Goal: Task Accomplishment & Management: Use online tool/utility

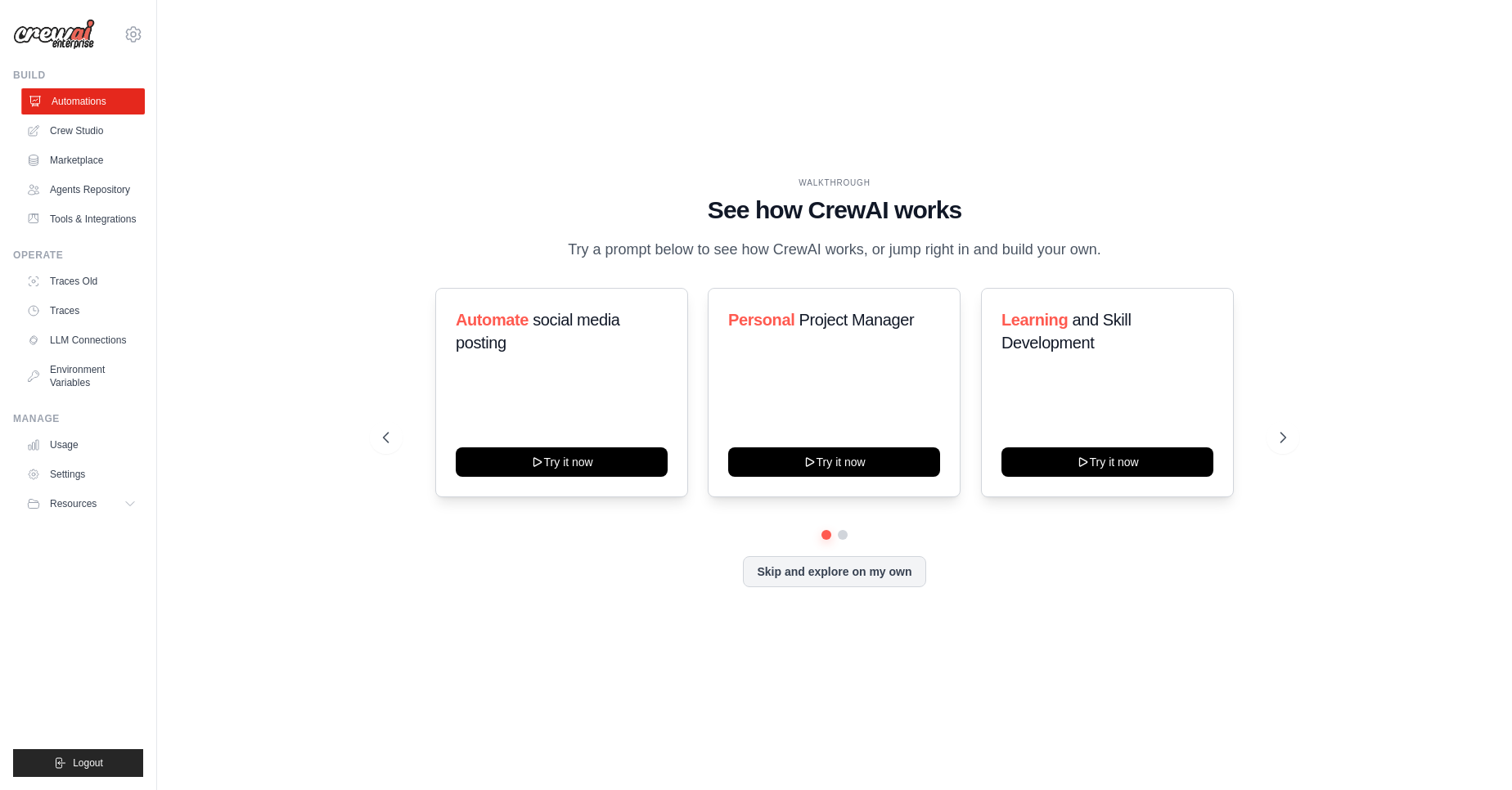
click at [71, 108] on link "Automations" at bounding box center [83, 102] width 123 height 26
click at [845, 541] on div "Automate social media posting Try it now Personal Project Manager Try it now Le…" at bounding box center [834, 437] width 903 height 300
click at [838, 529] on div "Automate social media posting Try it now Personal Project Manager Try it now Le…" at bounding box center [834, 408] width 903 height 242
click at [1286, 444] on icon at bounding box center [1284, 437] width 16 height 16
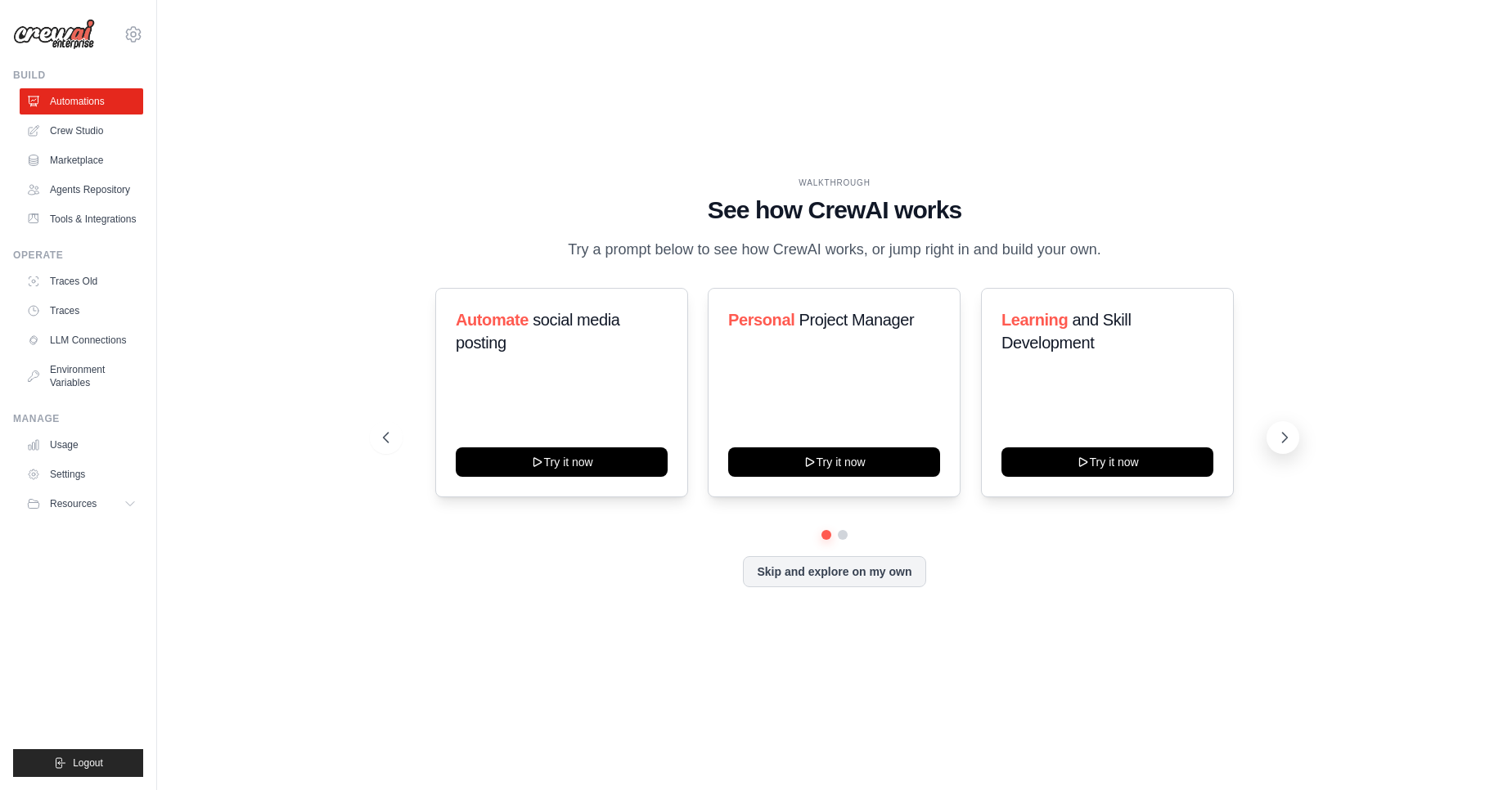
click at [1286, 444] on icon at bounding box center [1284, 437] width 16 height 16
click at [1284, 436] on icon at bounding box center [1285, 437] width 5 height 9
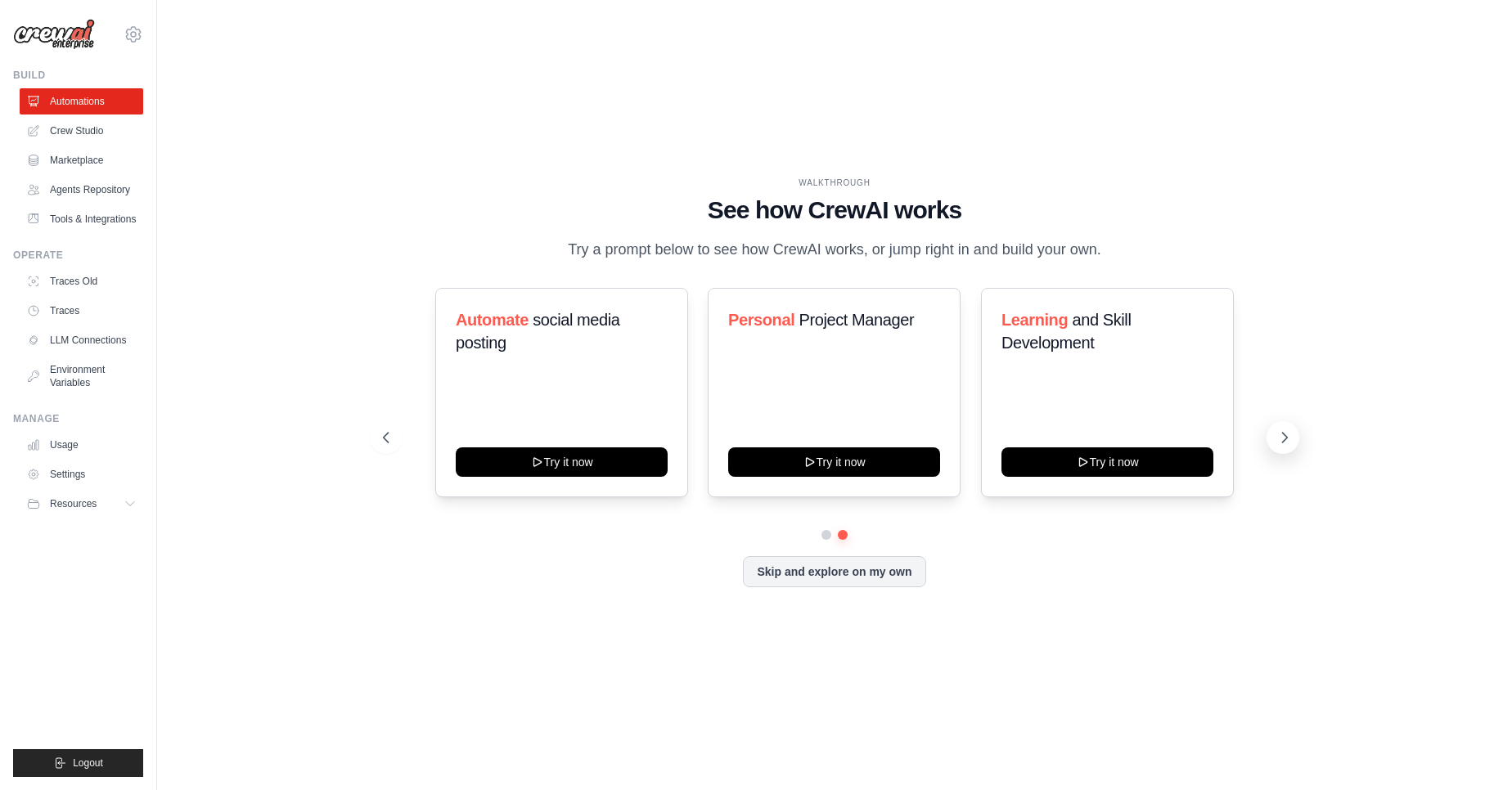
click at [1284, 436] on icon at bounding box center [1285, 437] width 5 height 9
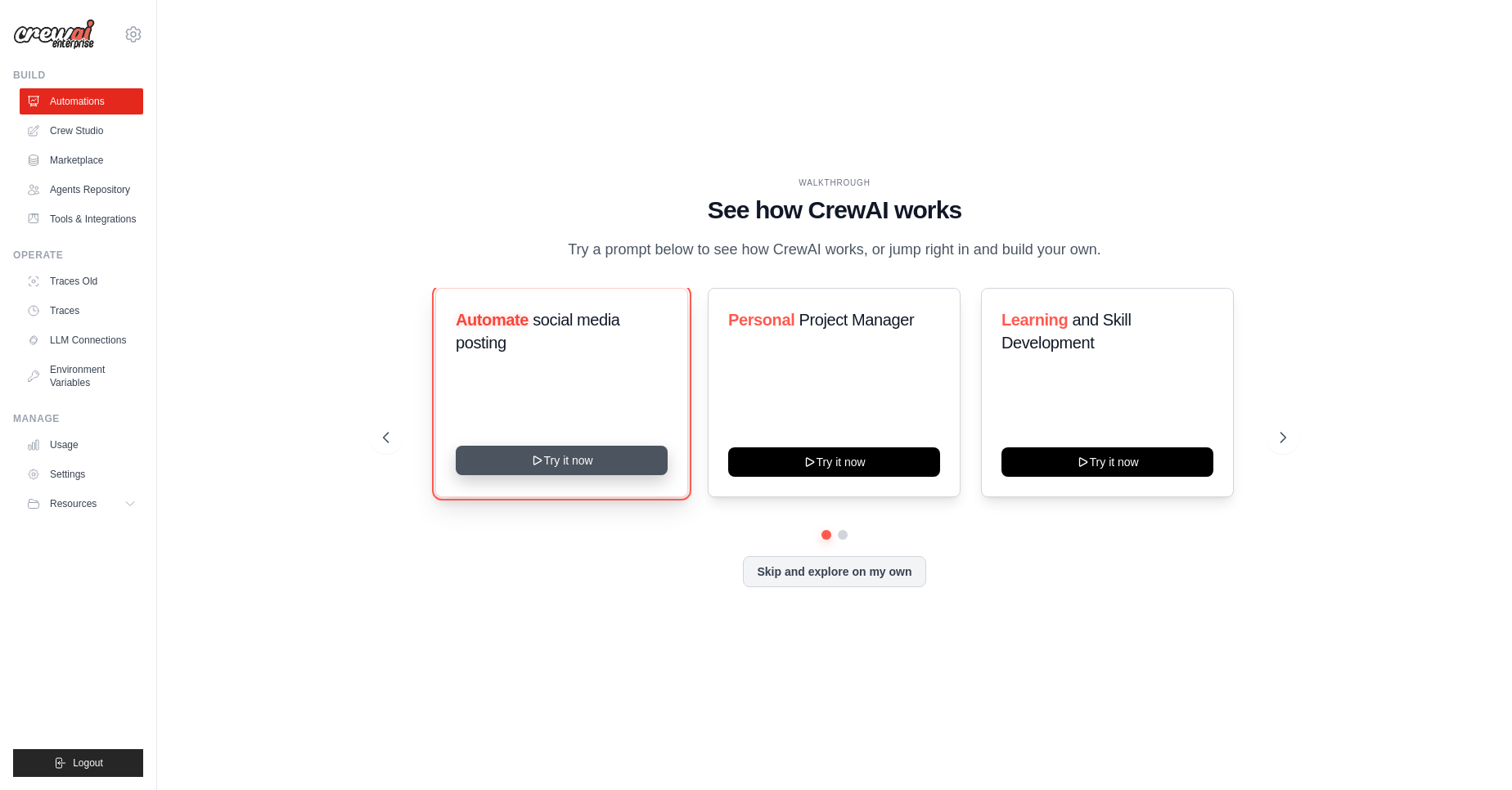
click at [580, 466] on button "Try it now" at bounding box center [561, 460] width 212 height 29
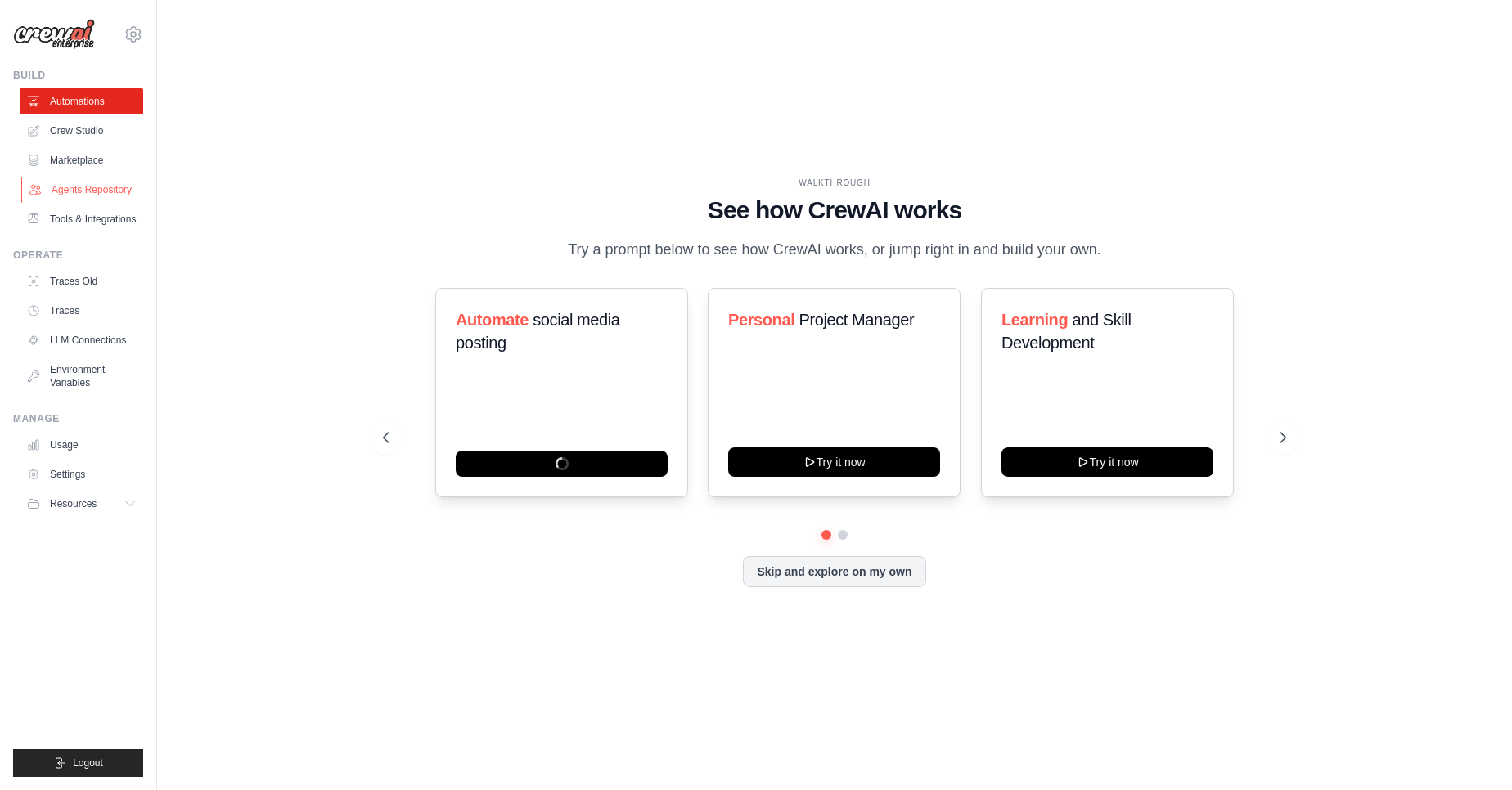
click at [100, 198] on link "Agents Repository" at bounding box center [83, 189] width 123 height 26
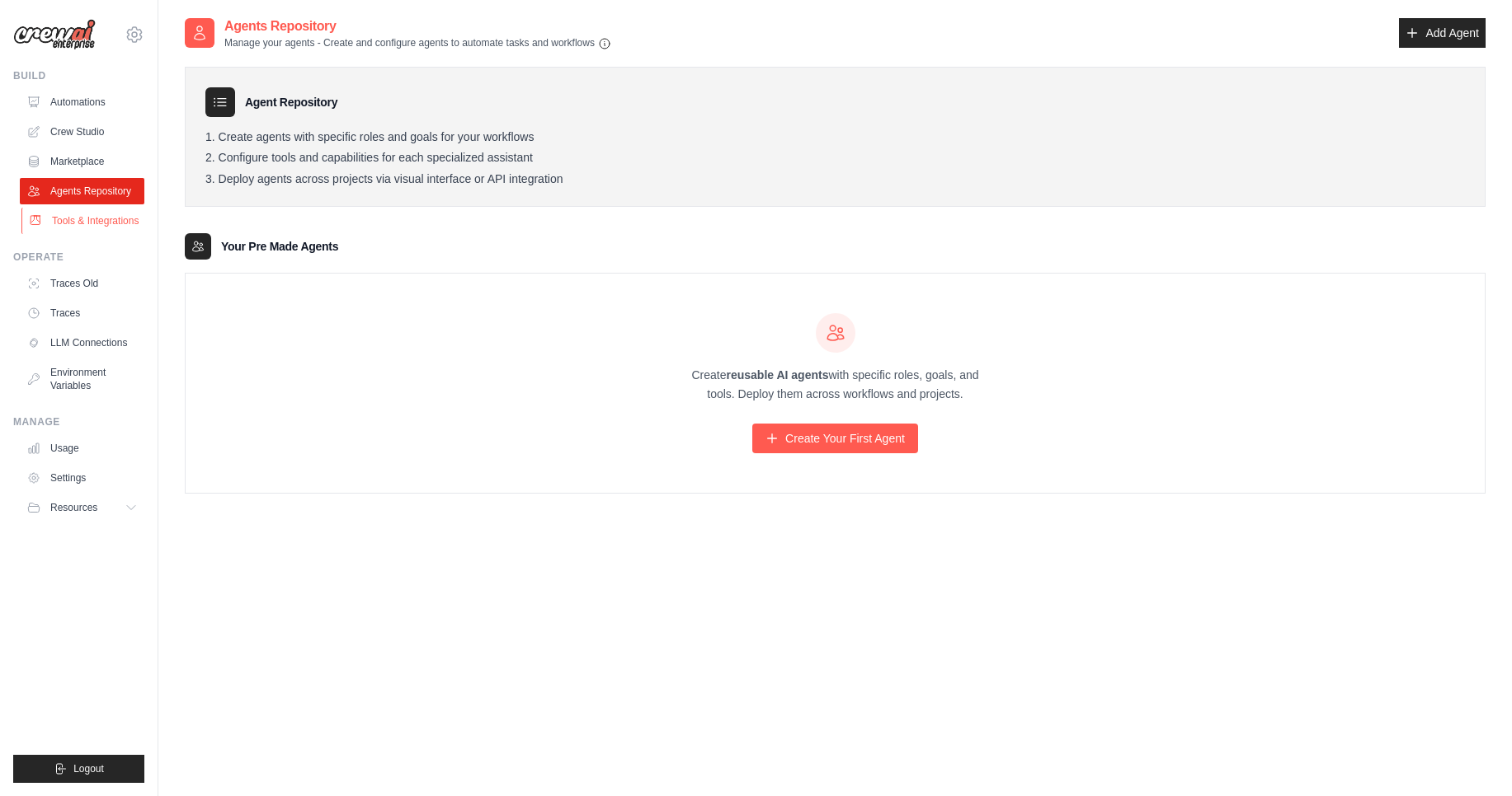
click at [71, 232] on link "Tools & Integrations" at bounding box center [84, 221] width 124 height 27
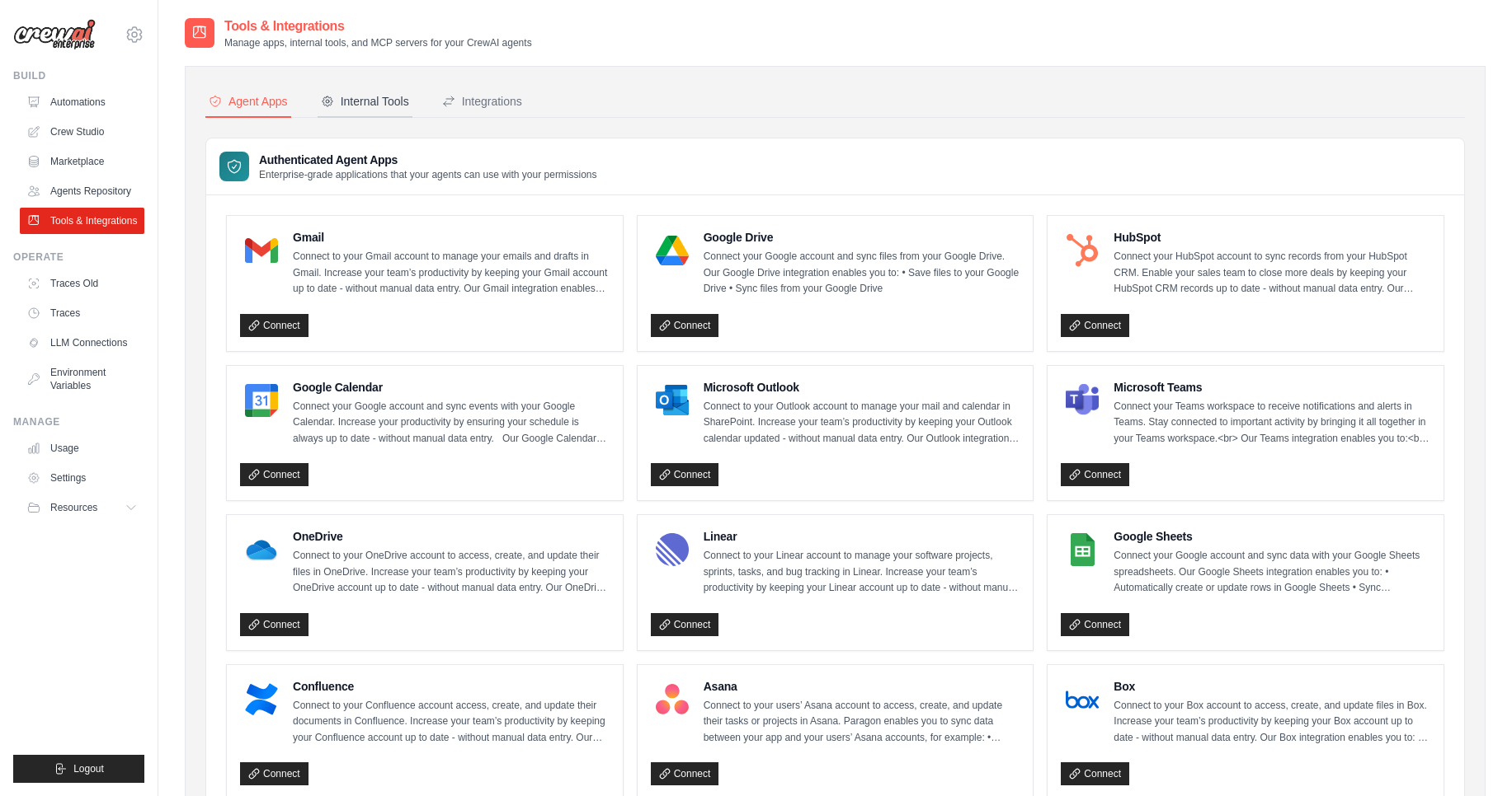
click at [336, 103] on div "Internal Tools" at bounding box center [365, 101] width 88 height 16
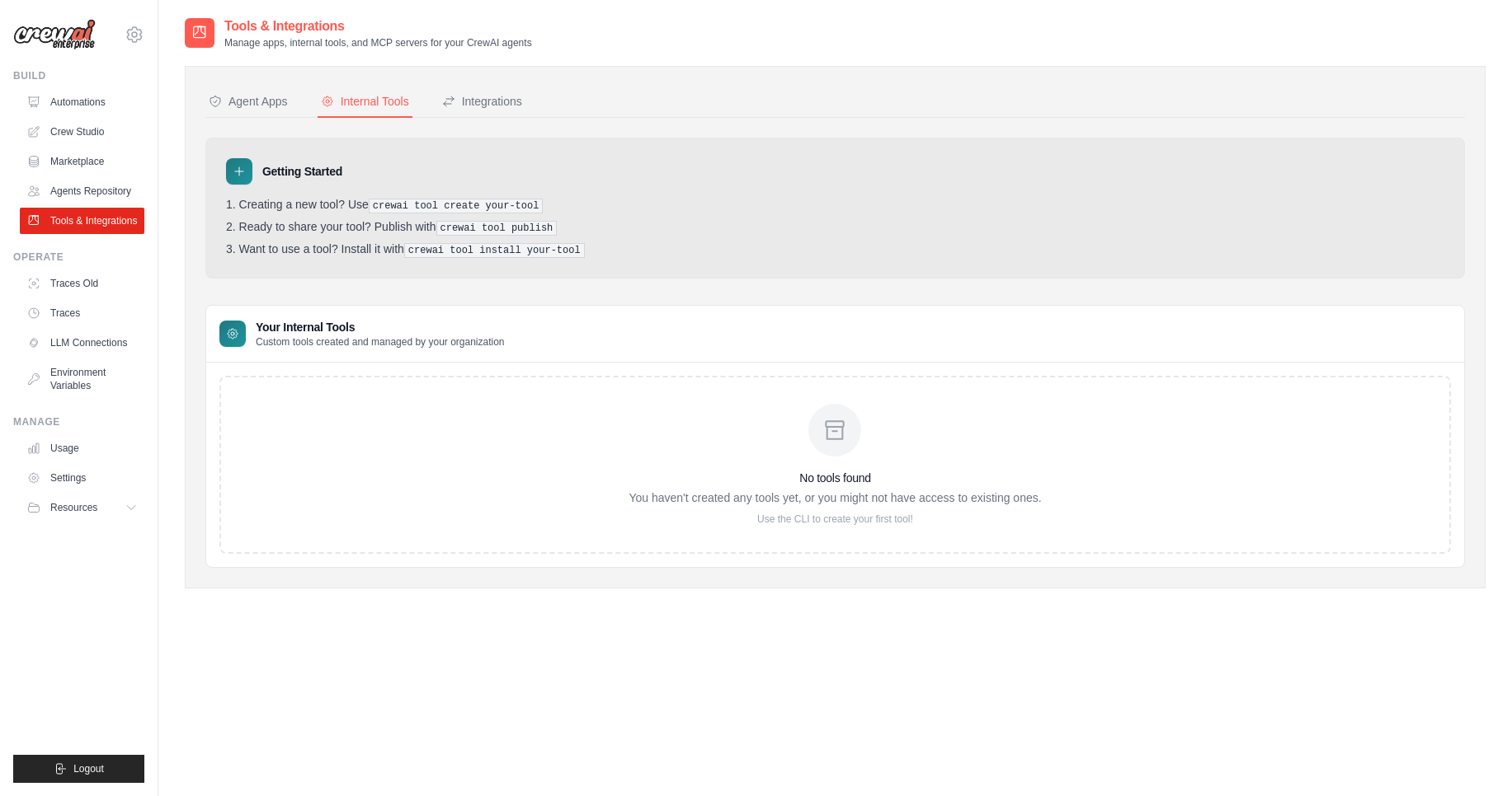
click at [471, 208] on pre "crewai tool create your-tool" at bounding box center [456, 206] width 175 height 15
drag, startPoint x: 720, startPoint y: 453, endPoint x: 737, endPoint y: 462, distance: 19.2
click at [737, 462] on div "No tools found You haven't created any tools yet, or you might not have access …" at bounding box center [834, 464] width 412 height 122
click at [445, 109] on button "Integrations" at bounding box center [482, 102] width 86 height 31
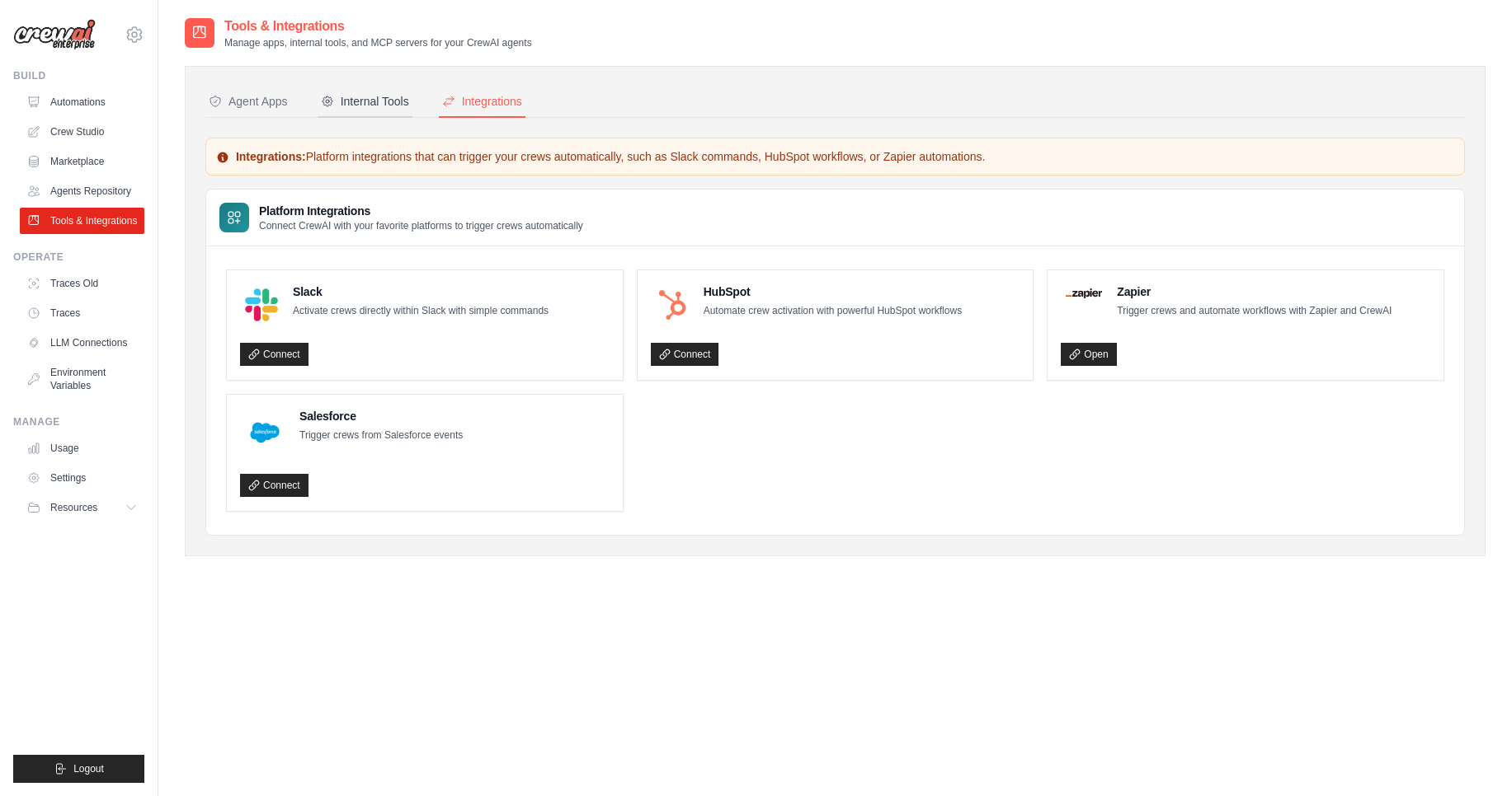
click at [401, 101] on div "Internal Tools" at bounding box center [365, 101] width 88 height 16
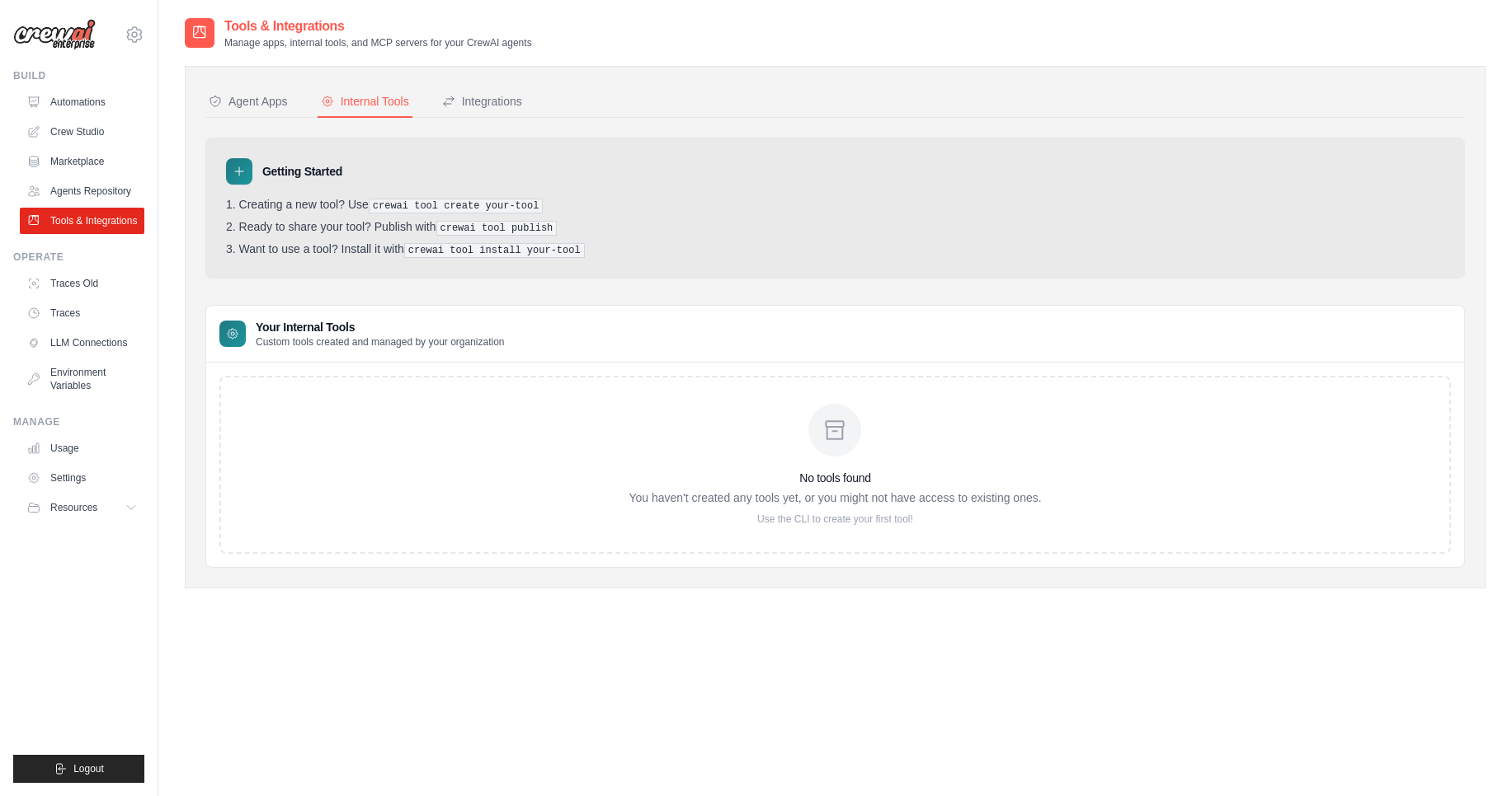
click at [285, 104] on div "Agent Apps" at bounding box center [248, 101] width 79 height 16
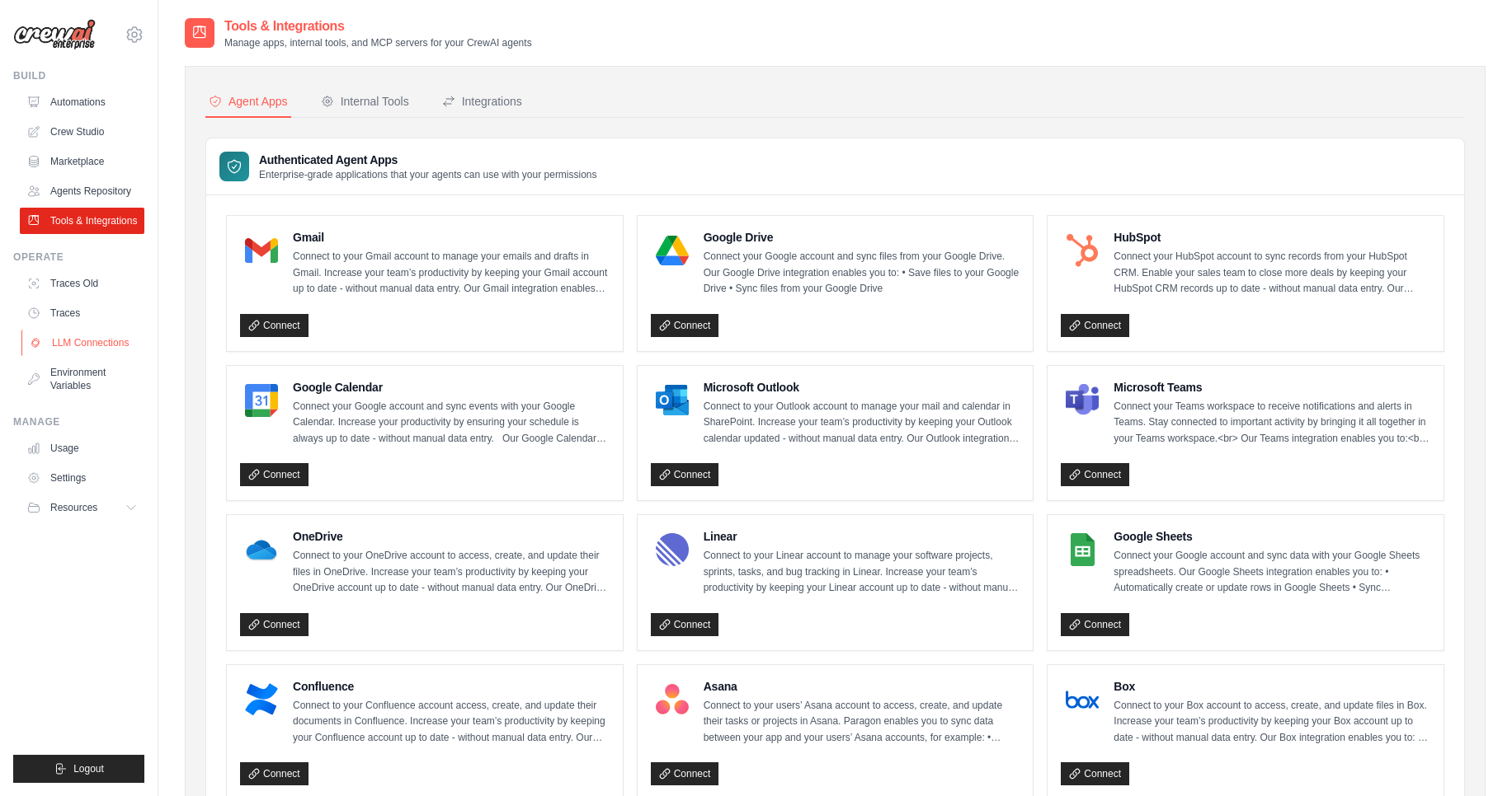
click at [105, 350] on link "LLM Connections" at bounding box center [84, 343] width 124 height 27
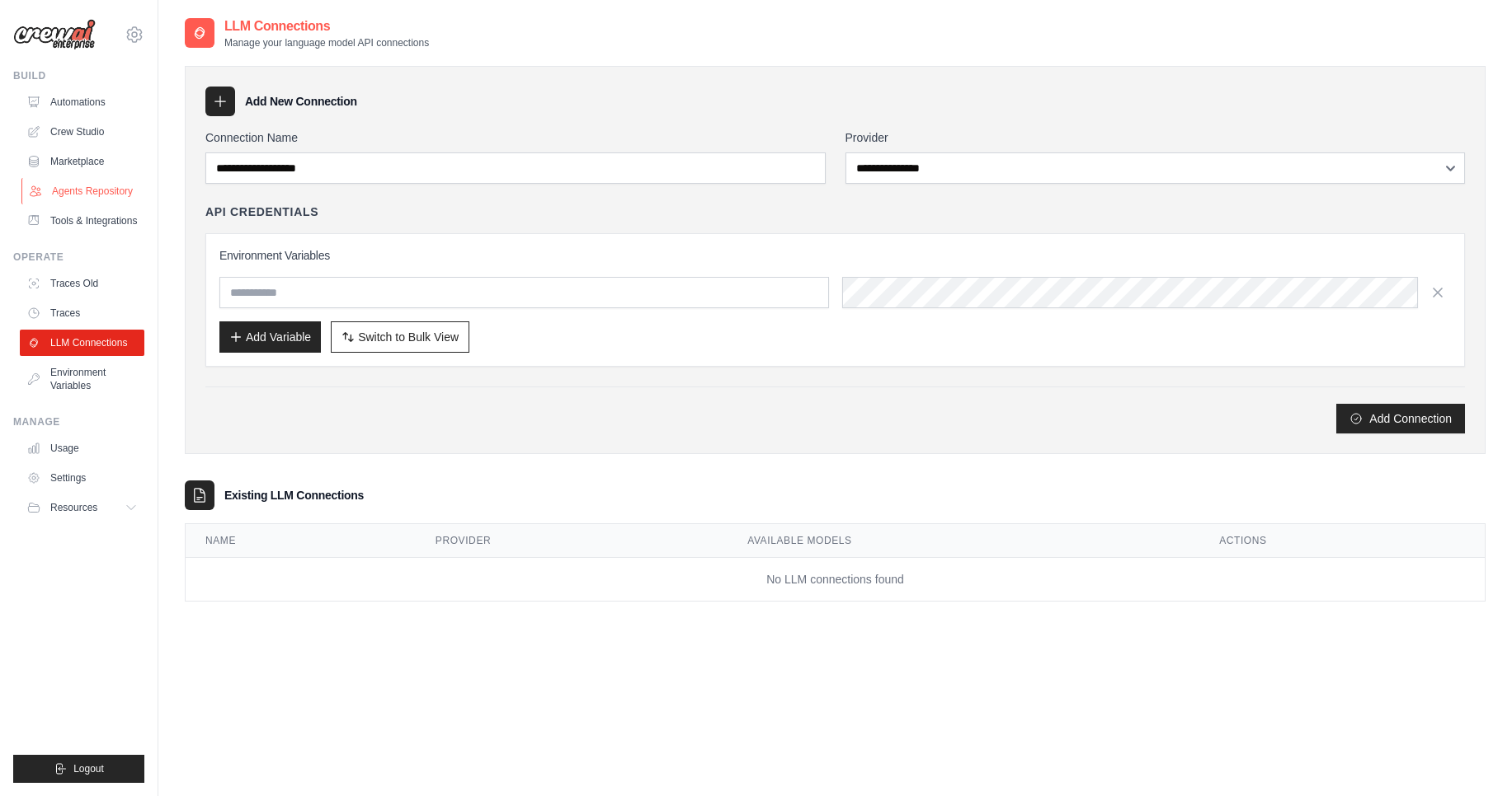
click at [93, 192] on link "Agents Repository" at bounding box center [84, 191] width 124 height 27
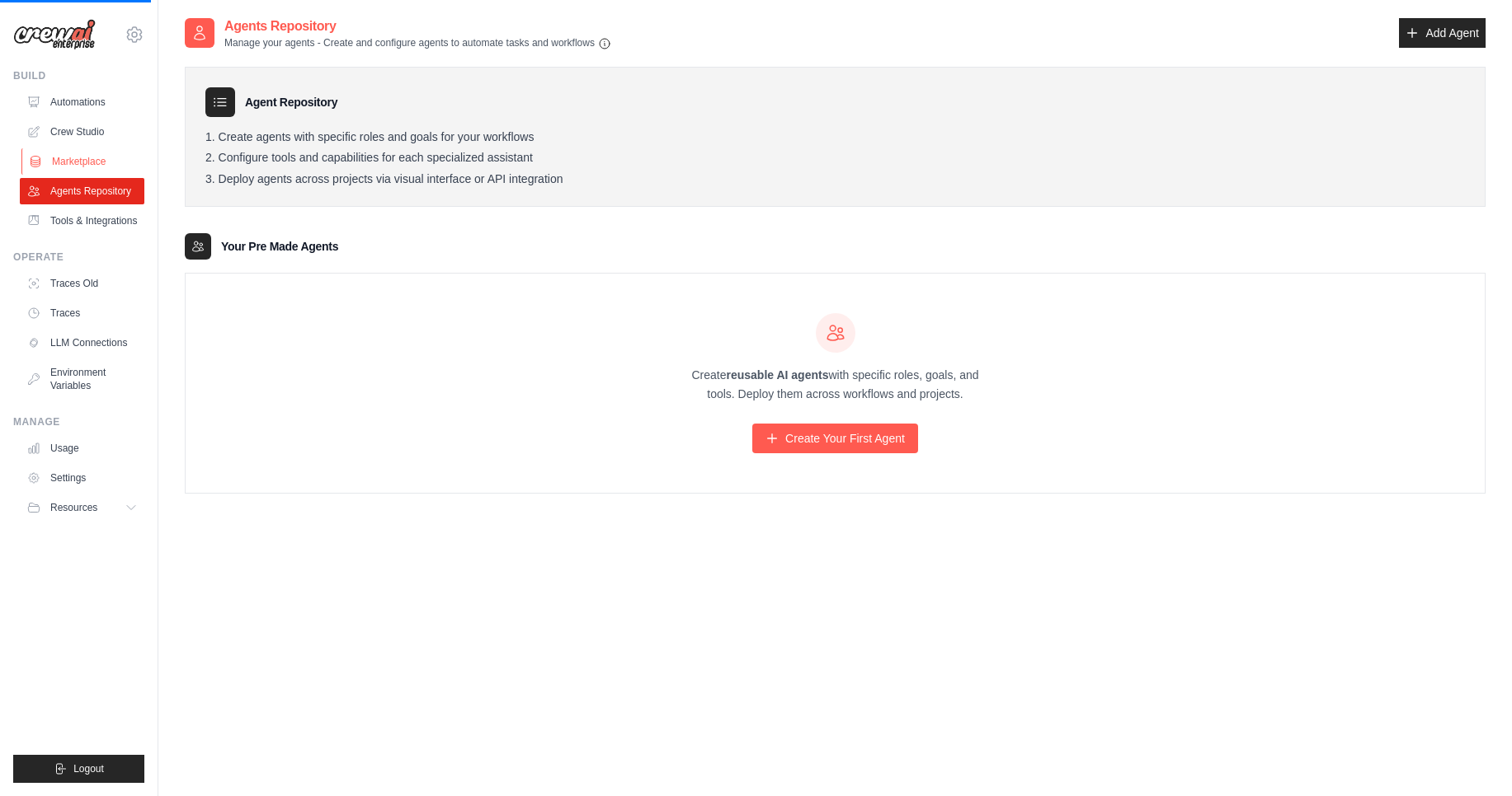
click at [85, 162] on link "Marketplace" at bounding box center [84, 161] width 124 height 27
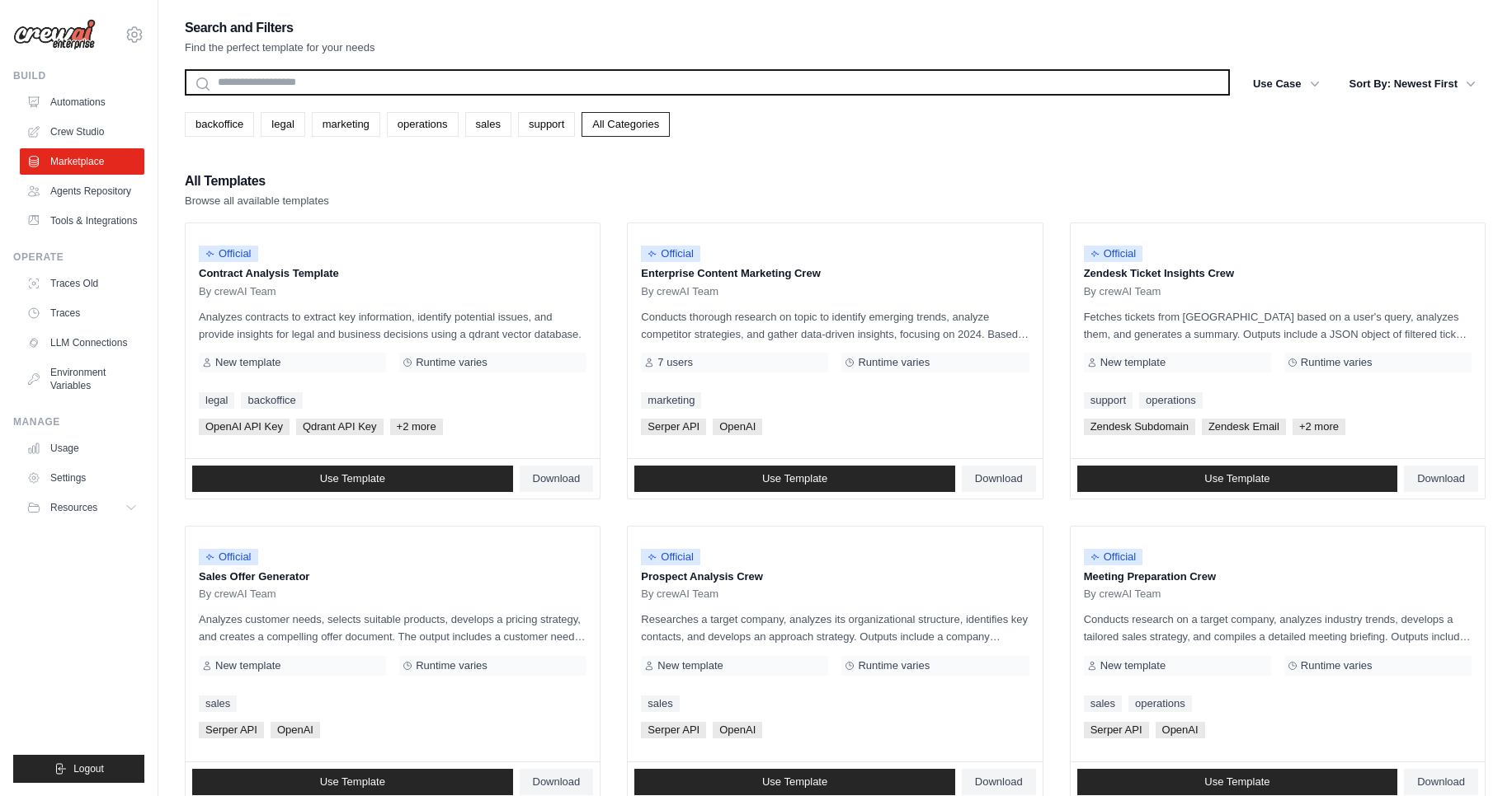
click at [446, 83] on input "text" at bounding box center [707, 83] width 1045 height 27
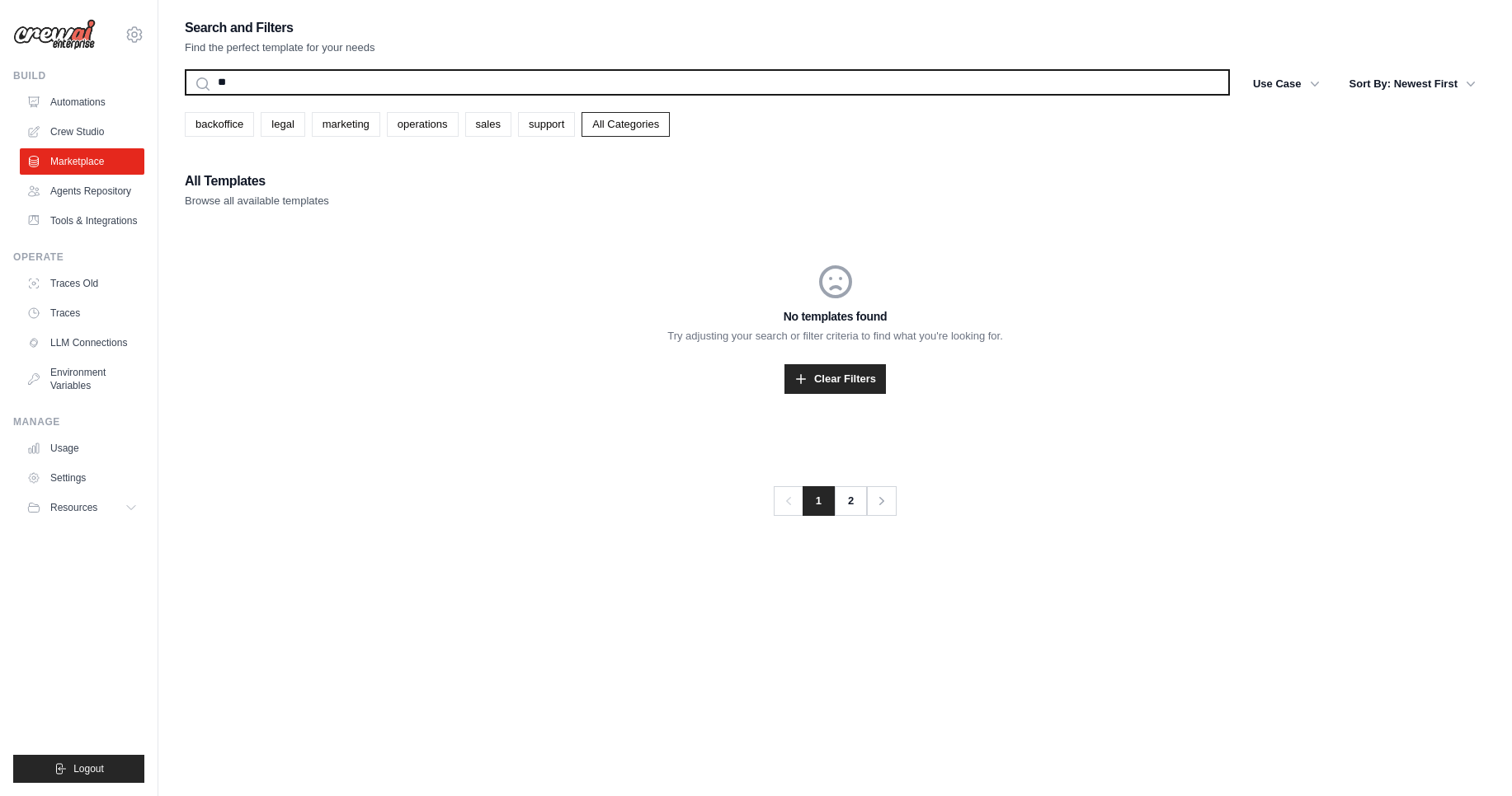
type input "*"
type input "**********"
click at [184, 95] on button "Search" at bounding box center [184, 95] width 1 height 1
click at [663, 83] on input "**********" at bounding box center [707, 83] width 1045 height 27
type input "*"
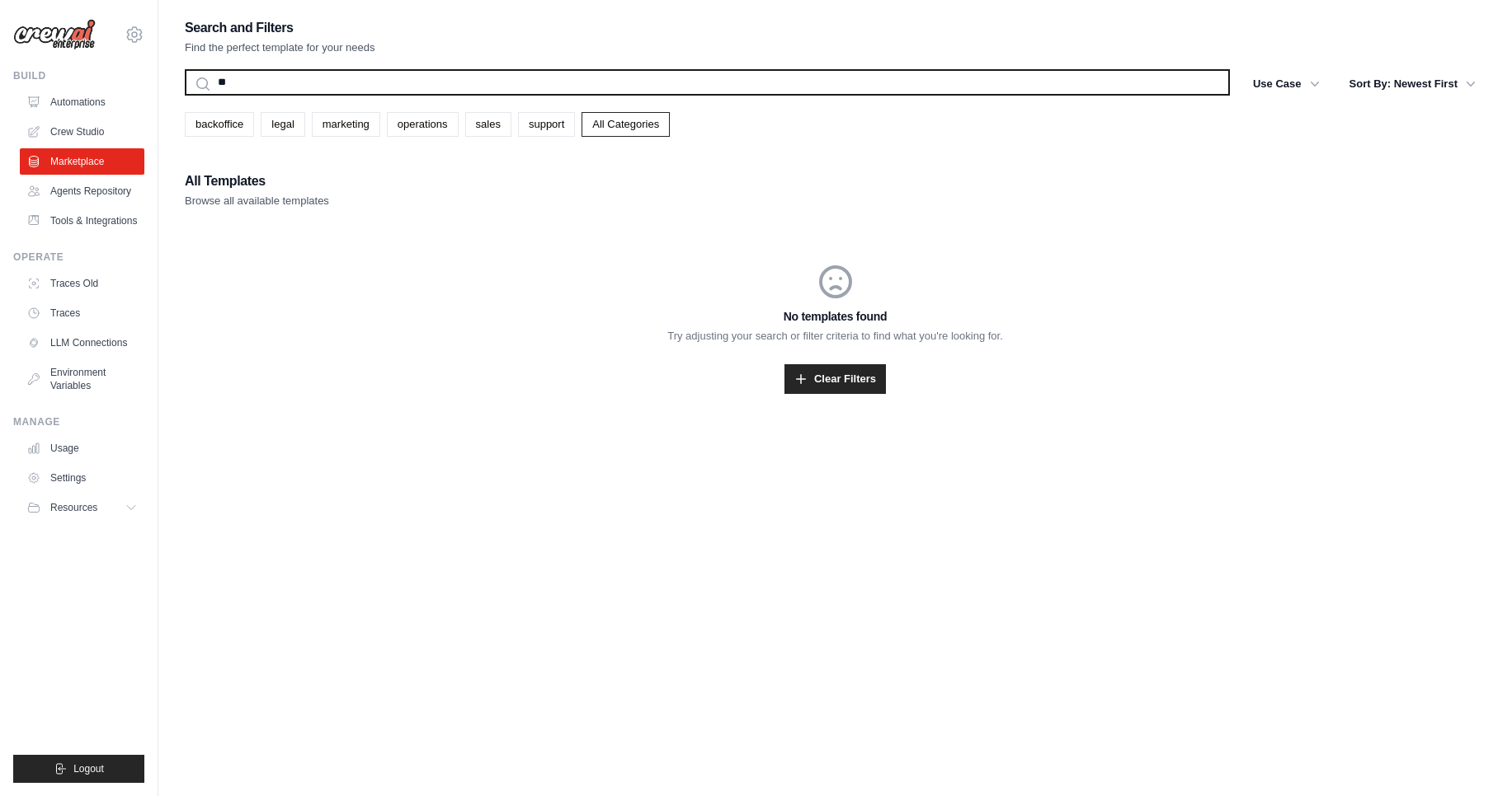
type input "*"
click at [184, 95] on button "Search" at bounding box center [184, 95] width 1 height 1
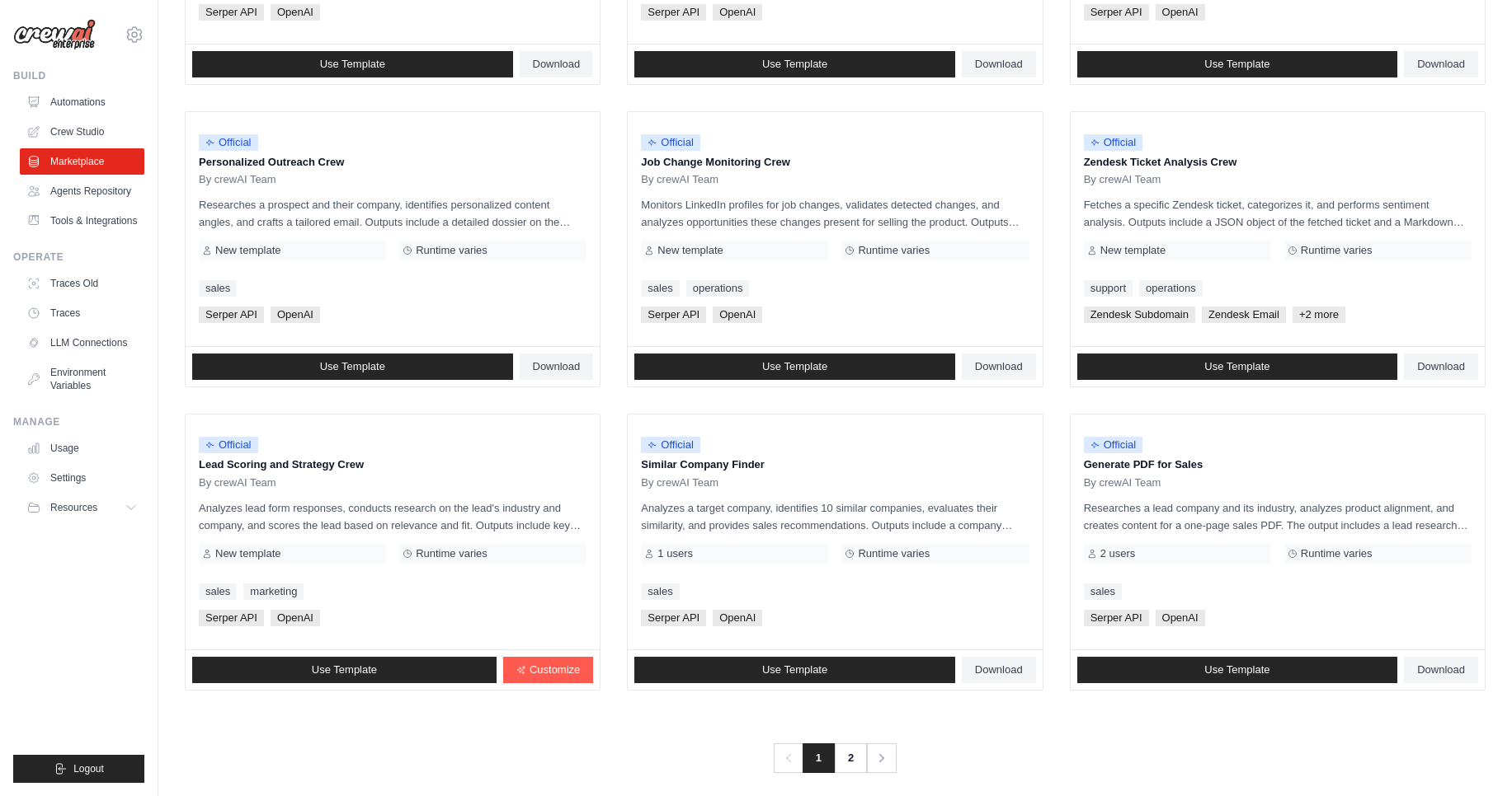
scroll to position [731, 0]
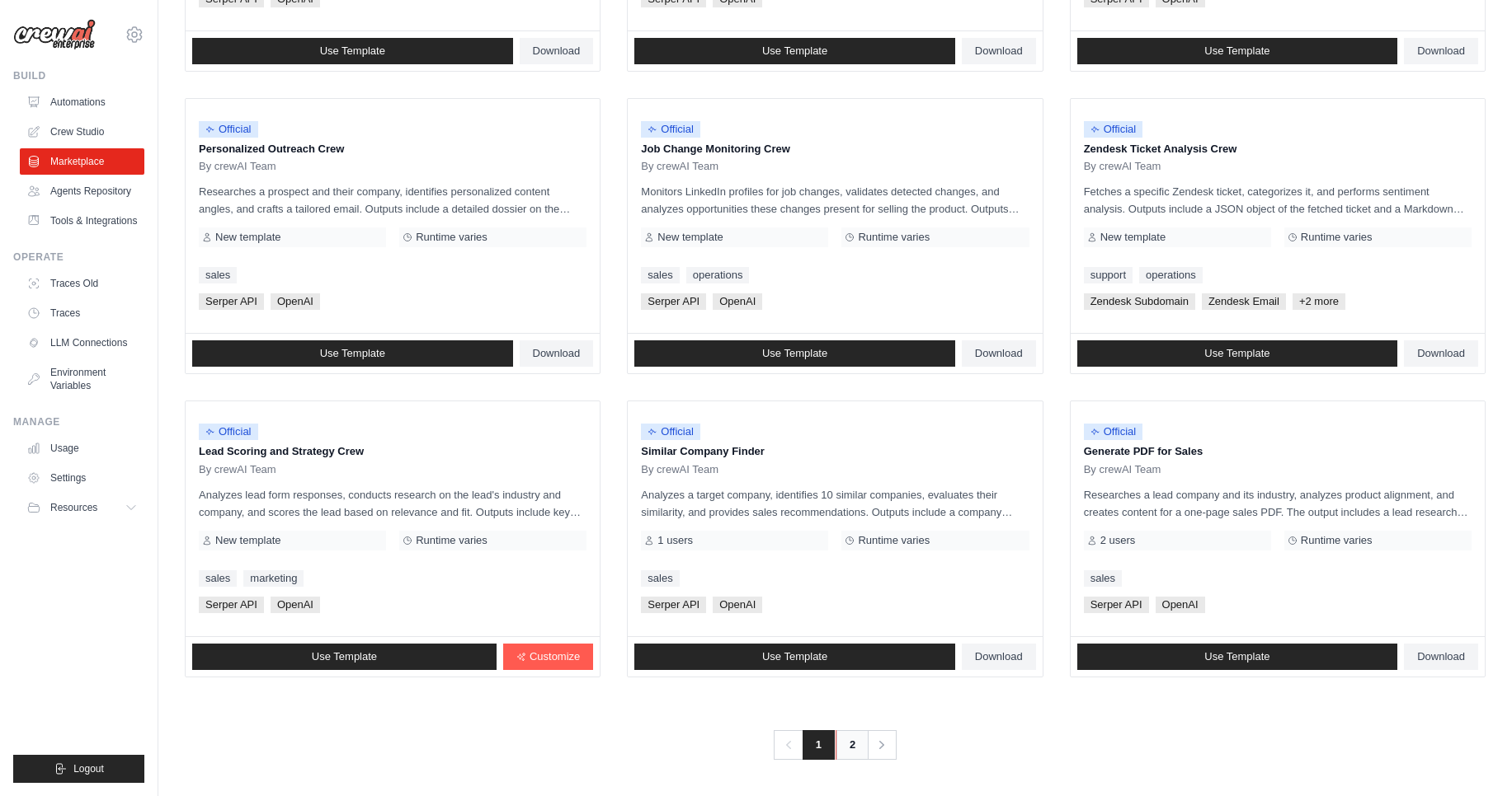
click at [852, 749] on link "2" at bounding box center [852, 745] width 33 height 29
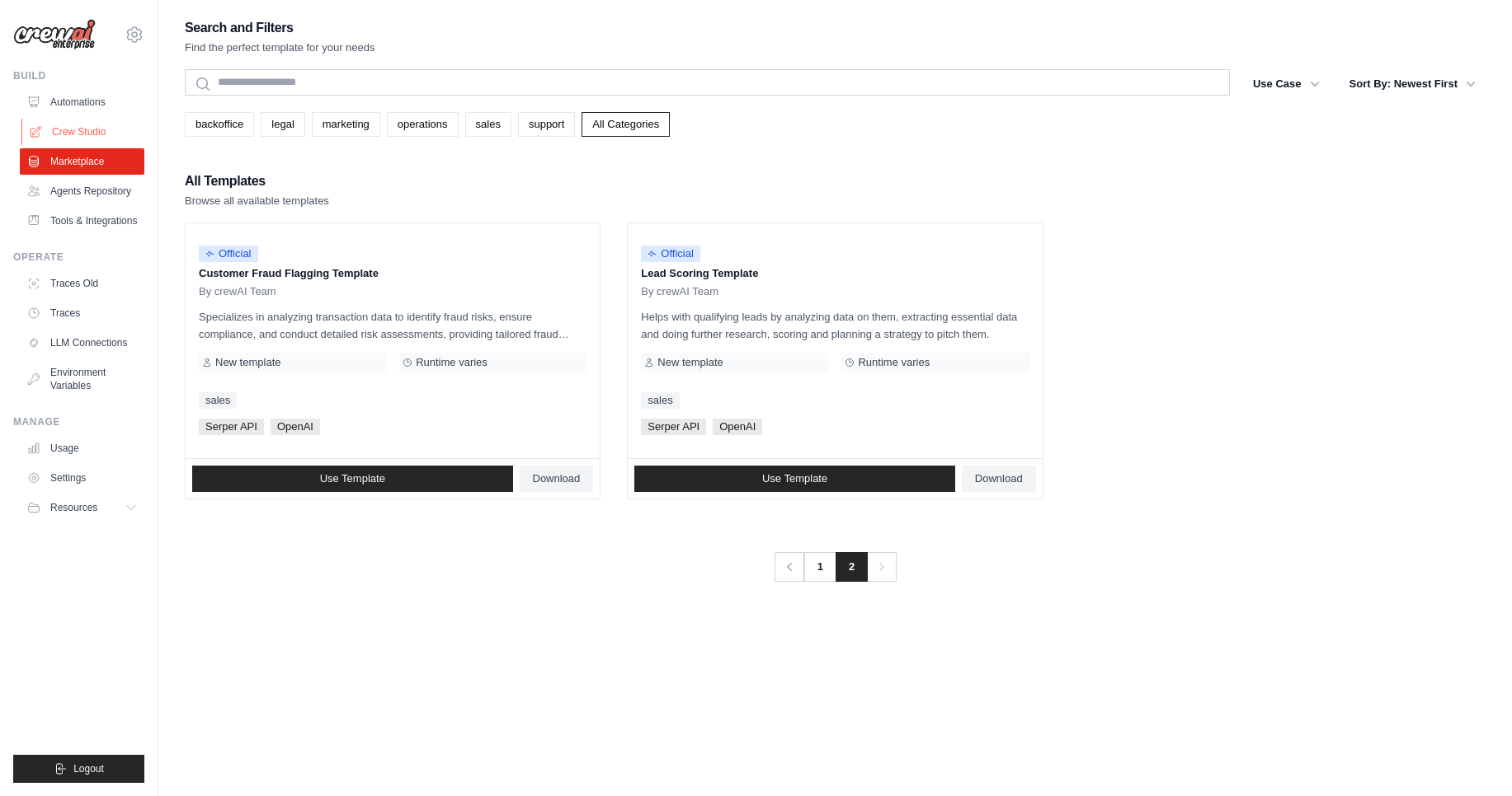
click at [73, 132] on link "Crew Studio" at bounding box center [84, 132] width 124 height 27
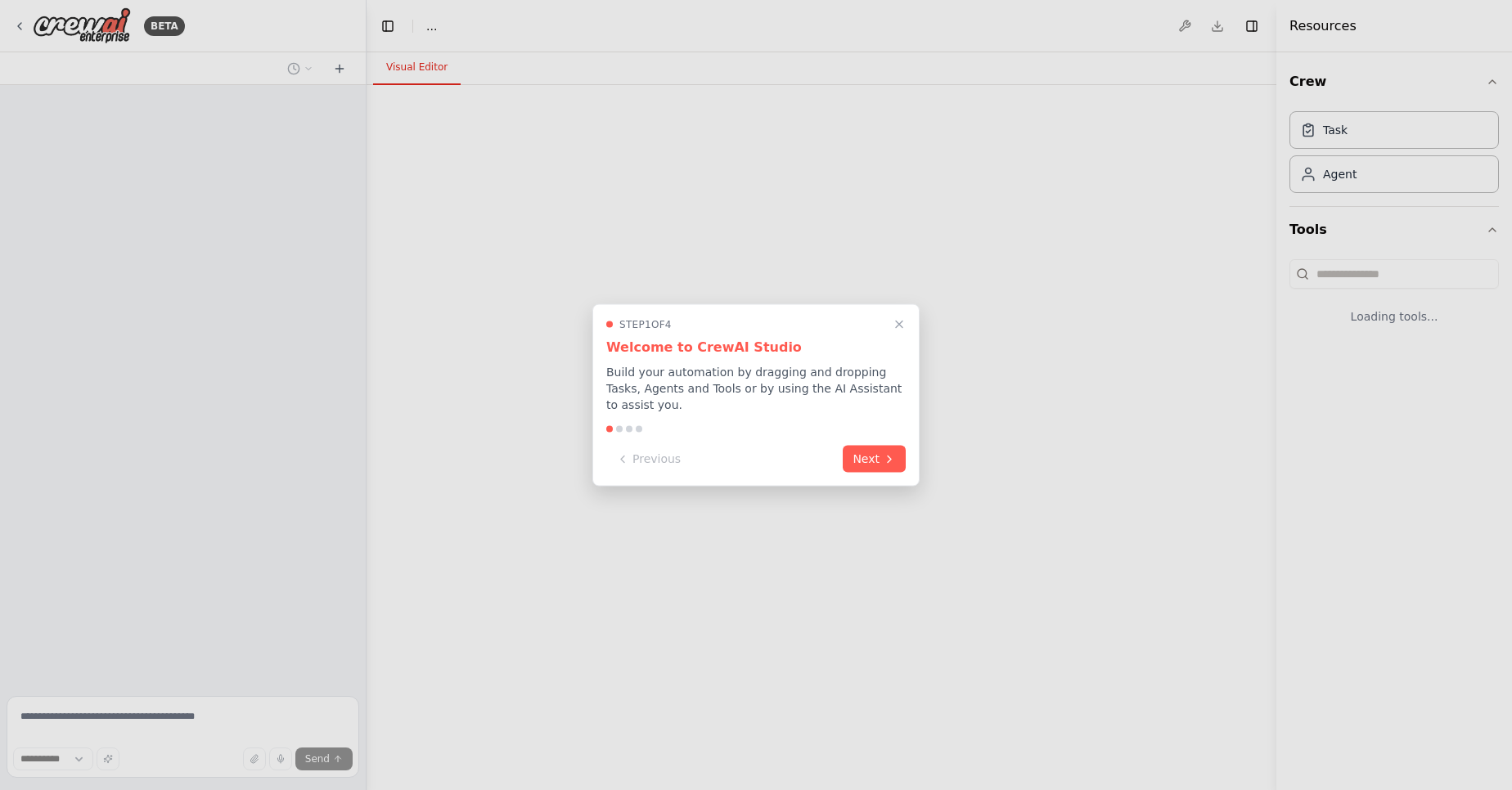
select select "****"
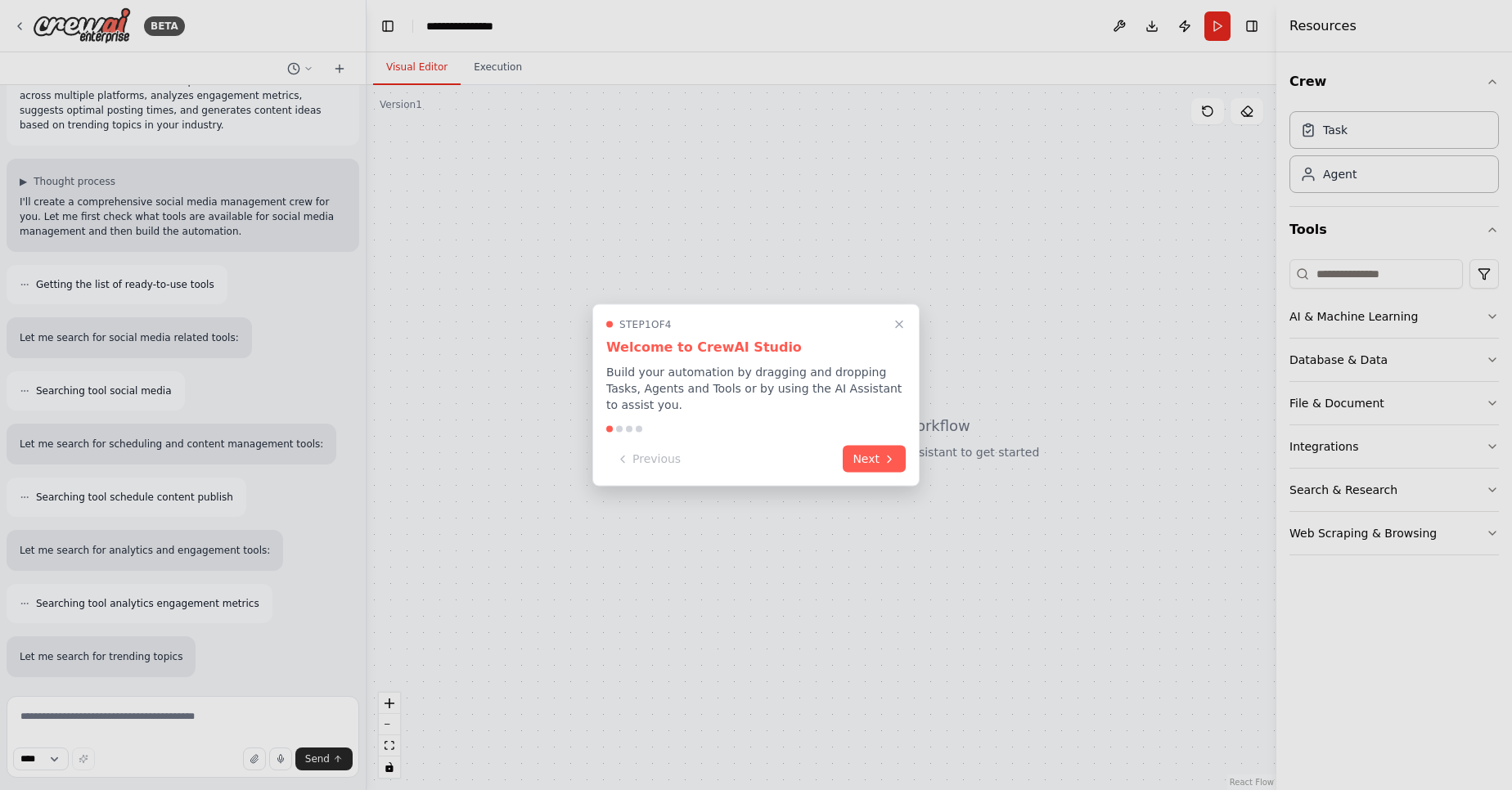
scroll to position [145, 0]
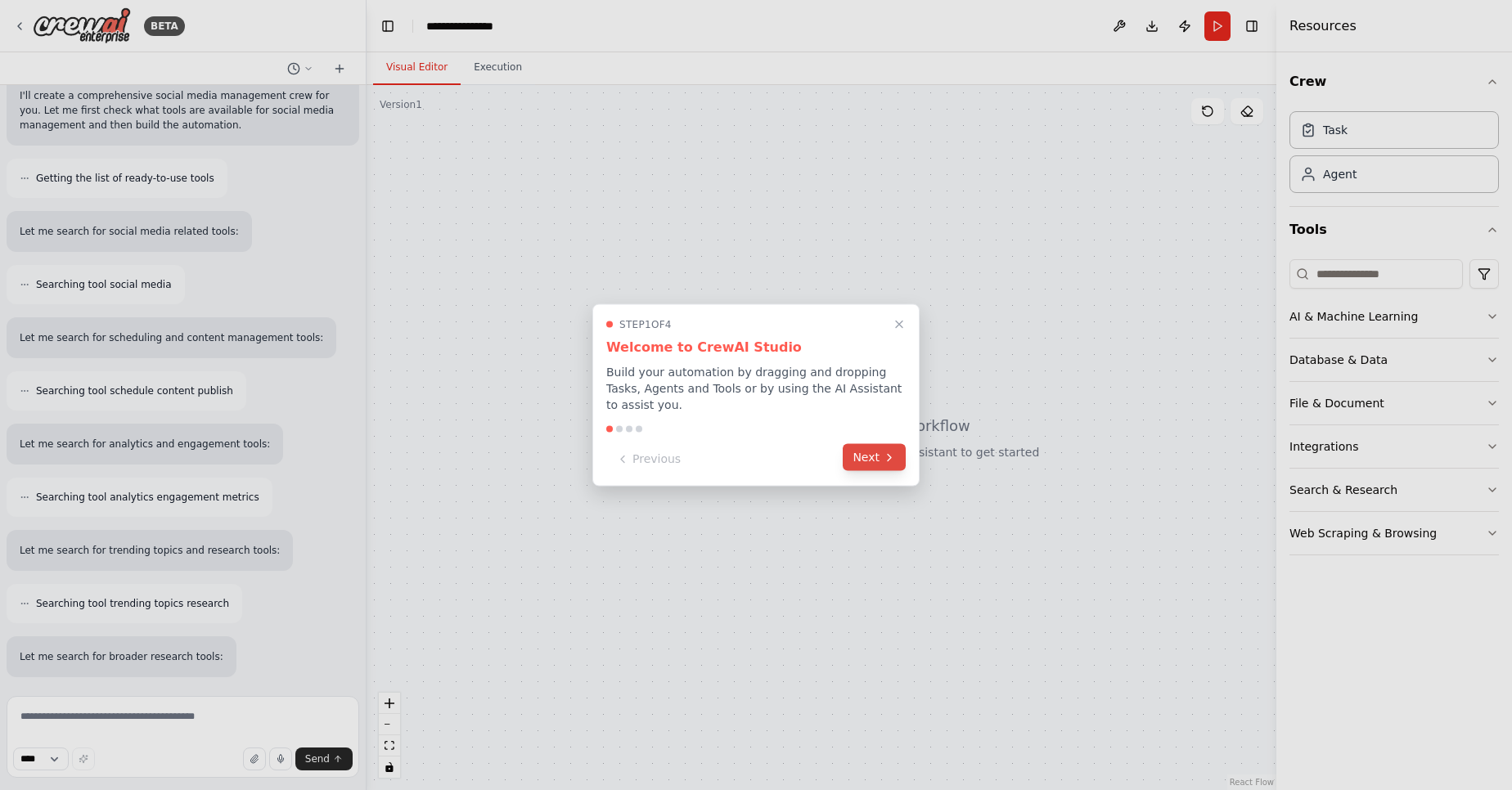
click at [876, 445] on button "Next" at bounding box center [874, 457] width 63 height 27
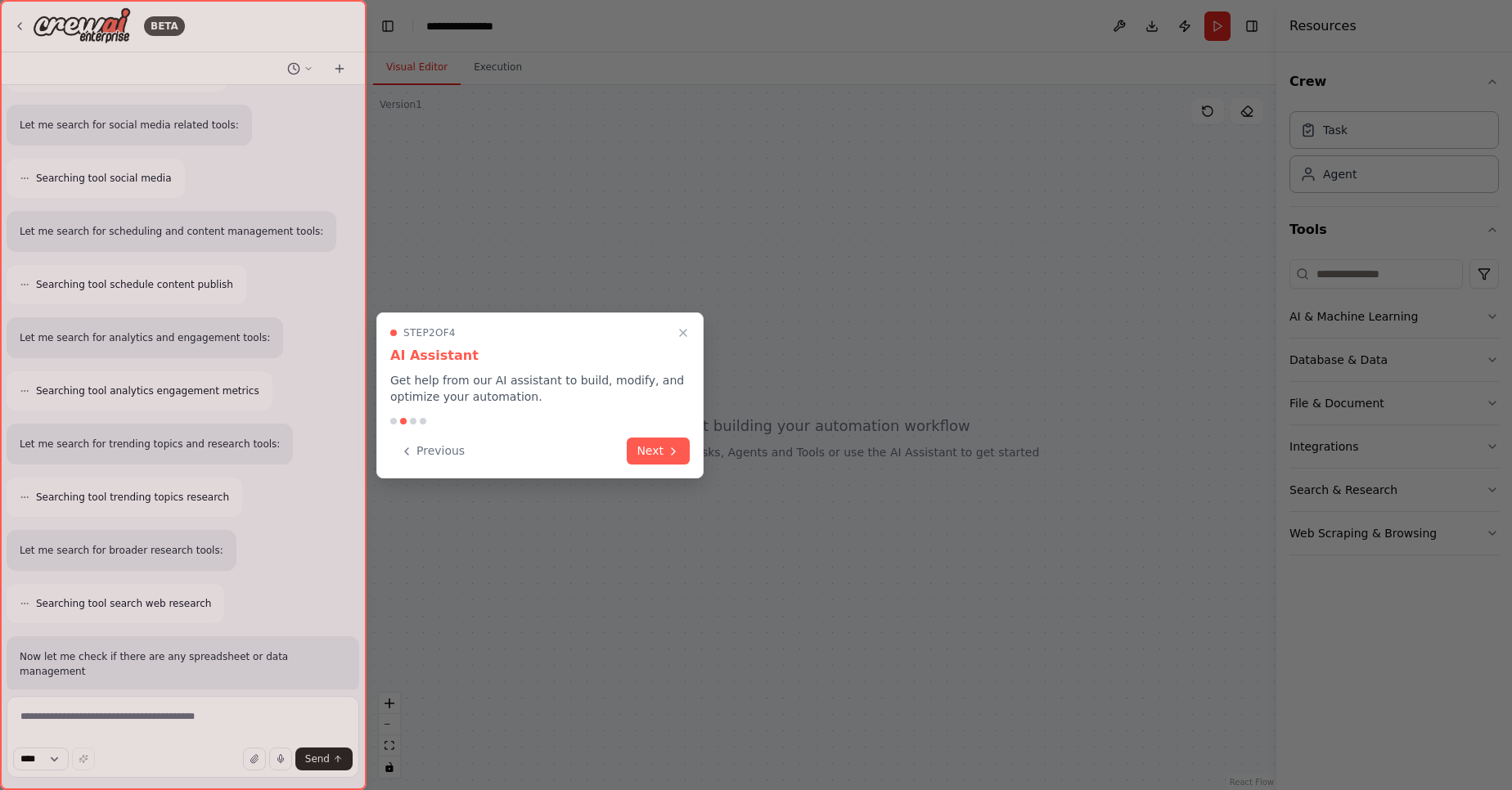
scroll to position [373, 0]
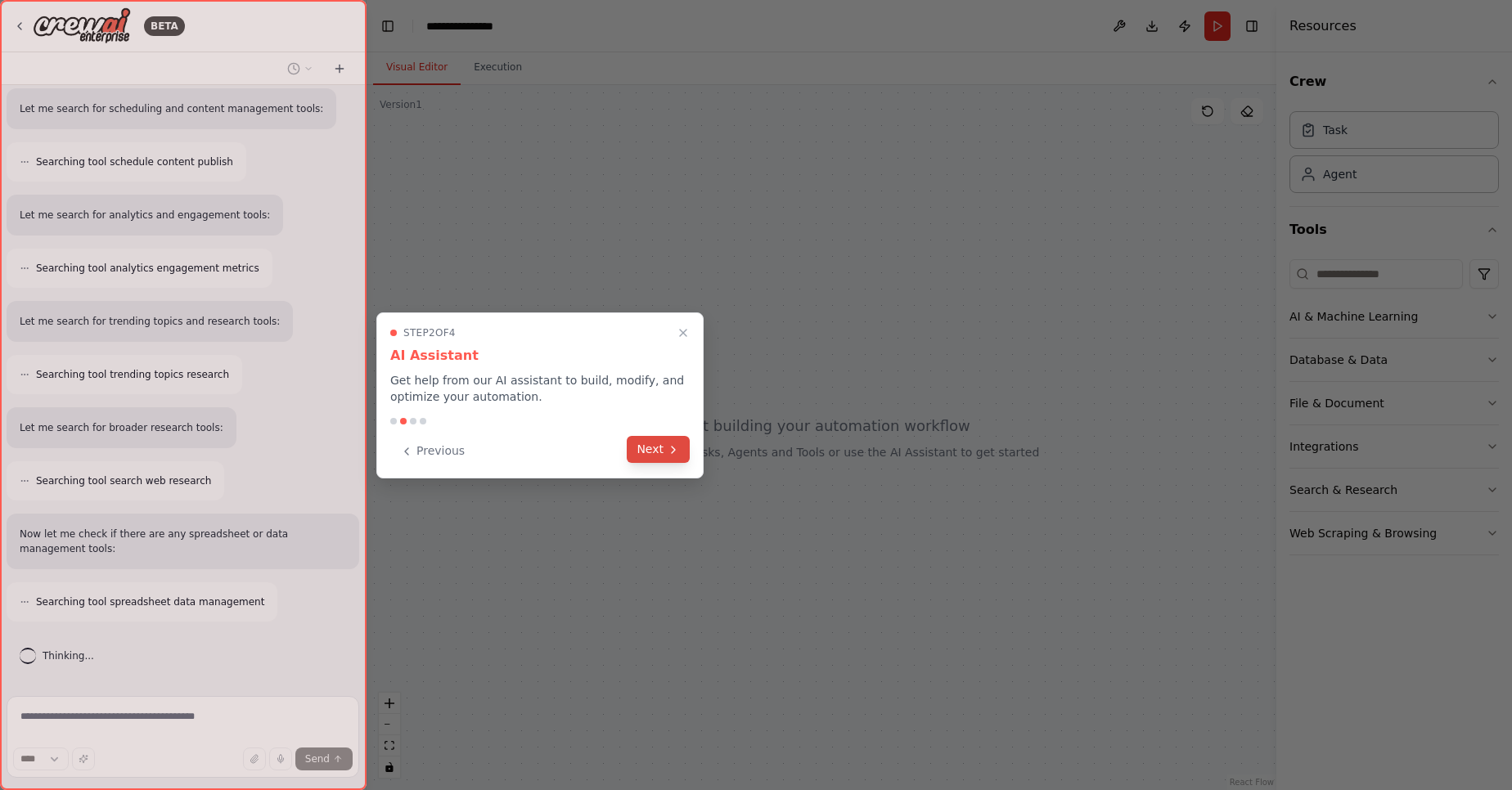
click at [637, 447] on button "Next" at bounding box center [658, 450] width 63 height 27
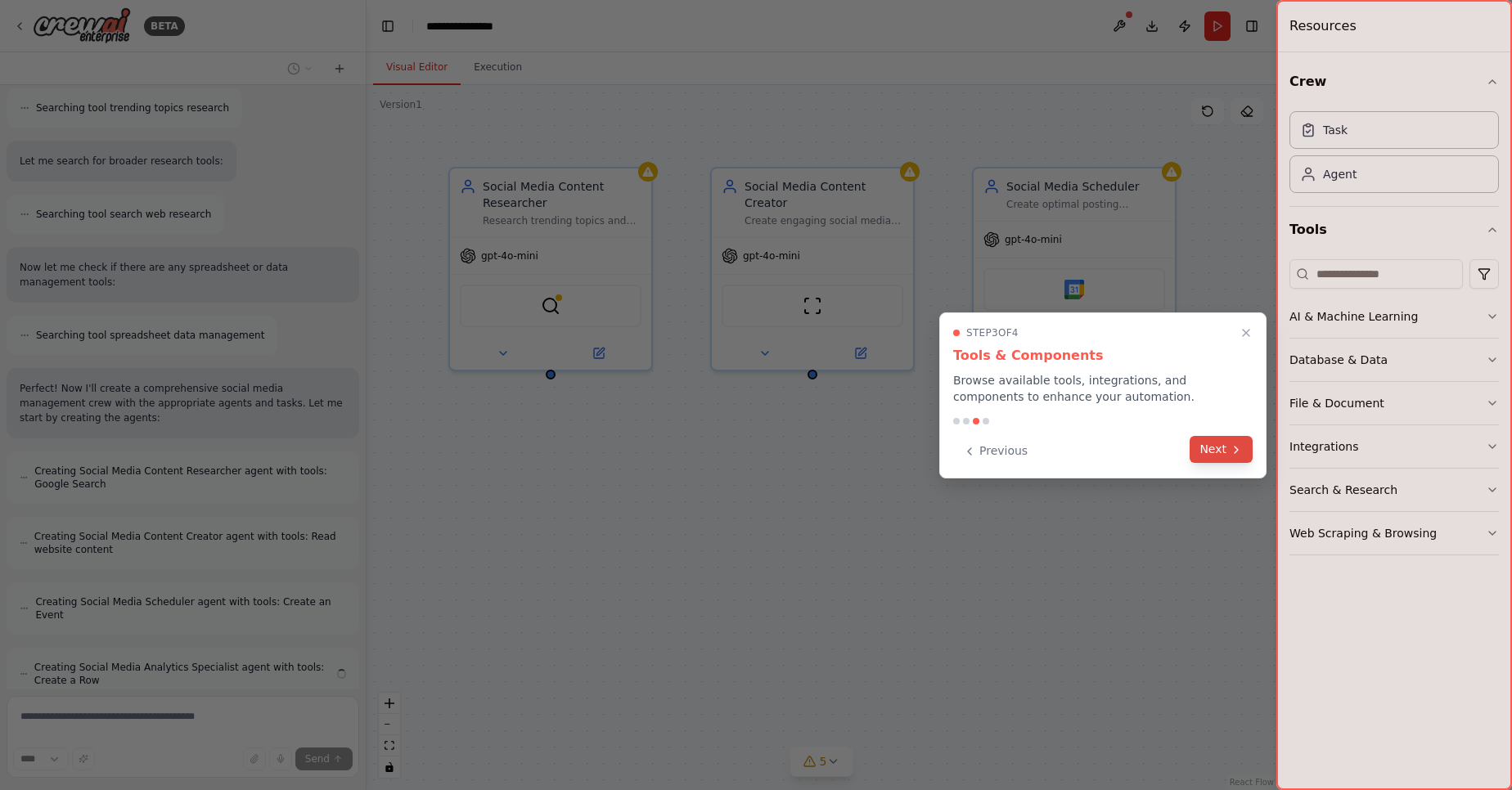
scroll to position [705, 0]
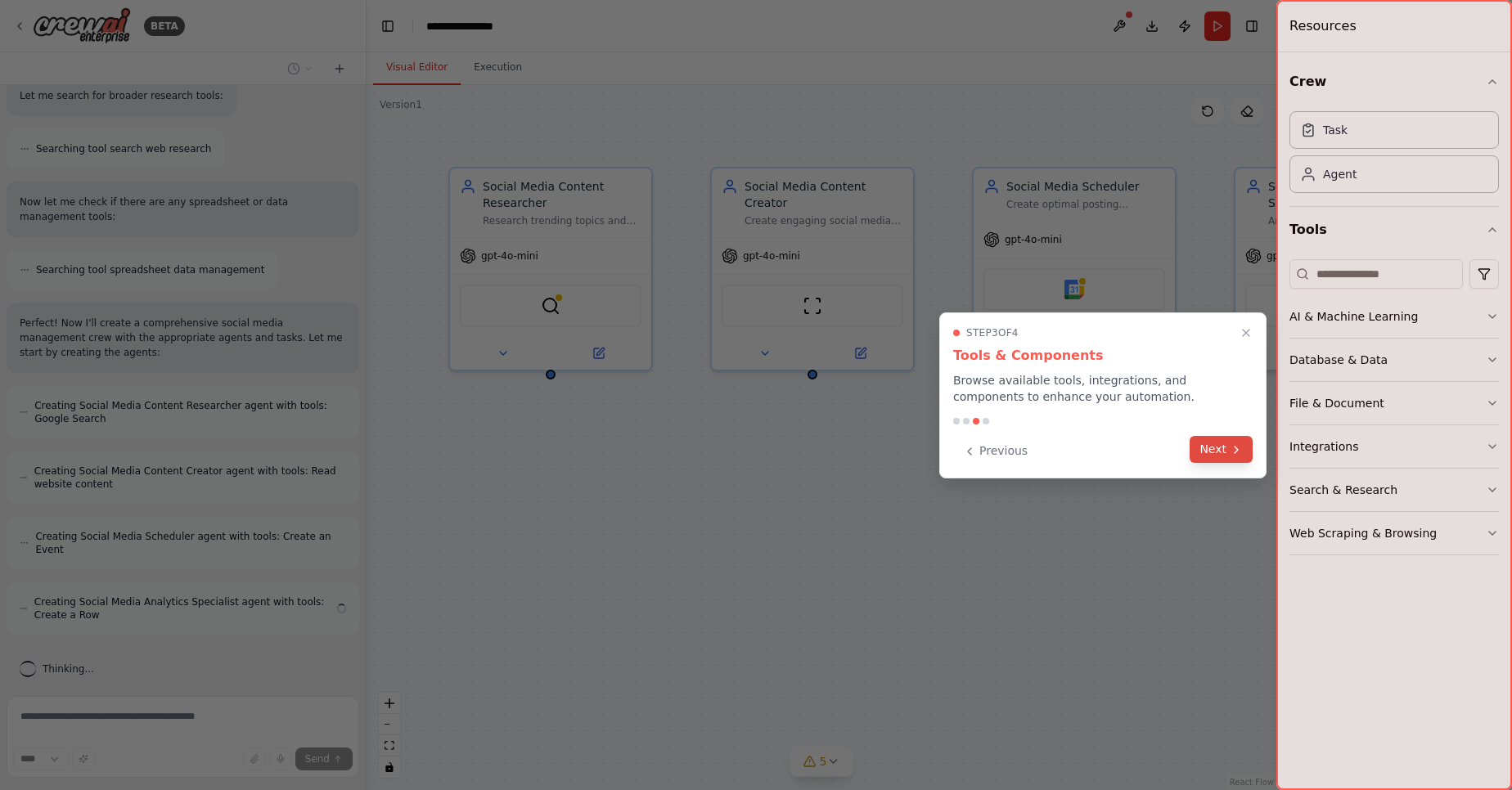
click at [1203, 446] on button "Next" at bounding box center [1221, 450] width 63 height 27
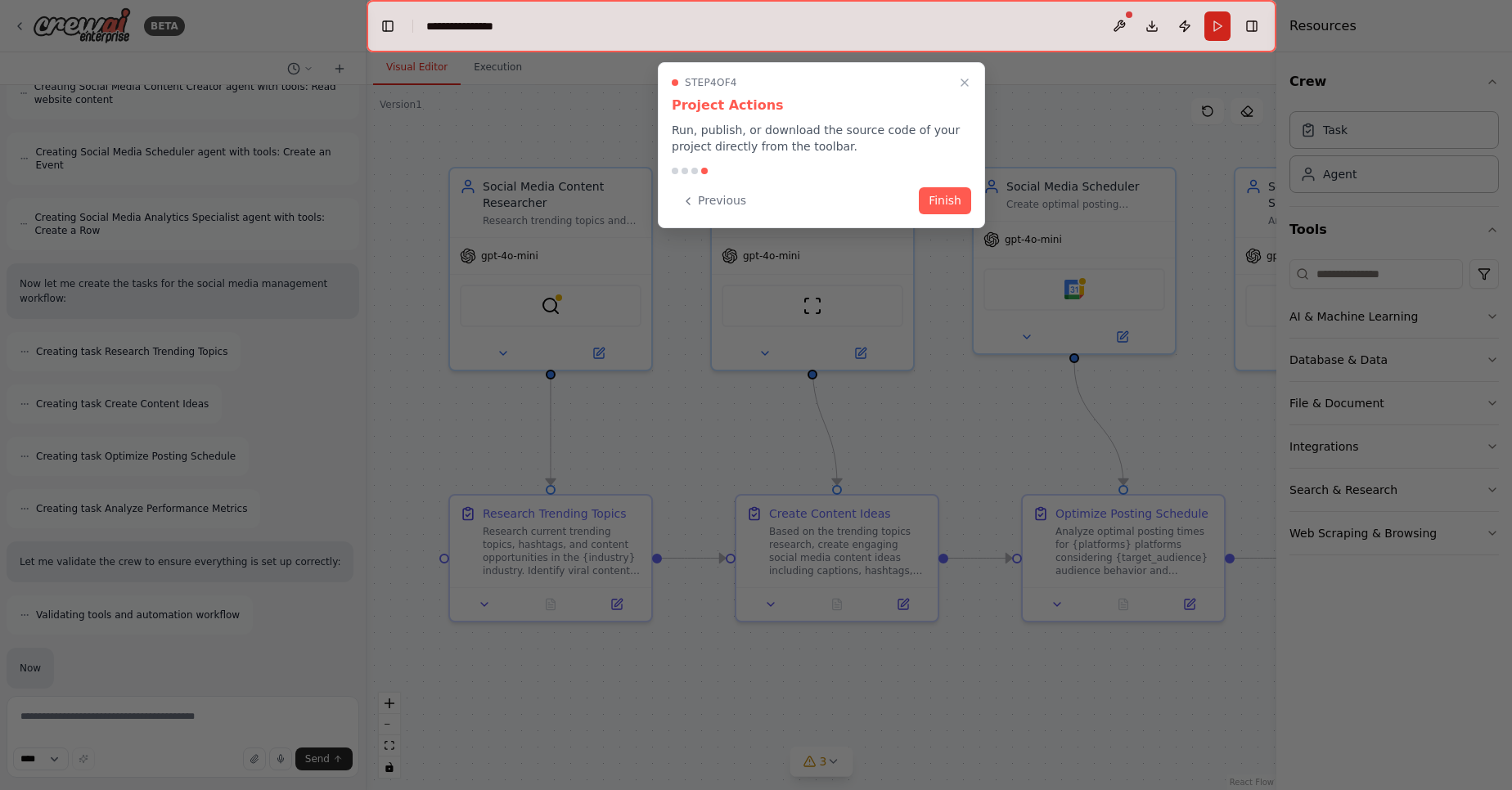
scroll to position [1210, 0]
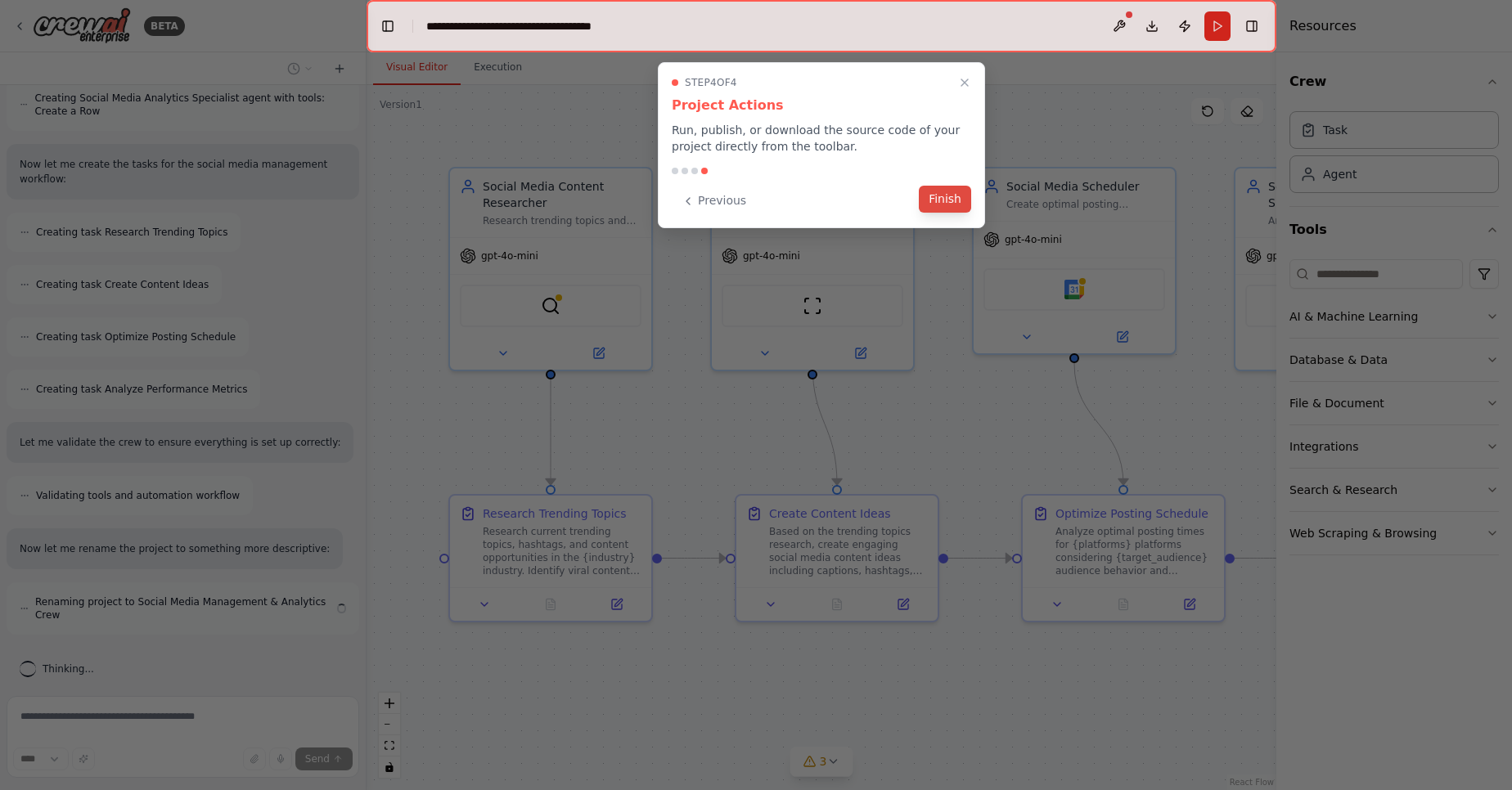
click at [939, 206] on button "Finish" at bounding box center [945, 199] width 53 height 27
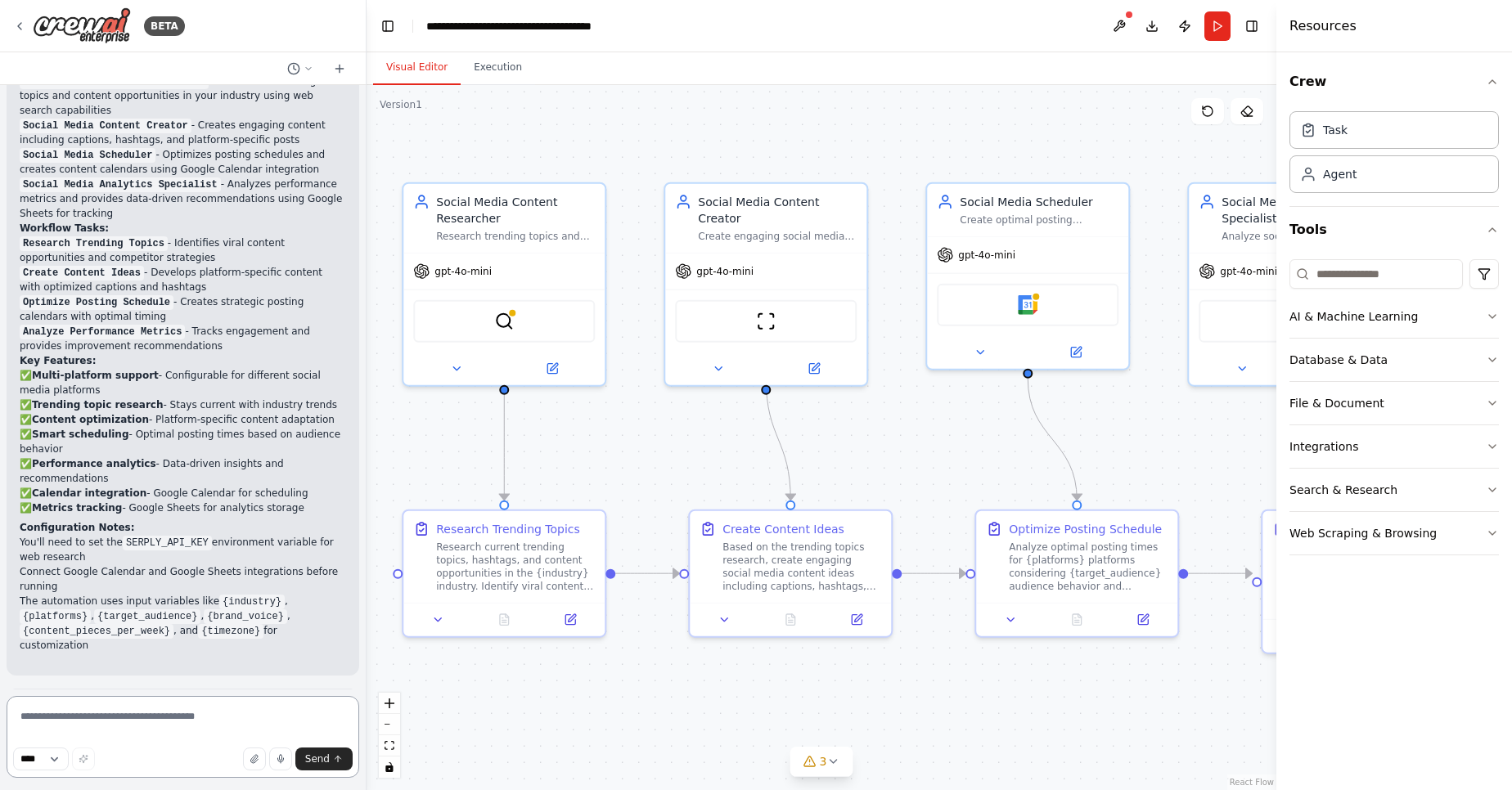
scroll to position [1837, 0]
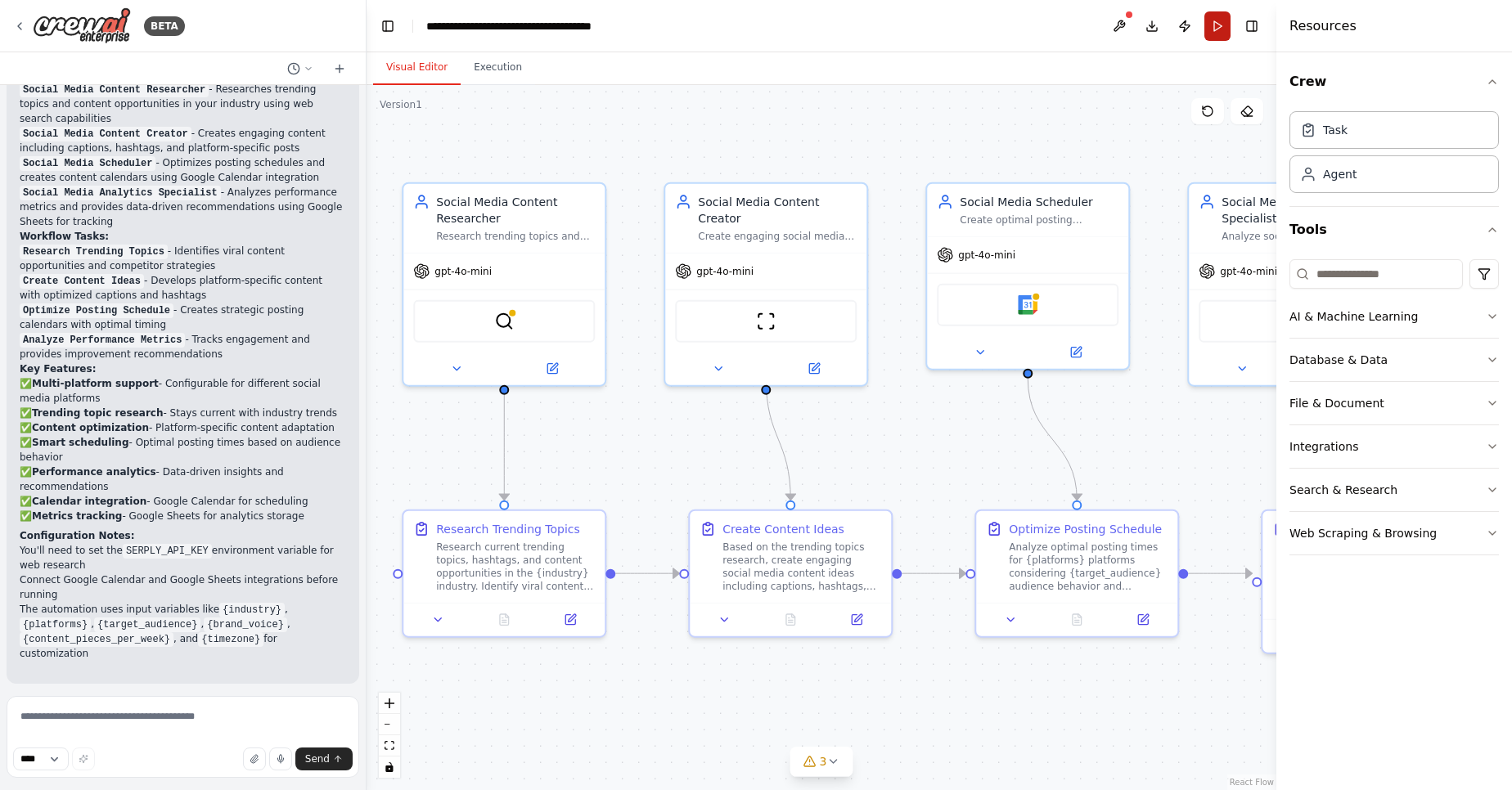
click at [1216, 38] on button "Run" at bounding box center [1217, 25] width 26 height 29
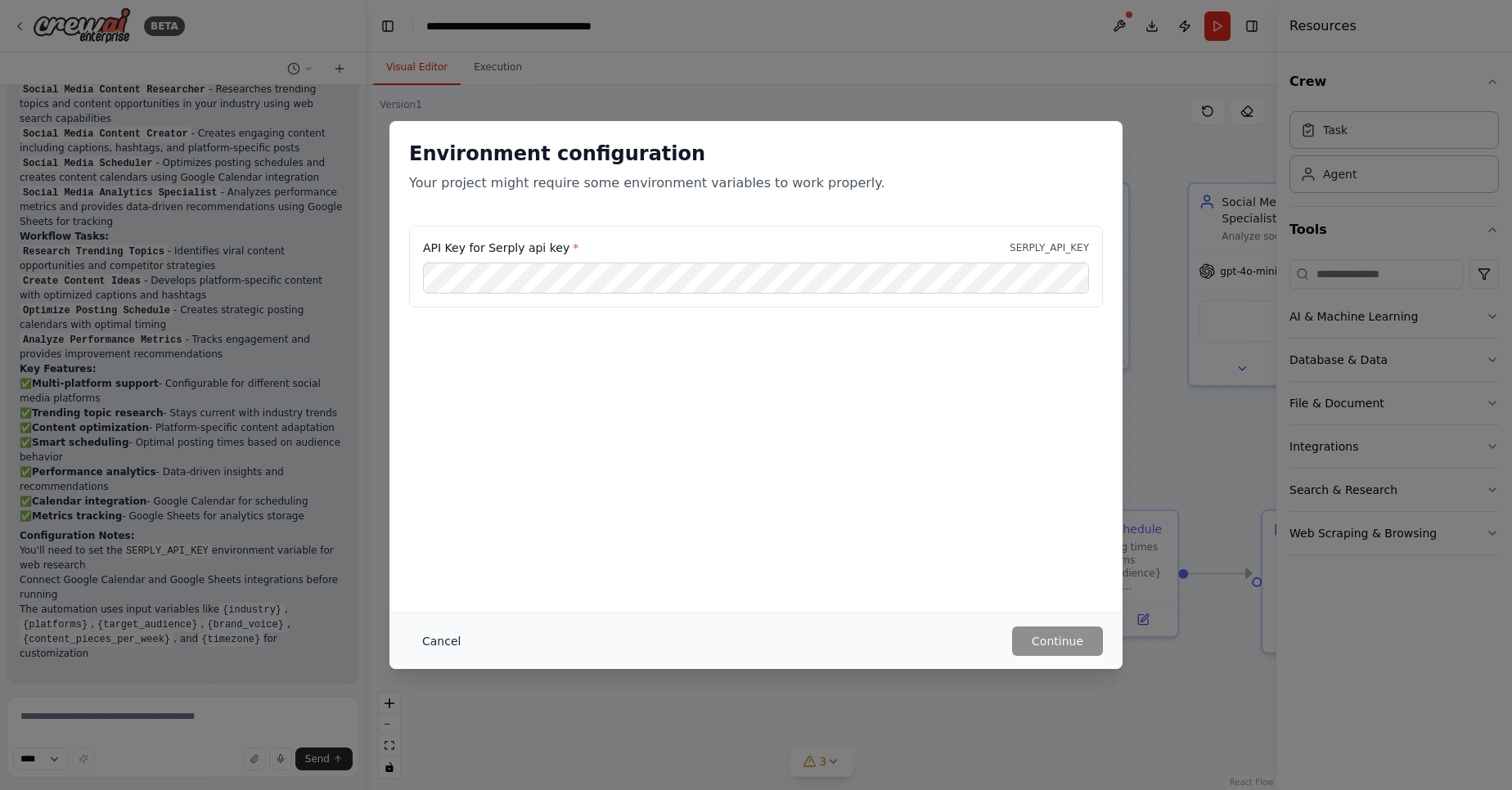
click at [437, 647] on button "Cancel" at bounding box center [441, 641] width 65 height 29
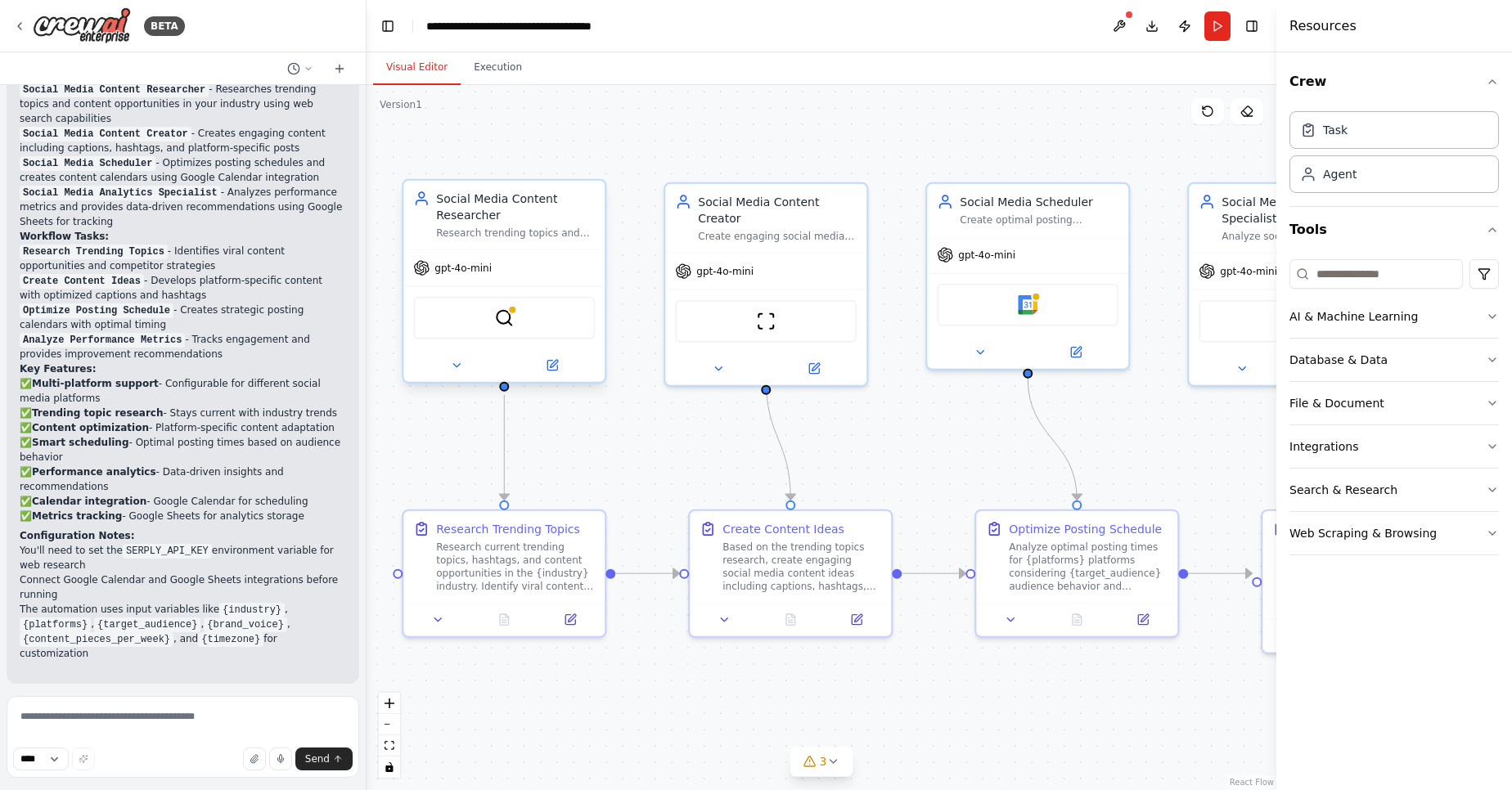
click at [452, 375] on div at bounding box center [503, 366] width 201 height 33
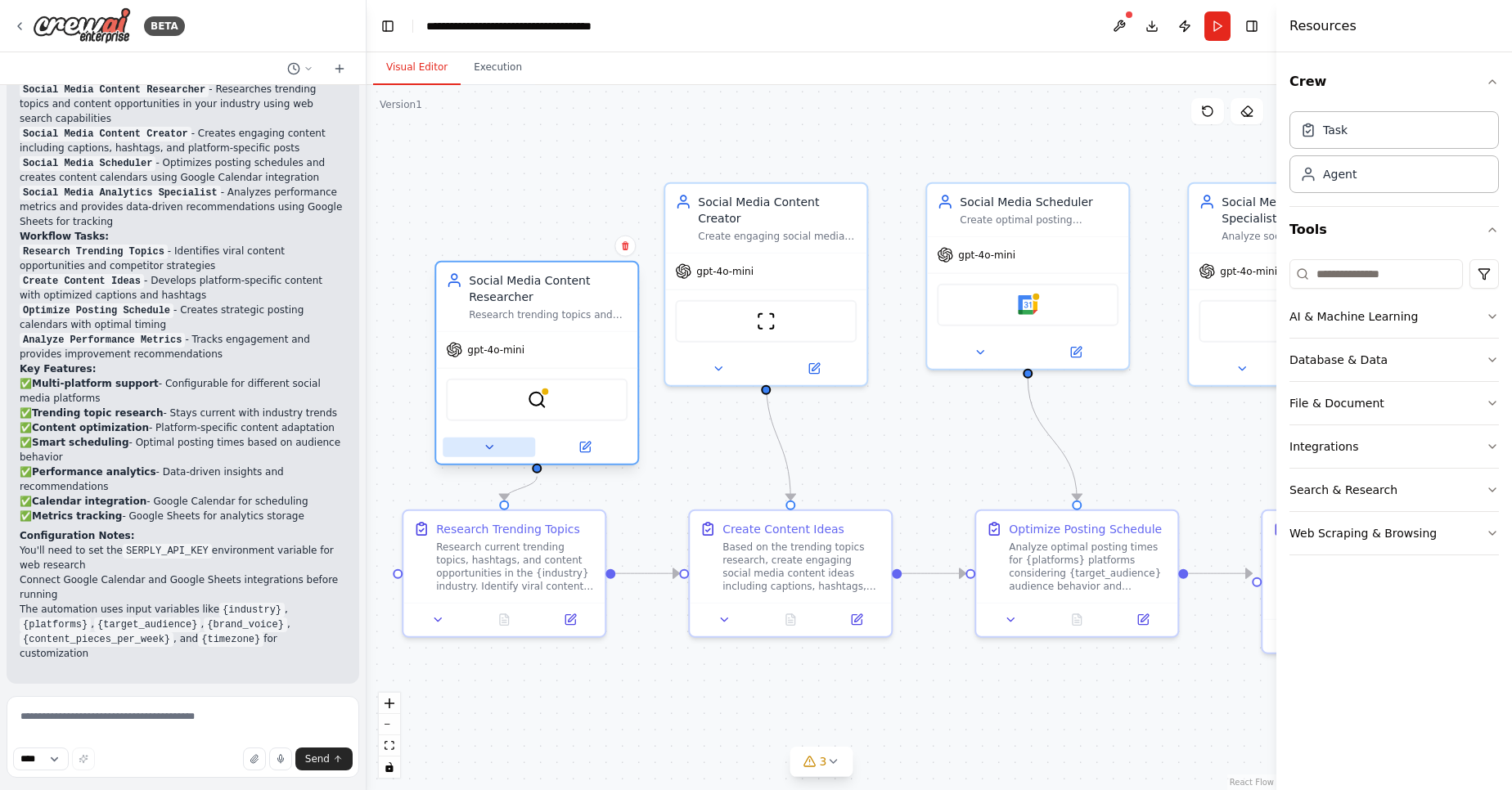
drag, startPoint x: 452, startPoint y: 375, endPoint x: 466, endPoint y: 316, distance: 60.6
click at [467, 431] on div at bounding box center [536, 447] width 201 height 33
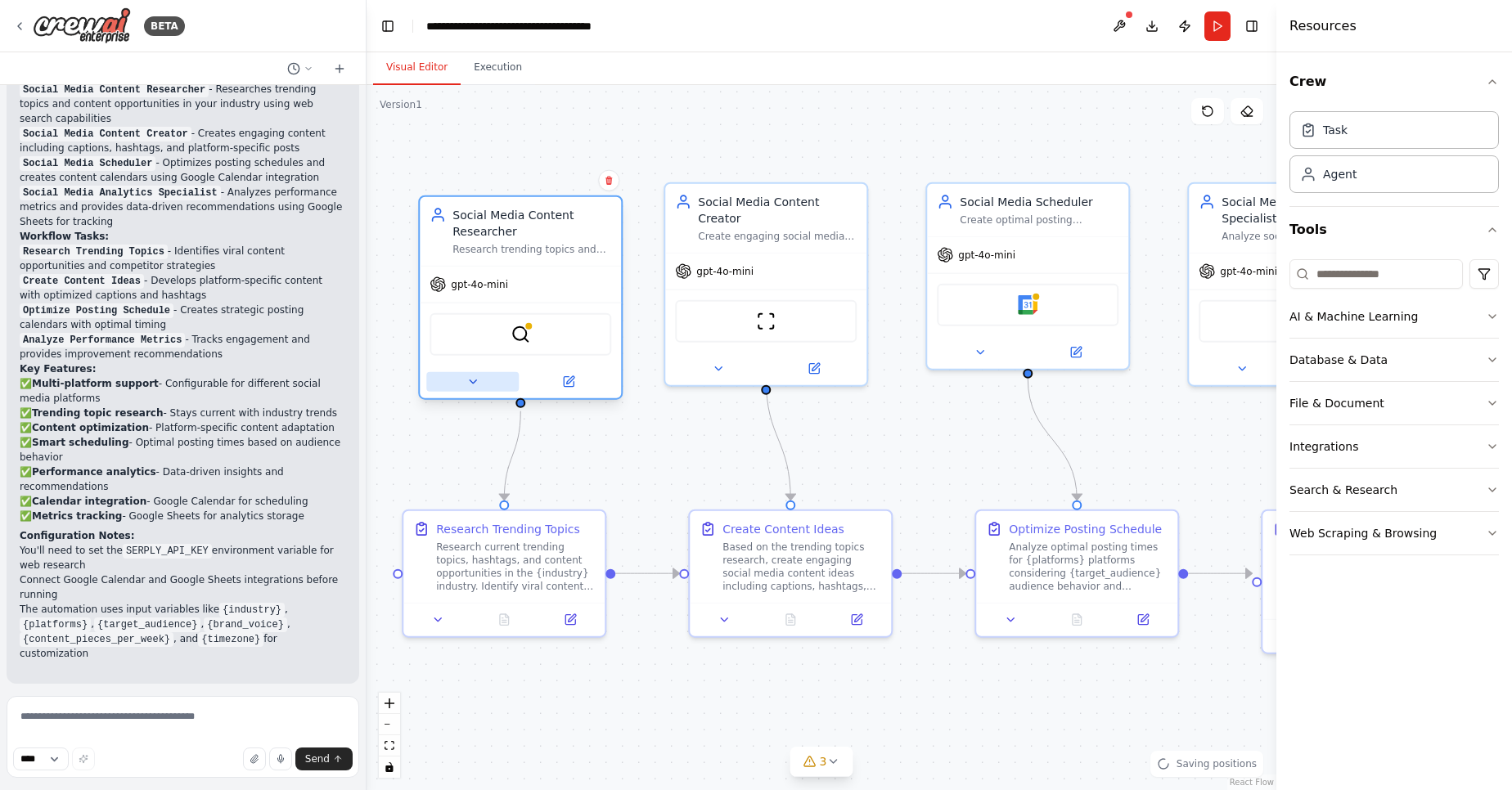
drag, startPoint x: 463, startPoint y: 307, endPoint x: 468, endPoint y: 372, distance: 65.2
click at [468, 372] on button at bounding box center [472, 382] width 92 height 20
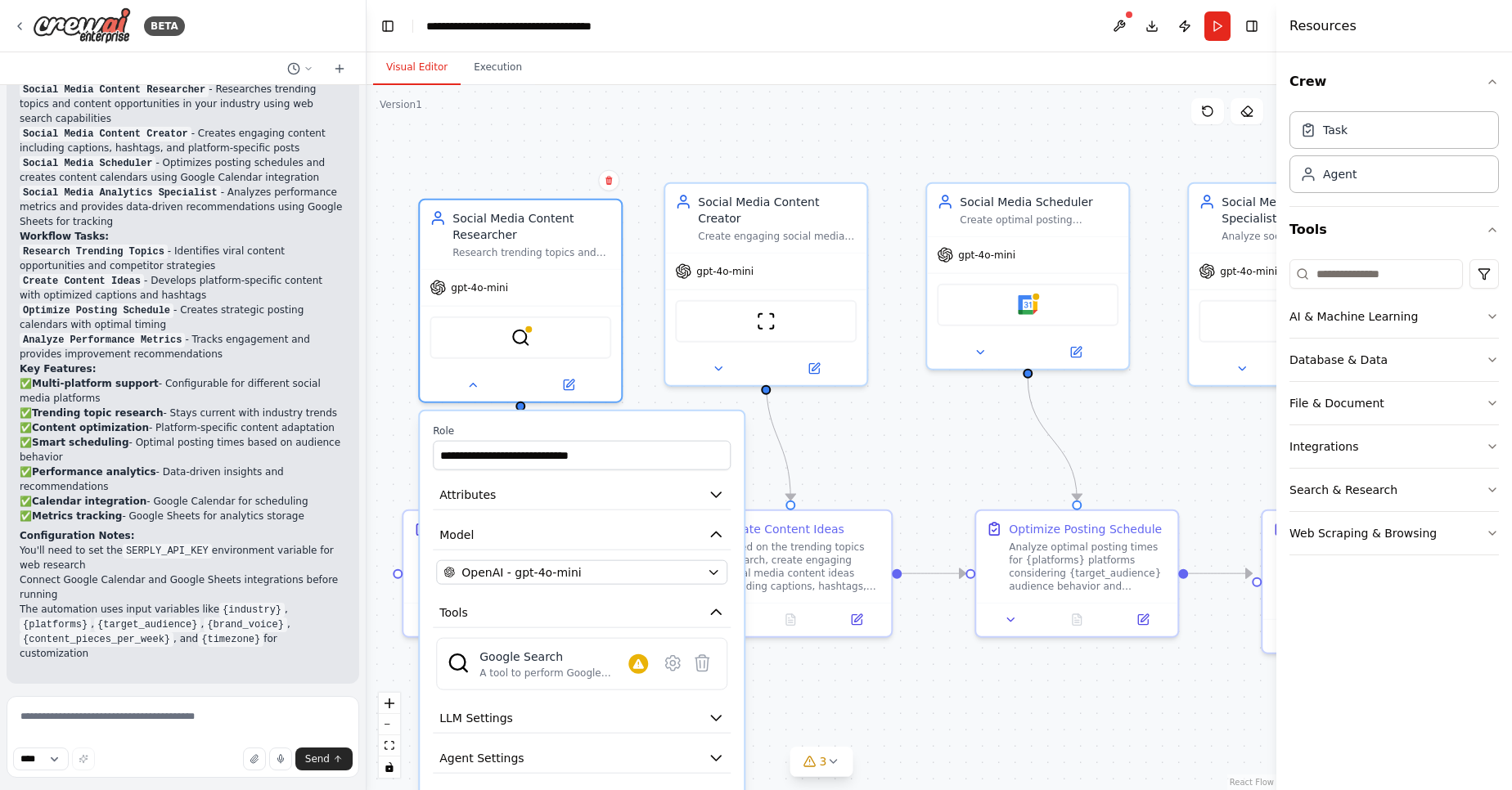
click at [649, 134] on div ".deletable-edge-delete-btn { width: 20px; height: 20px; border: 0px solid #ffff…" at bounding box center [821, 437] width 910 height 705
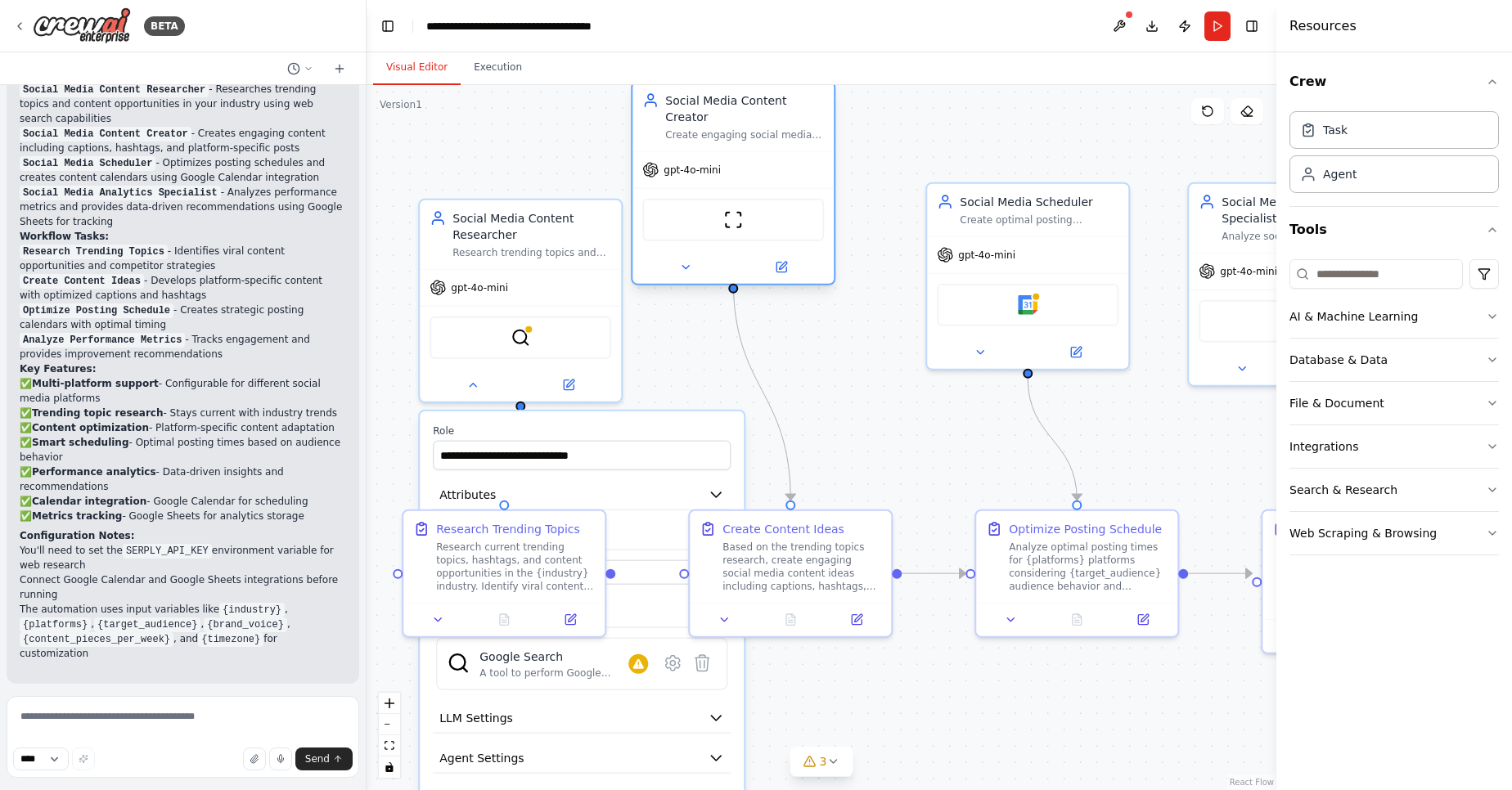
drag, startPoint x: 778, startPoint y: 310, endPoint x: 755, endPoint y: 251, distance: 63.3
click at [748, 207] on div "ScrapeWebsiteTool" at bounding box center [732, 220] width 182 height 42
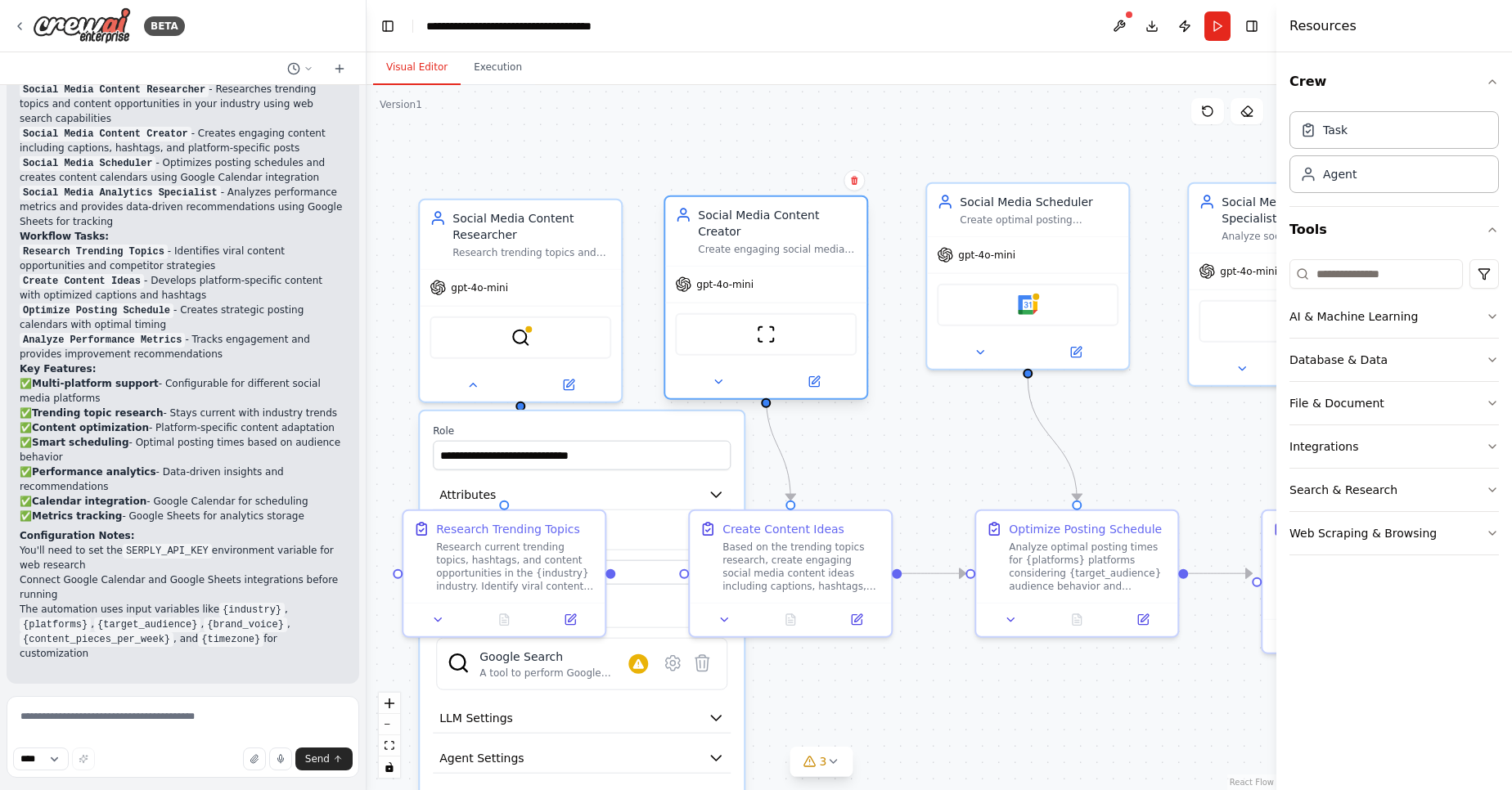
drag, startPoint x: 755, startPoint y: 251, endPoint x: 782, endPoint y: 324, distance: 77.8
click at [782, 324] on div "ScrapeWebsiteTool" at bounding box center [765, 334] width 182 height 42
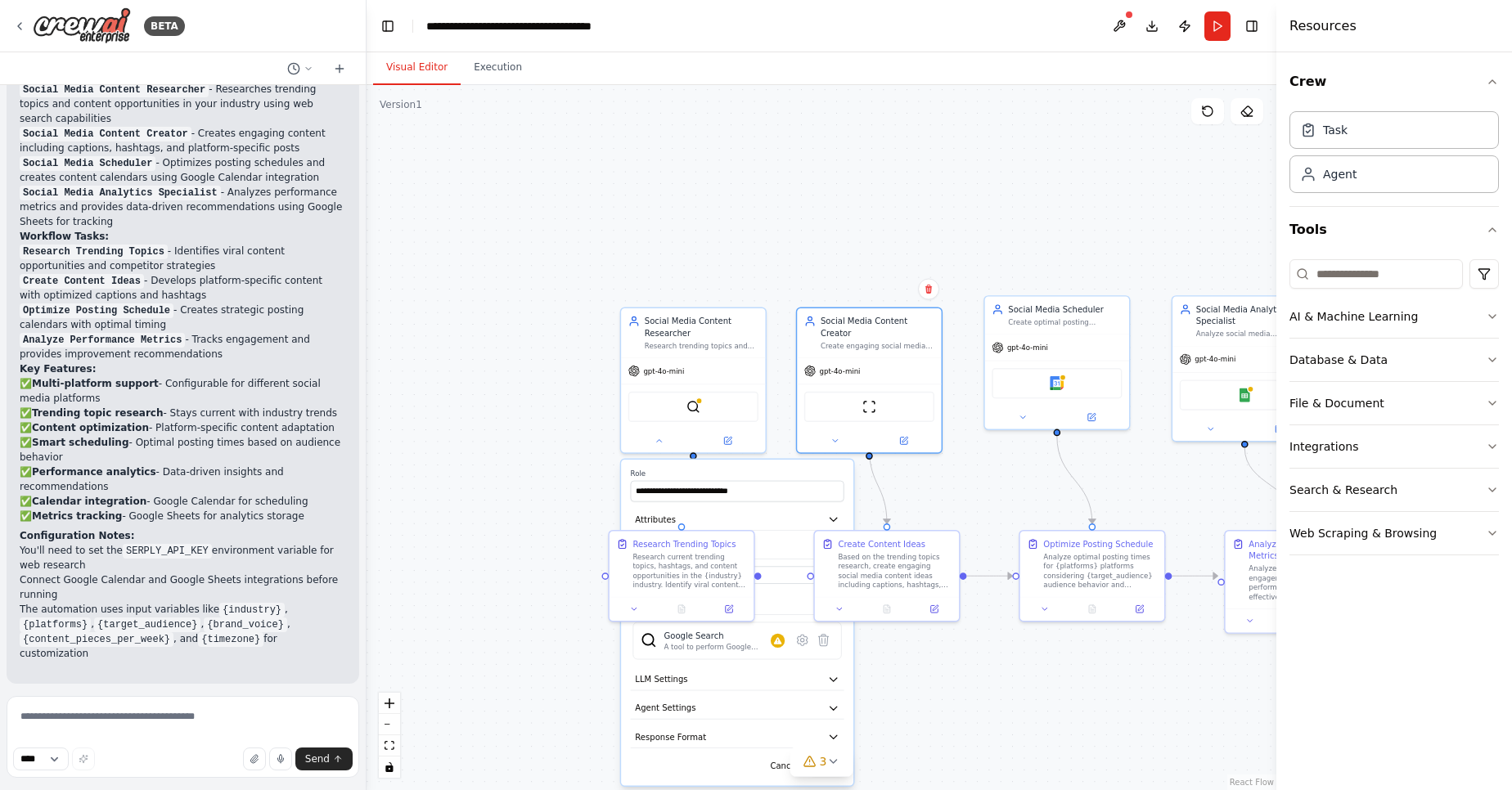
click at [559, 300] on div ".deletable-edge-delete-btn { width: 20px; height: 20px; border: 0px solid #ffff…" at bounding box center [821, 437] width 910 height 705
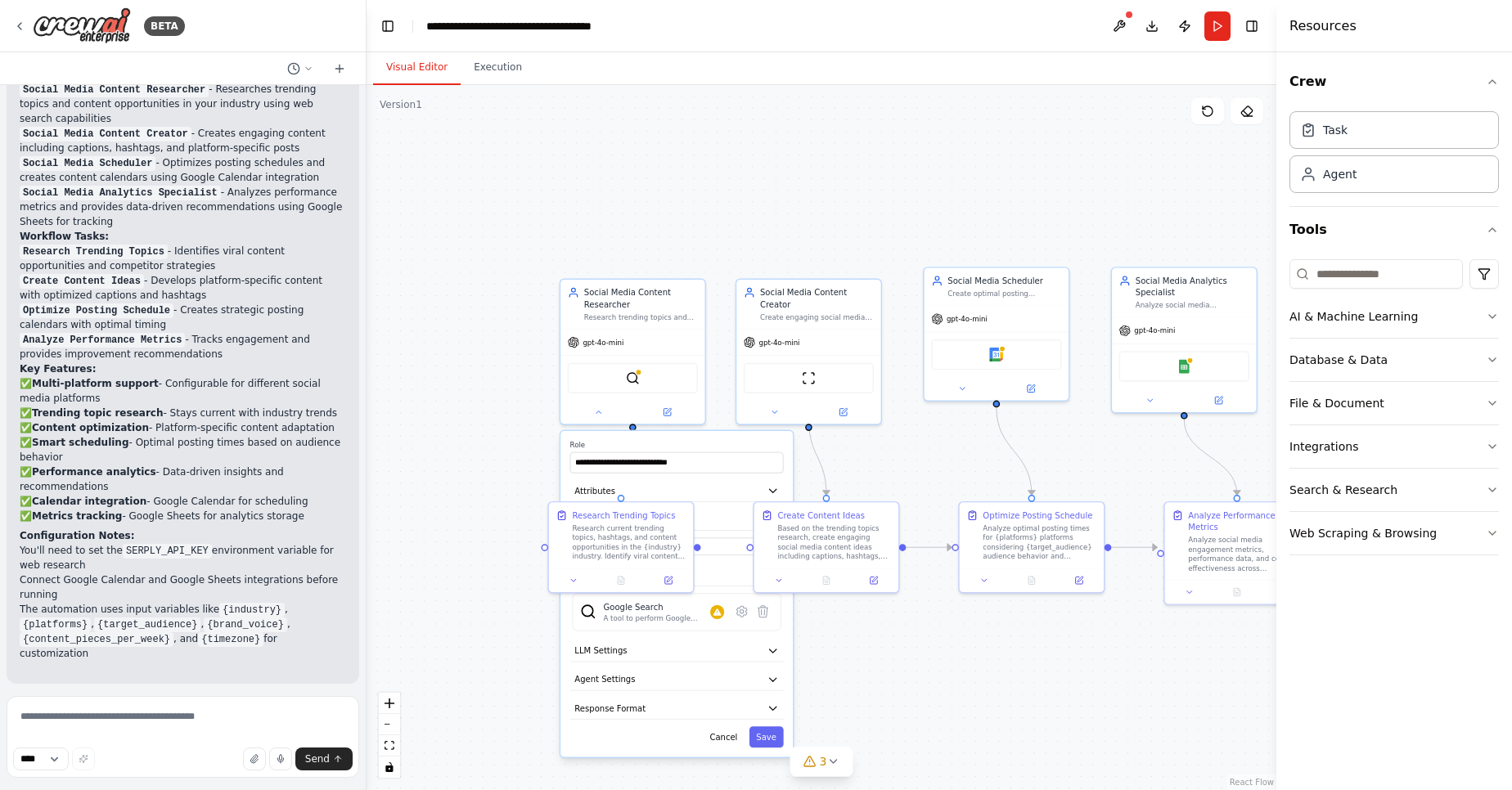
drag, startPoint x: 553, startPoint y: 293, endPoint x: 452, endPoint y: 256, distance: 107.6
click at [452, 256] on div ".deletable-edge-delete-btn { width: 20px; height: 20px; border: 0px solid #ffff…" at bounding box center [821, 437] width 910 height 705
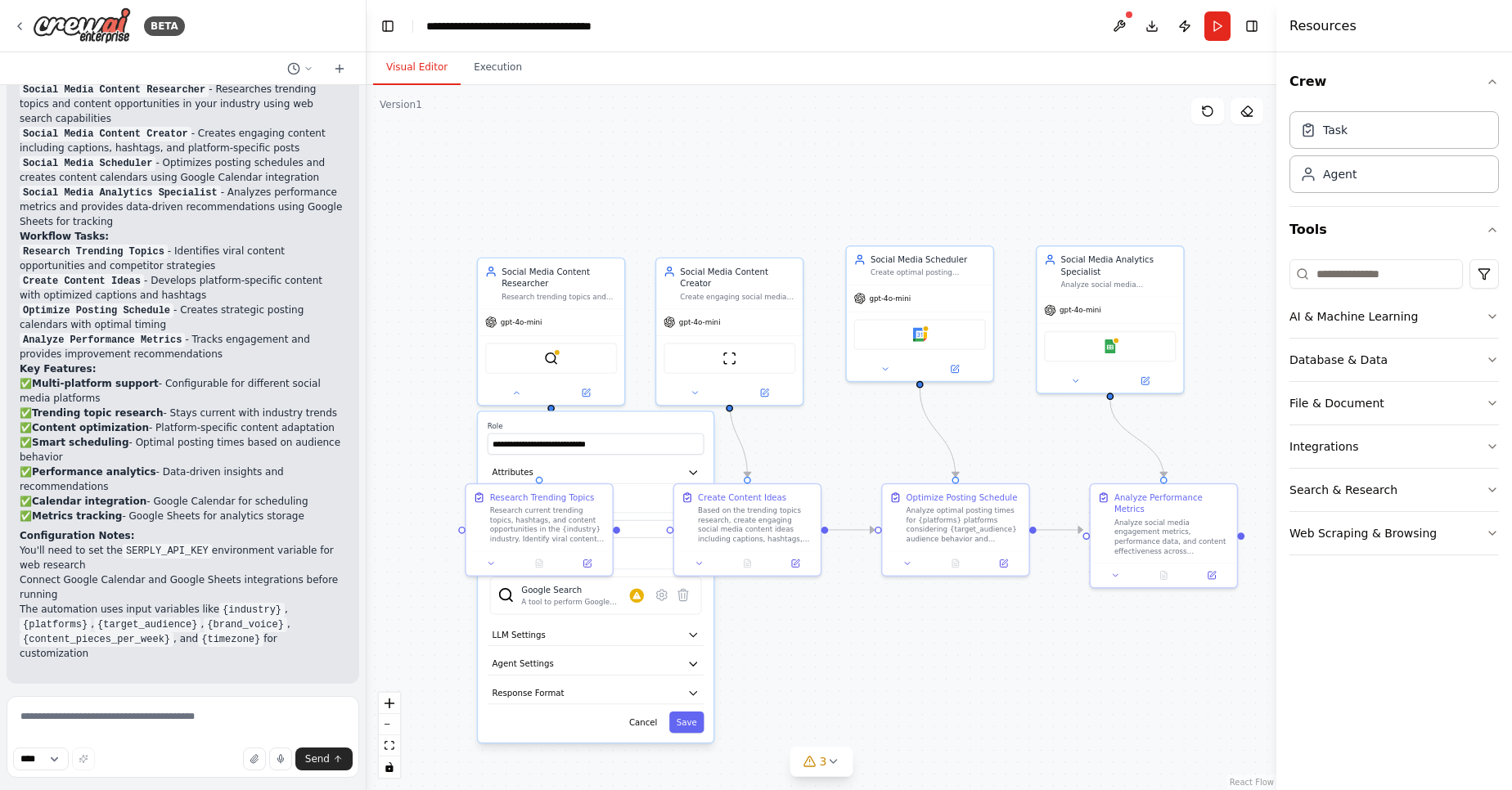
drag, startPoint x: 442, startPoint y: 253, endPoint x: 415, endPoint y: 248, distance: 27.5
click at [415, 248] on div ".deletable-edge-delete-btn { width: 20px; height: 20px; border: 0px solid #ffff…" at bounding box center [821, 437] width 910 height 705
click at [696, 634] on icon "button" at bounding box center [693, 634] width 12 height 12
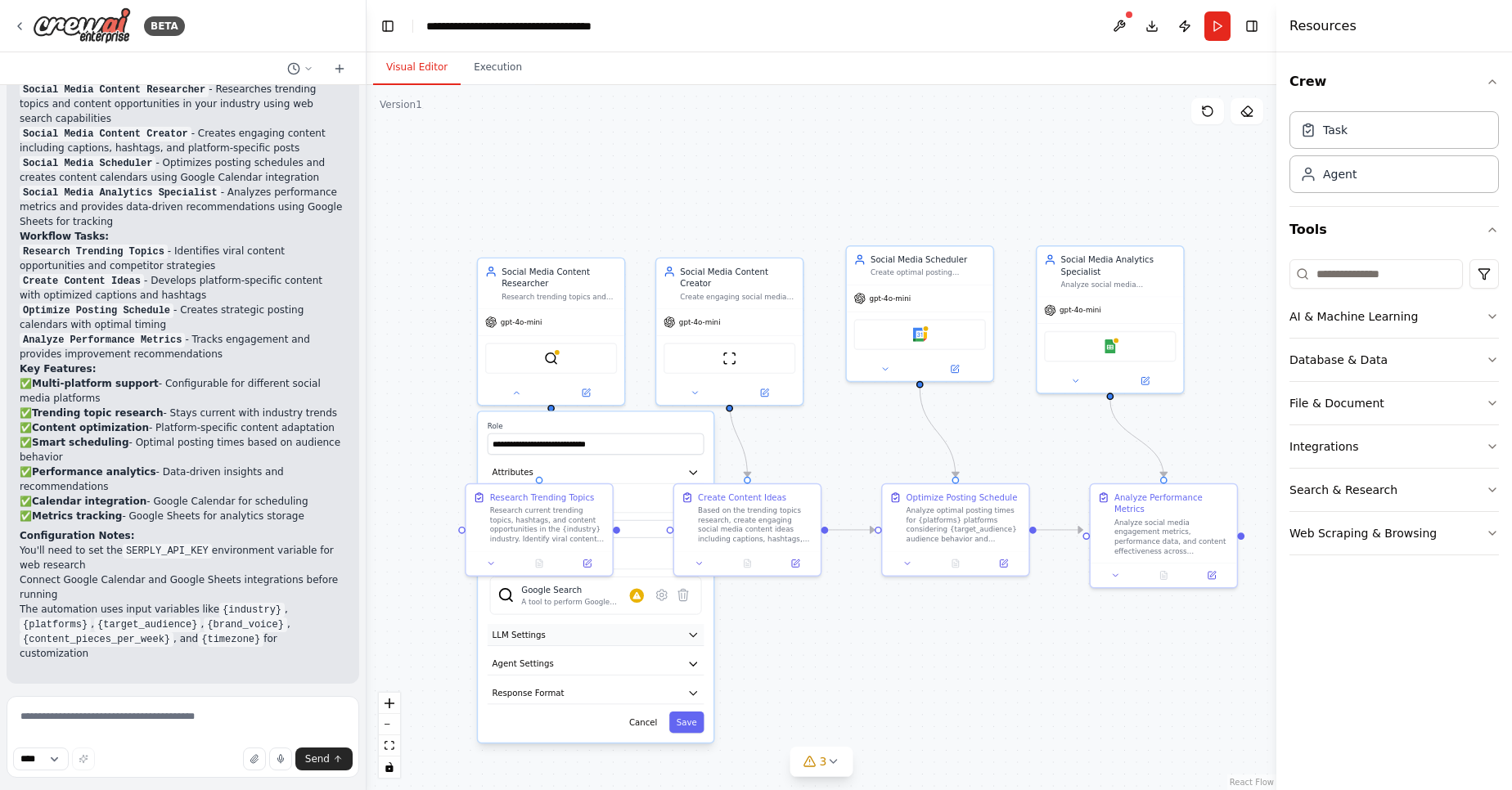
click at [696, 634] on icon "button" at bounding box center [693, 634] width 12 height 12
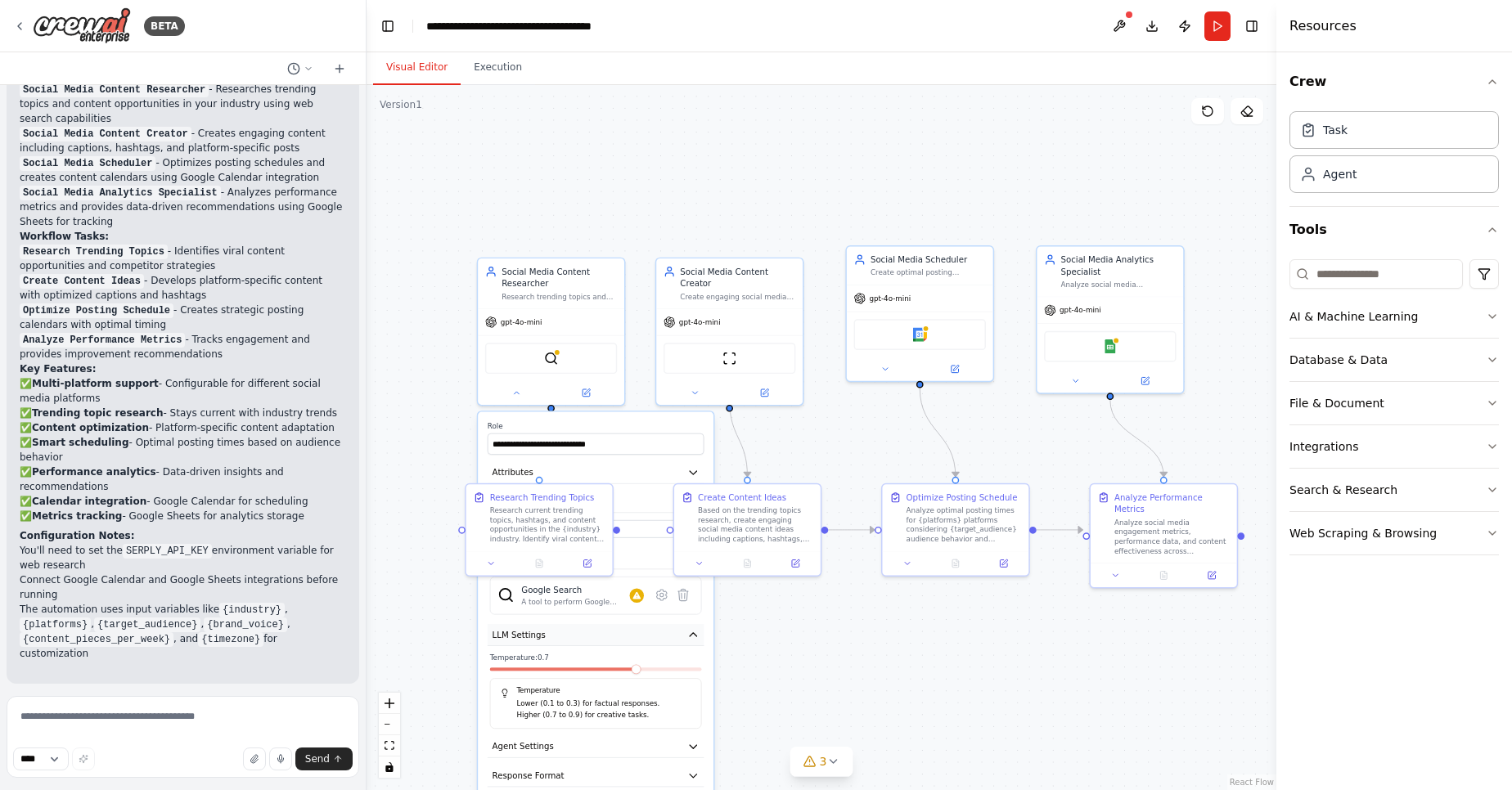
click at [696, 634] on icon "button" at bounding box center [693, 634] width 12 height 12
click at [818, 627] on div ".deletable-edge-delete-btn { width: 20px; height: 20px; border: 0px solid #ffff…" at bounding box center [821, 437] width 910 height 705
click at [58, 22] on img at bounding box center [82, 25] width 98 height 37
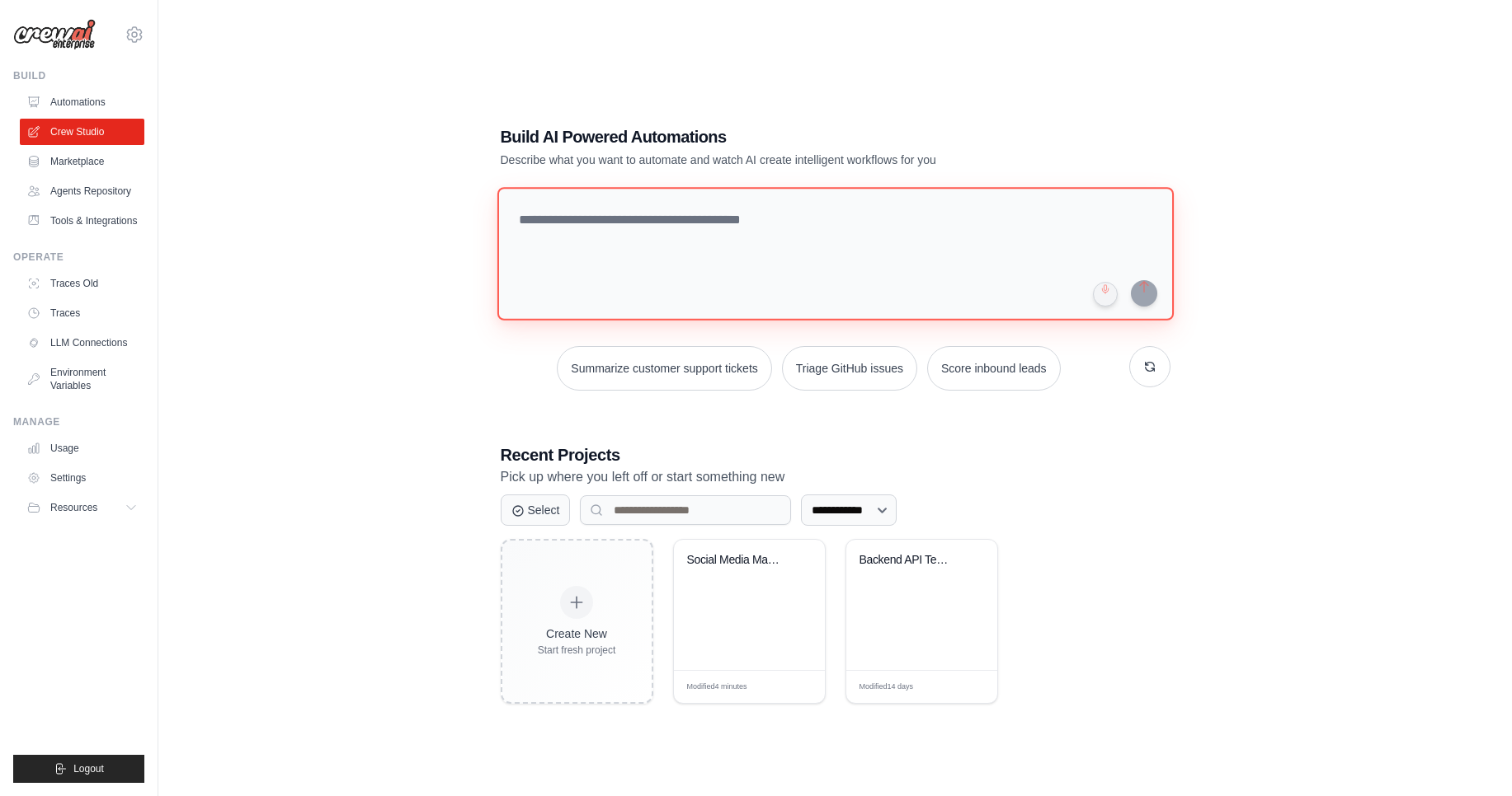
click at [641, 228] on textarea at bounding box center [834, 254] width 677 height 134
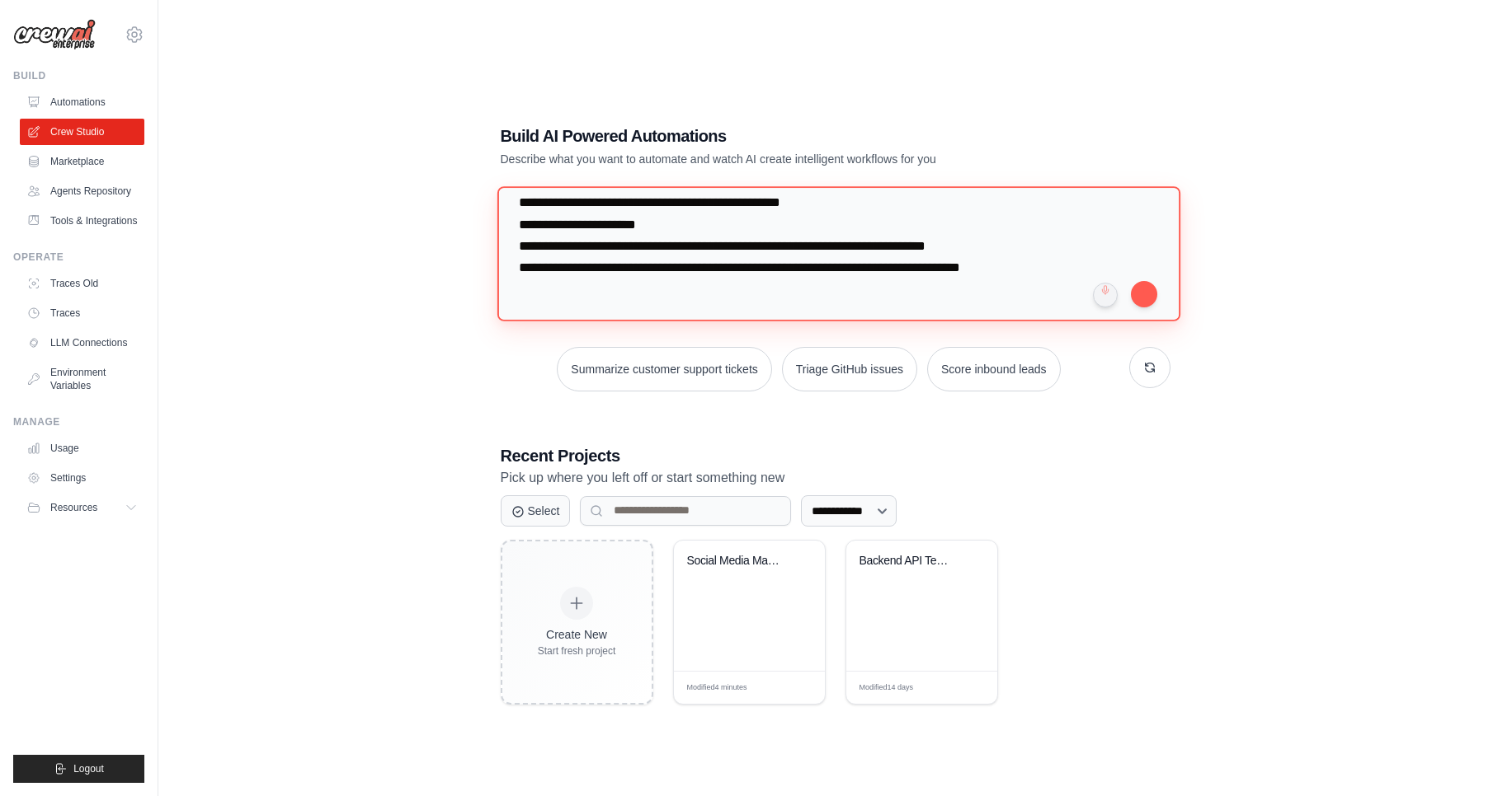
scroll to position [38, 0]
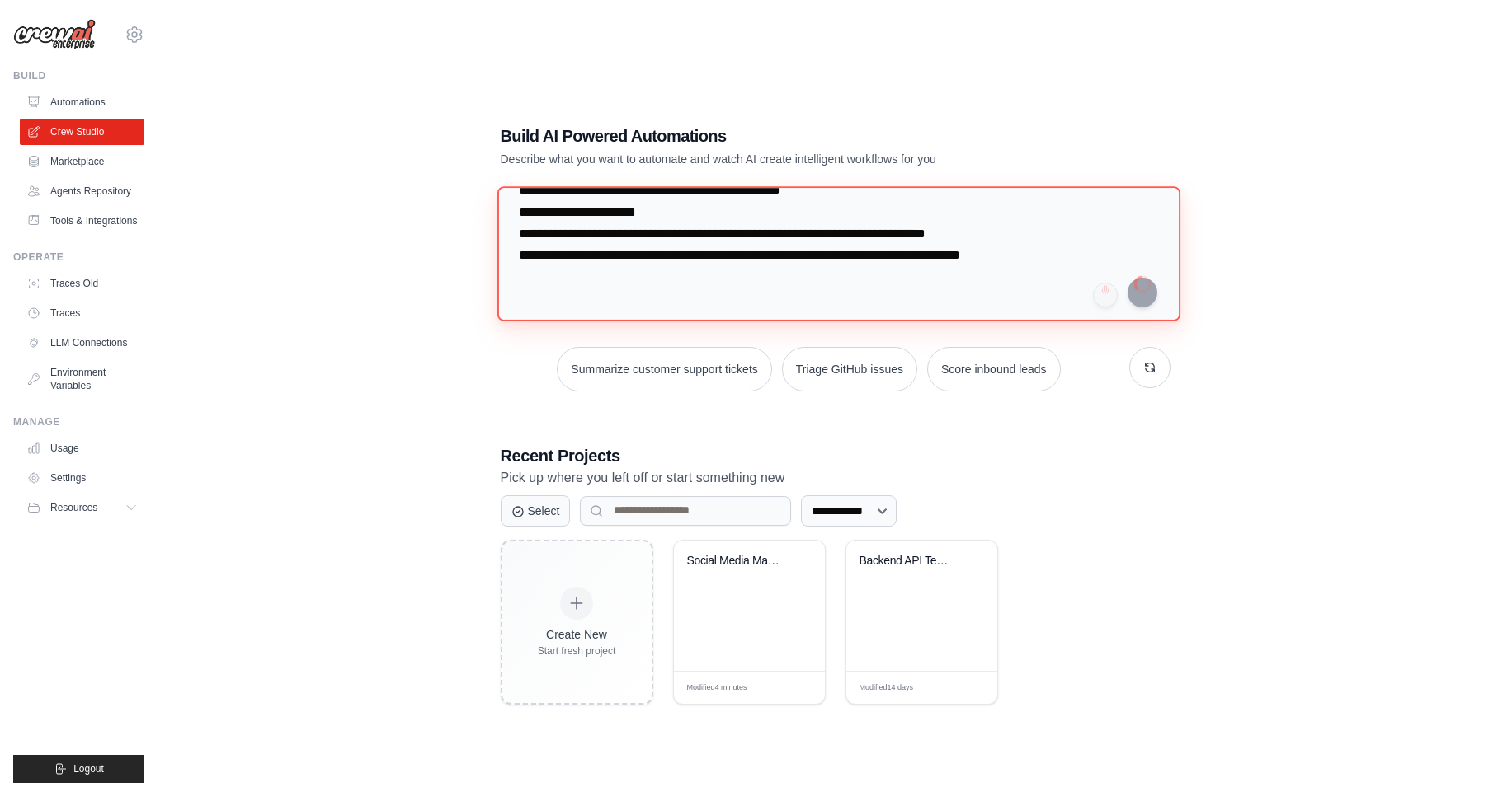
type textarea "**********"
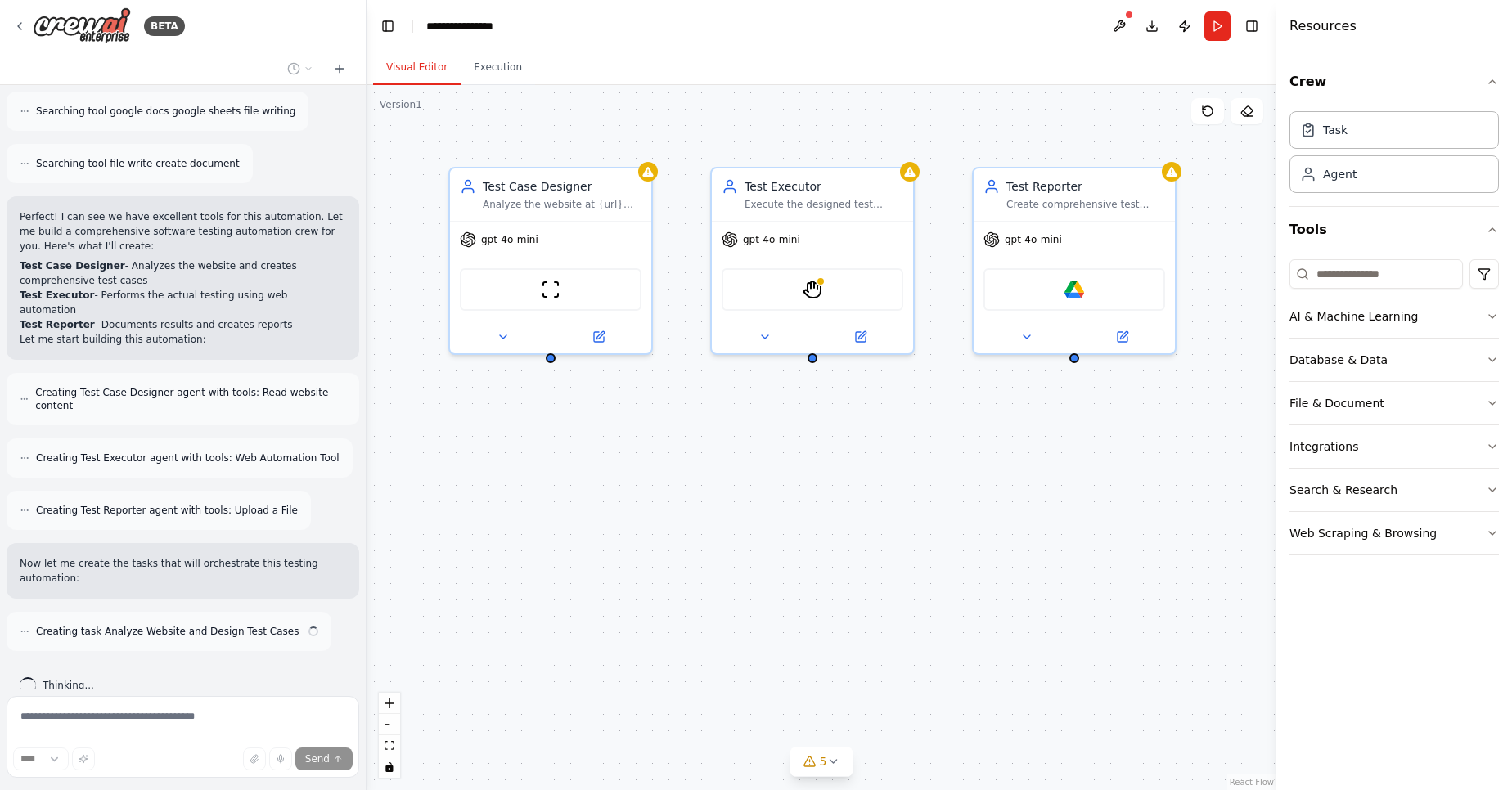
scroll to position [425, 0]
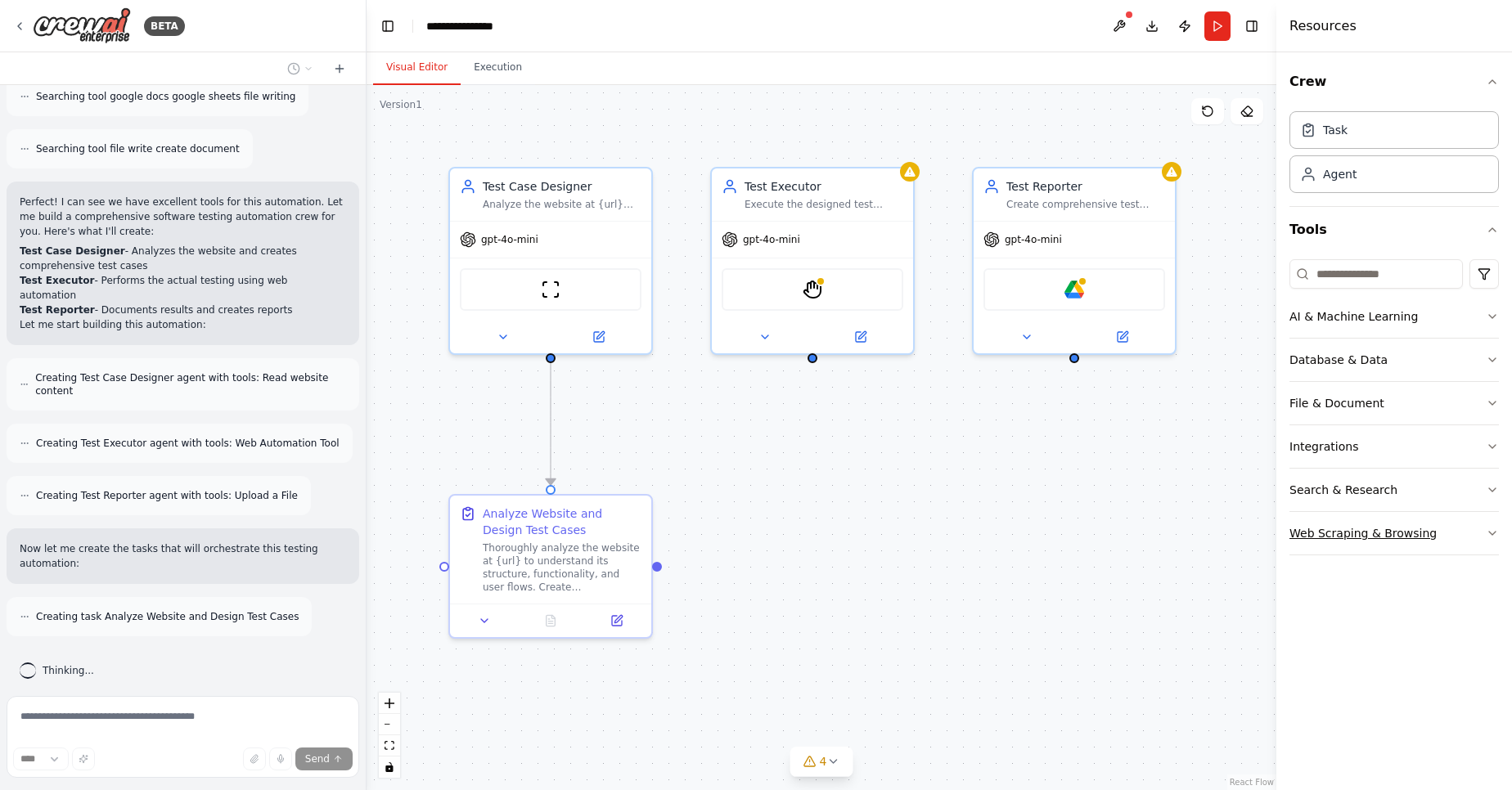
click at [1445, 524] on button "Web Scraping & Browsing" at bounding box center [1394, 533] width 209 height 42
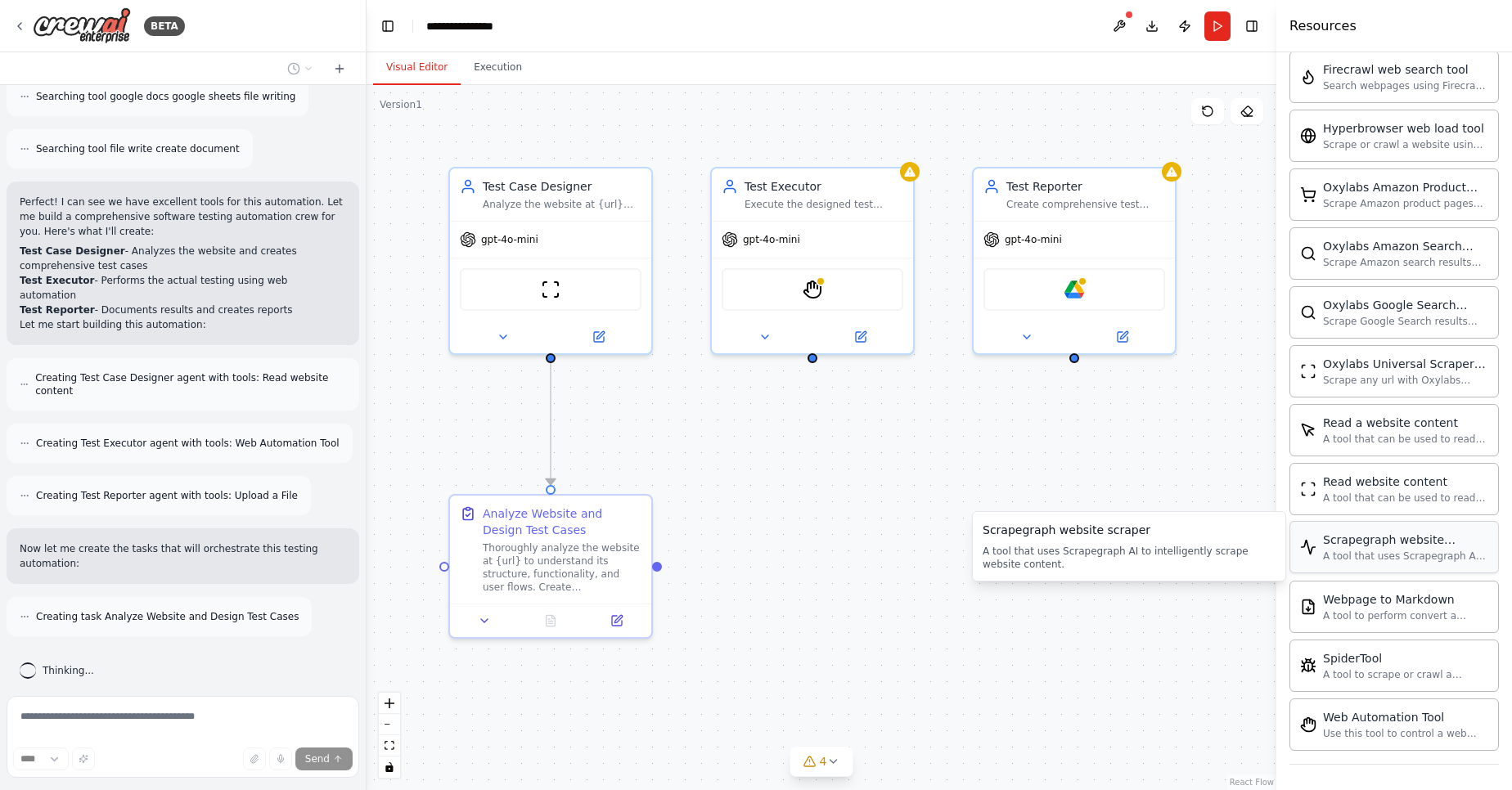
scroll to position [688, 0]
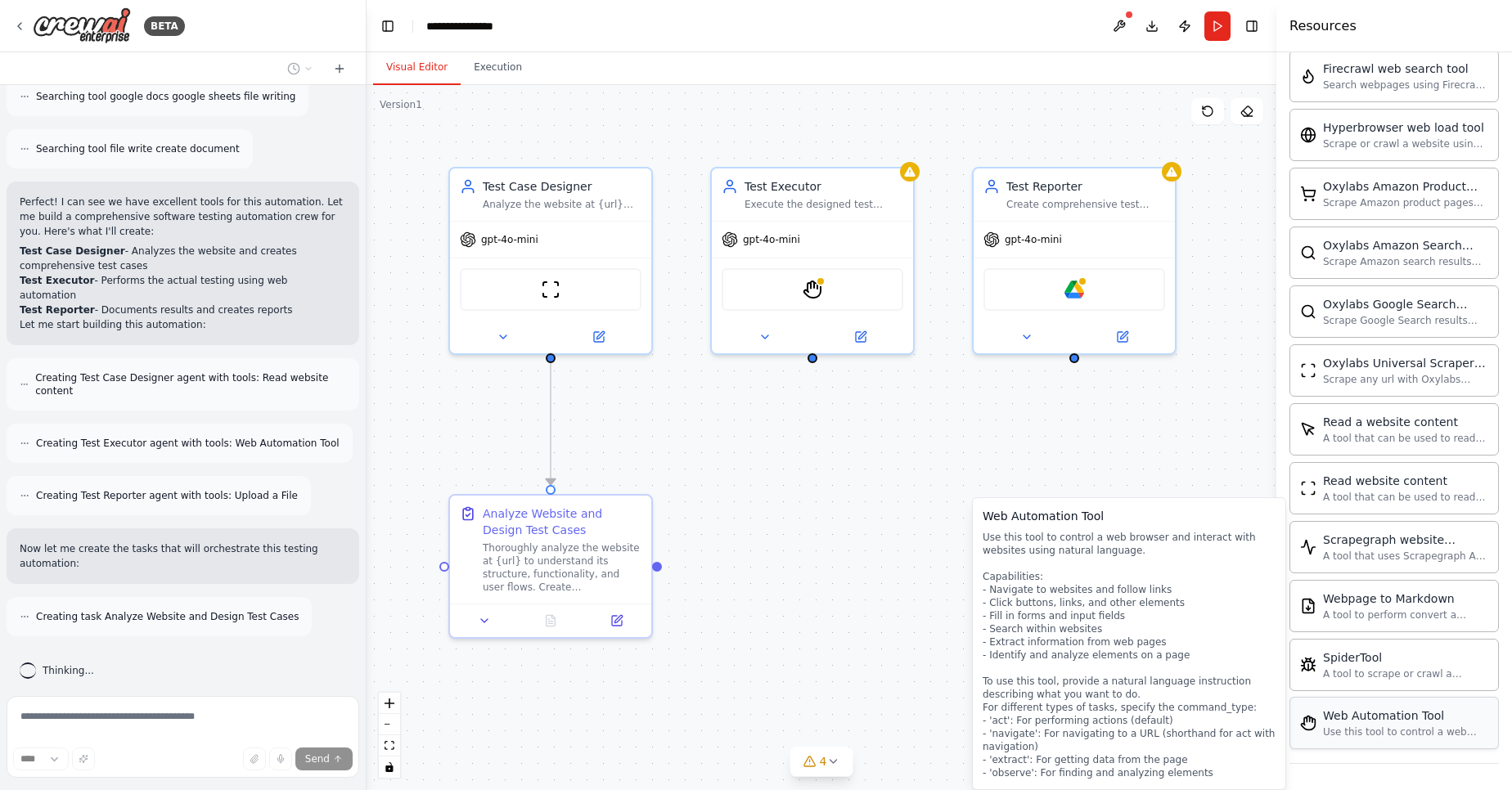
click at [1370, 721] on div "Web Automation Tool" at bounding box center [1405, 716] width 165 height 16
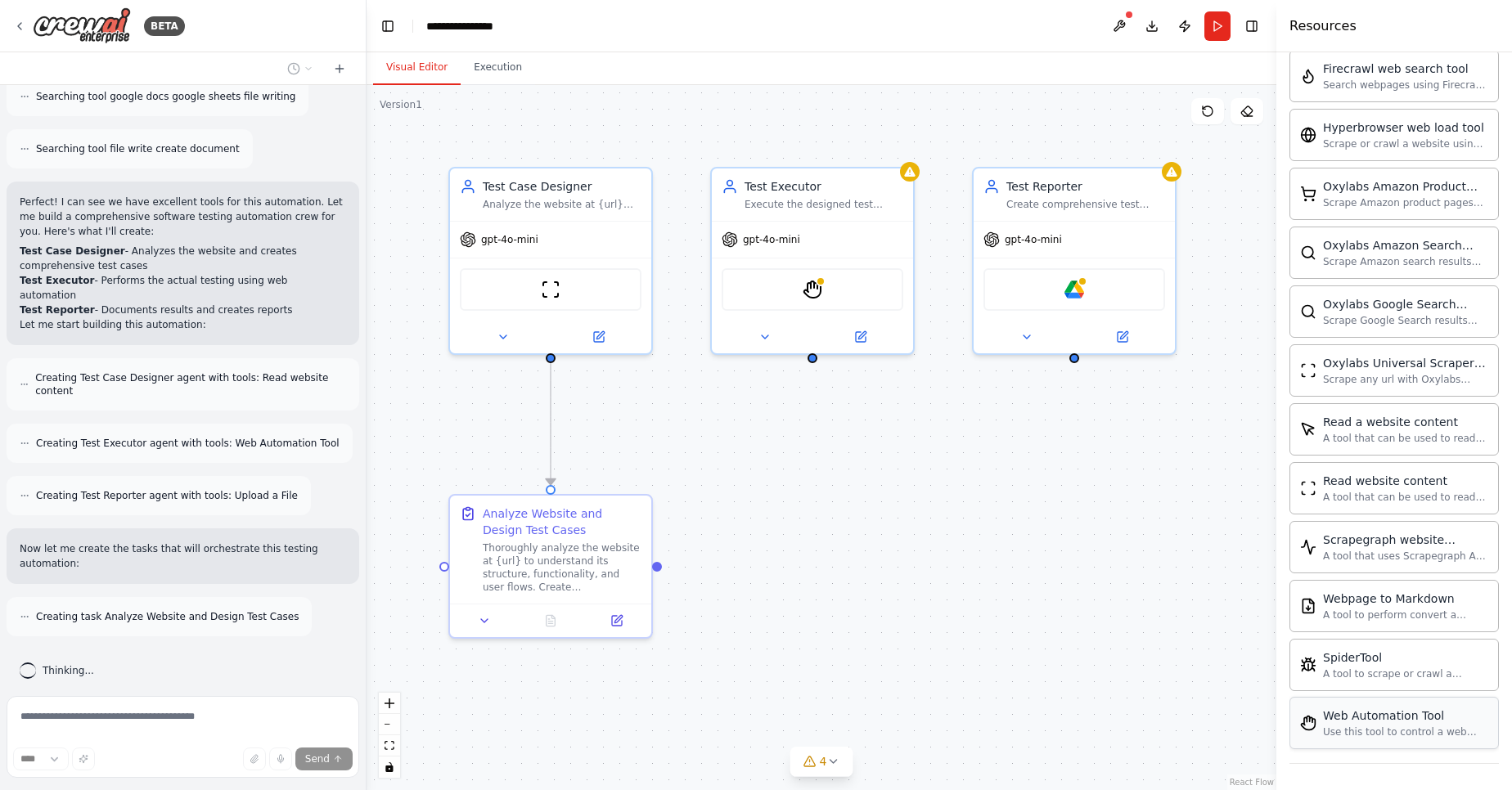
click at [1356, 727] on div "Use this tool to control a web browser and interact with websites using natural…" at bounding box center [1405, 732] width 165 height 13
drag, startPoint x: 1066, startPoint y: 690, endPoint x: 1018, endPoint y: 653, distance: 60.6
click at [1062, 688] on div ".deletable-edge-delete-btn { width: 20px; height: 20px; border: 0px solid #ffff…" at bounding box center [821, 437] width 910 height 705
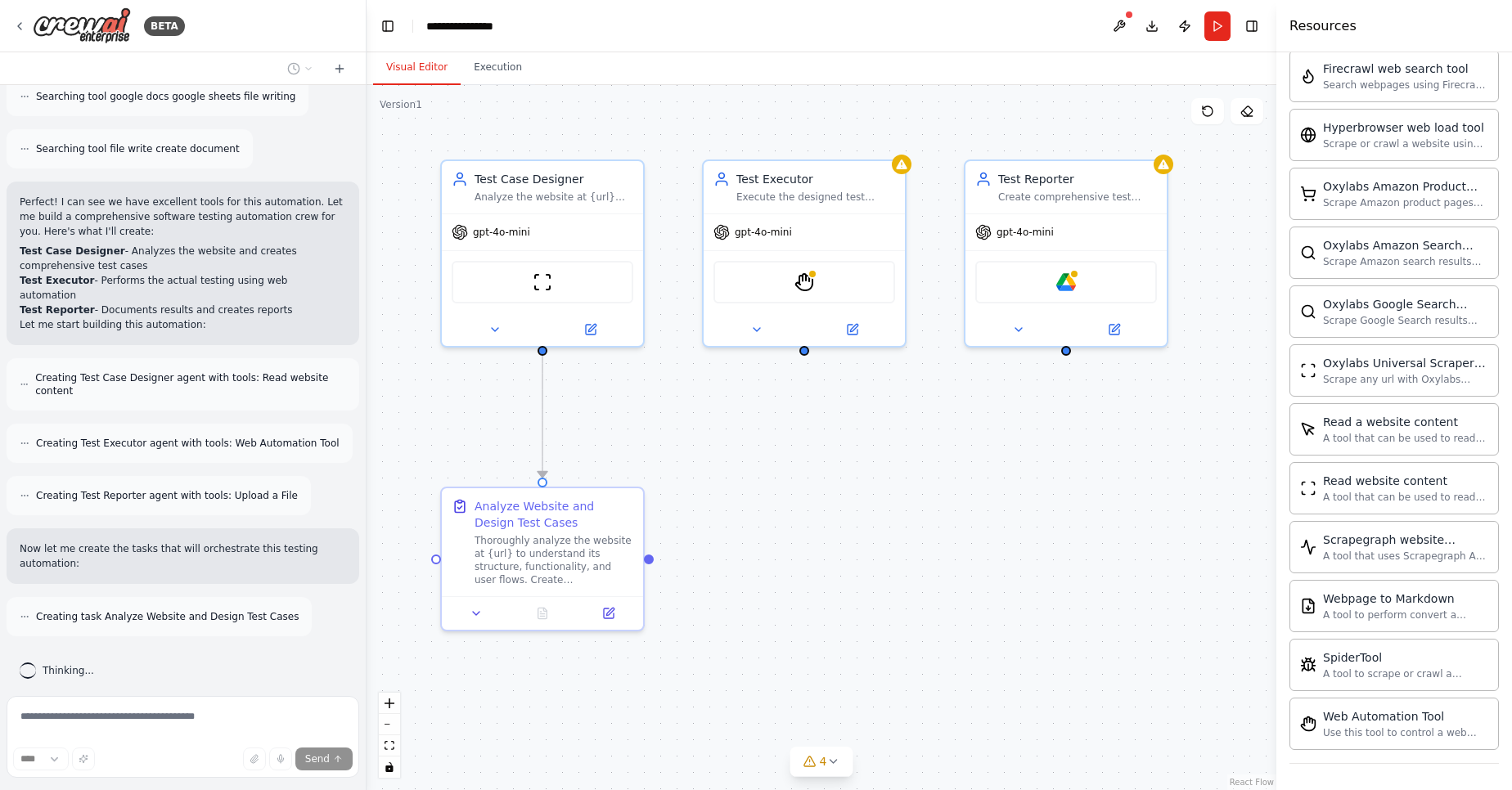
click at [1017, 652] on div ".deletable-edge-delete-btn { width: 20px; height: 20px; border: 0px solid #ffff…" at bounding box center [821, 437] width 910 height 705
click at [1400, 738] on div "Use this tool to control a web browser and interact with websites using natural…" at bounding box center [1405, 732] width 165 height 13
drag, startPoint x: 1178, startPoint y: 736, endPoint x: 1017, endPoint y: 677, distance: 171.5
click at [1055, 697] on div "BETA I WANT TO BUILD A SOFTWARE TESTING AGENT AUTOMATION I WILL PROVIDE THE URL…" at bounding box center [756, 395] width 1512 height 790
click at [953, 633] on div ".deletable-edge-delete-btn { width: 20px; height: 20px; border: 0px solid #ffff…" at bounding box center [821, 437] width 910 height 705
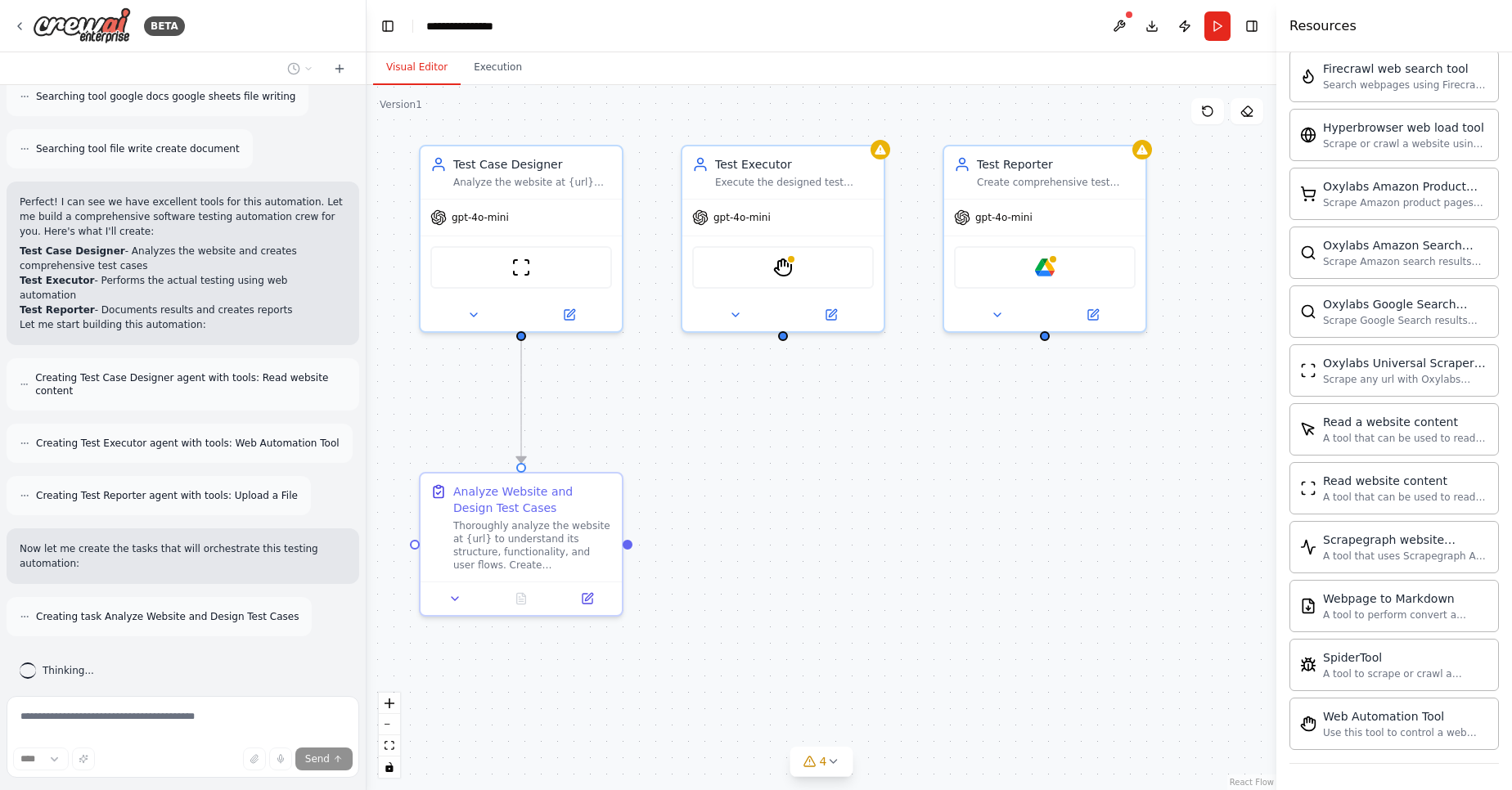
click at [1044, 570] on div ".deletable-edge-delete-btn { width: 20px; height: 20px; border: 0px solid #ffff…" at bounding box center [821, 437] width 910 height 705
drag, startPoint x: 1044, startPoint y: 570, endPoint x: 1142, endPoint y: 606, distance: 104.4
click at [1065, 584] on div ".deletable-edge-delete-btn { width: 20px; height: 20px; border: 0px solid #ffff…" at bounding box center [821, 437] width 910 height 705
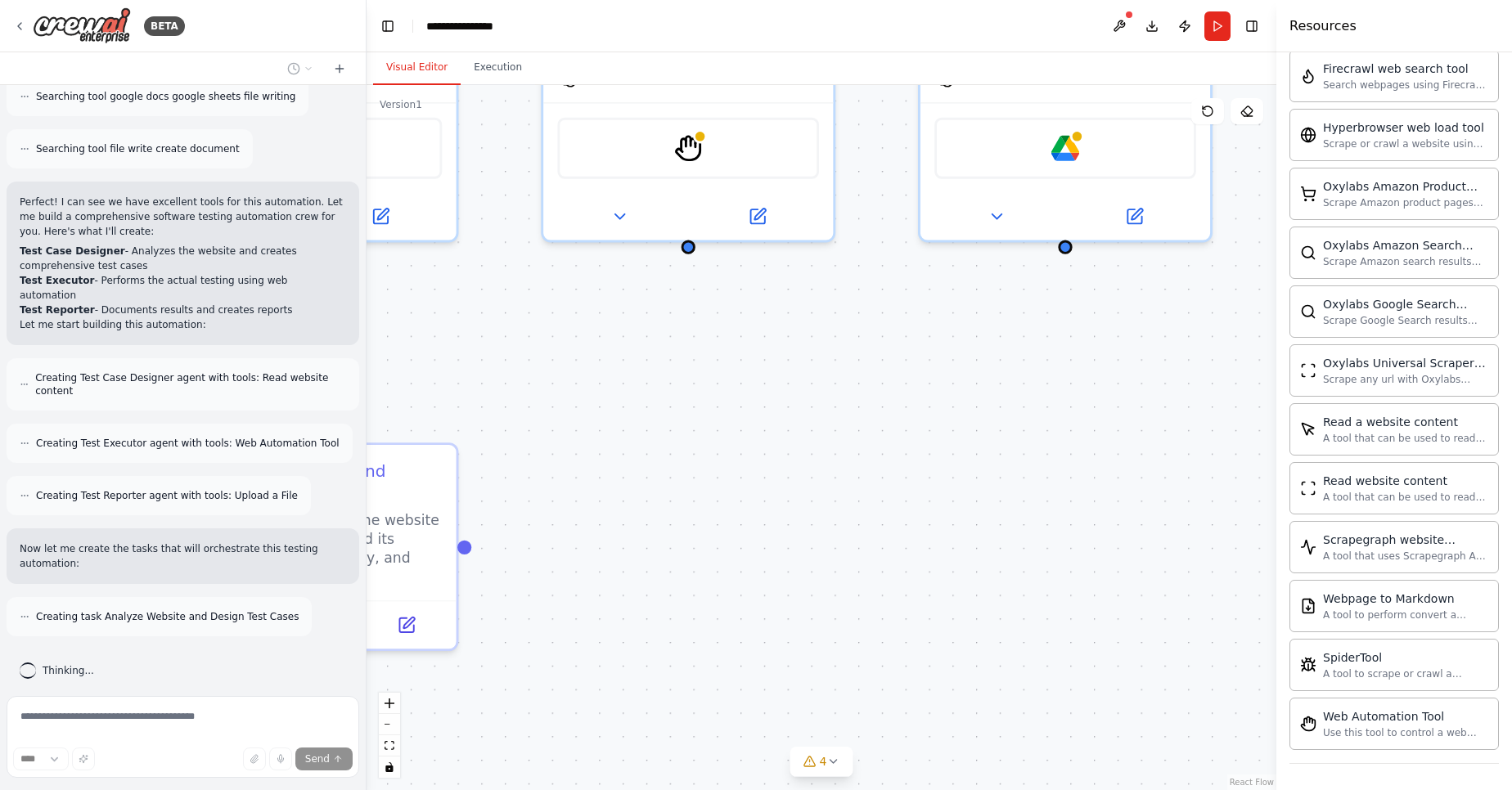
click at [1187, 610] on div ".deletable-edge-delete-btn { width: 20px; height: 20px; border: 0px solid #ffff…" at bounding box center [821, 437] width 910 height 705
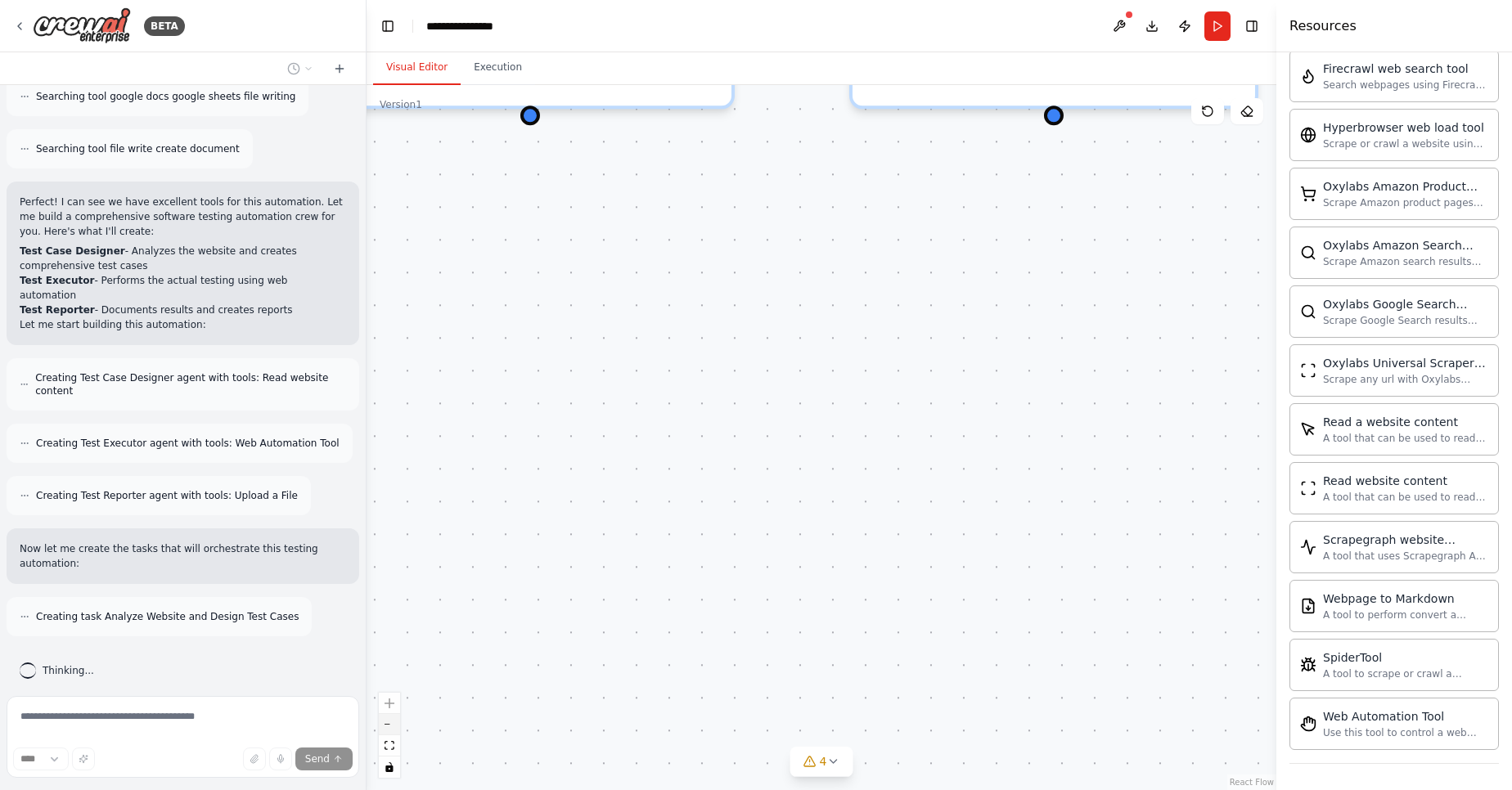
click at [390, 727] on button "zoom out" at bounding box center [389, 725] width 22 height 22
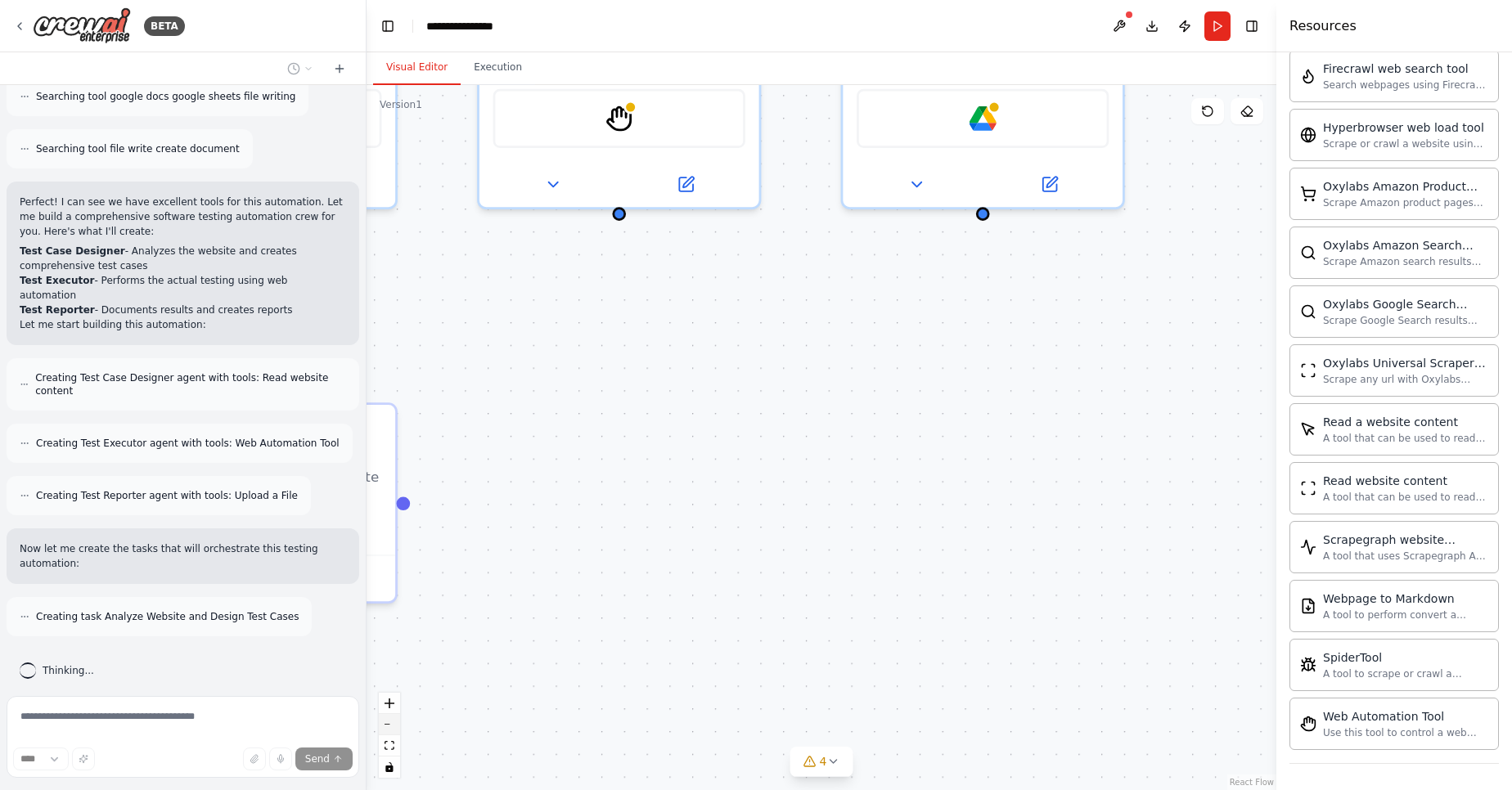
click at [390, 727] on button "zoom out" at bounding box center [389, 725] width 22 height 22
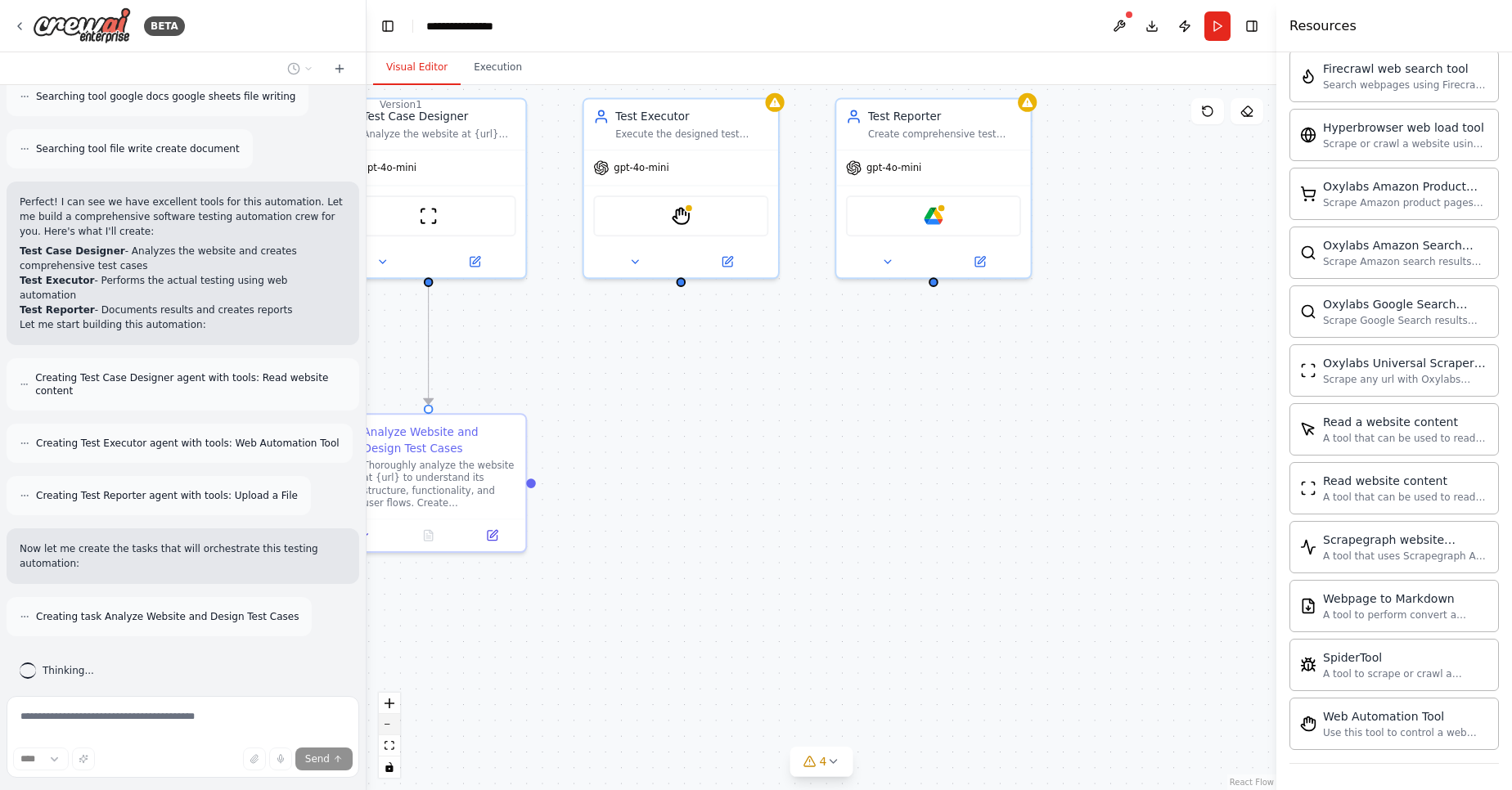
click at [390, 727] on button "zoom out" at bounding box center [389, 725] width 22 height 22
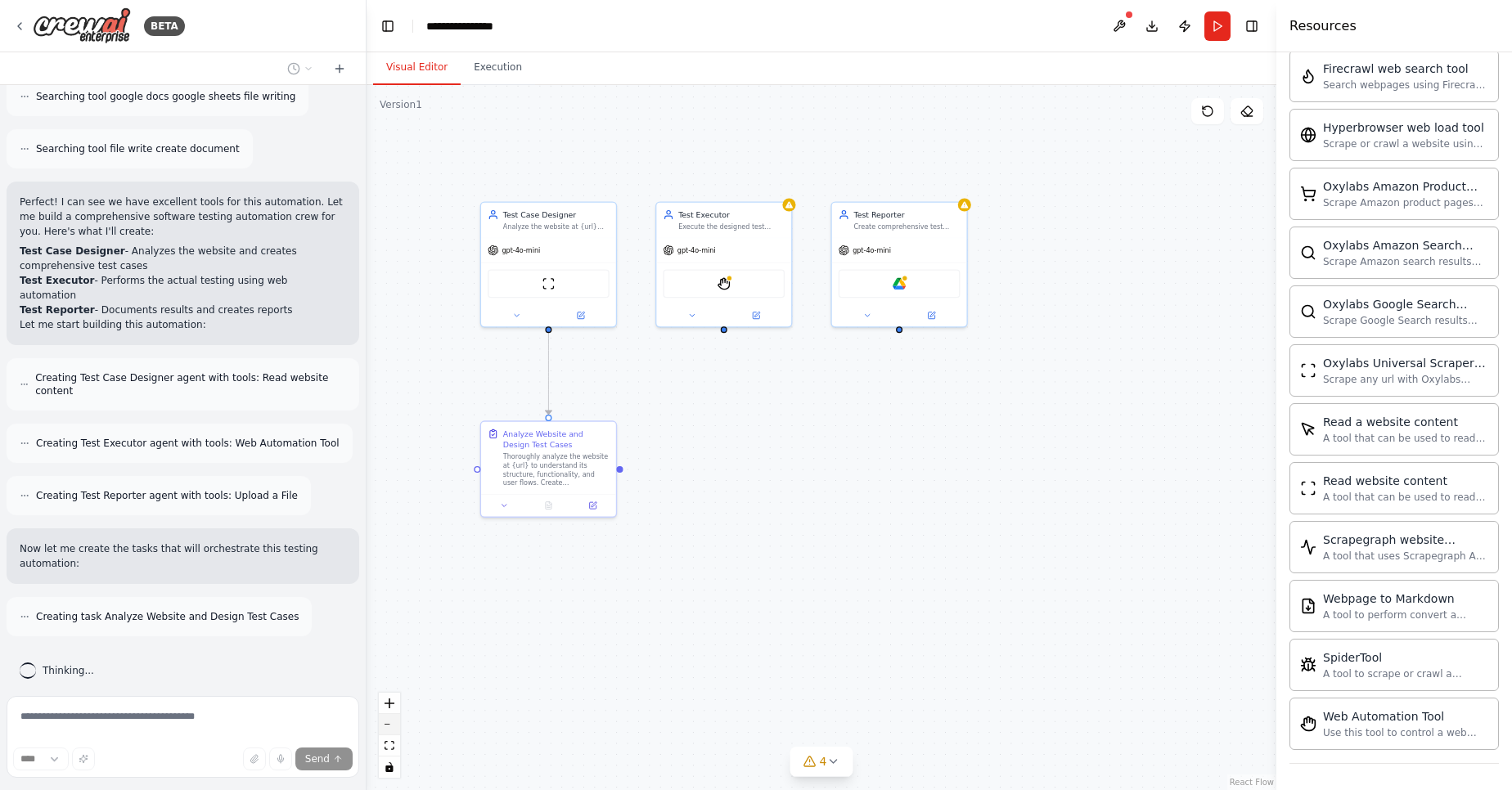
click at [390, 727] on button "zoom out" at bounding box center [389, 725] width 22 height 22
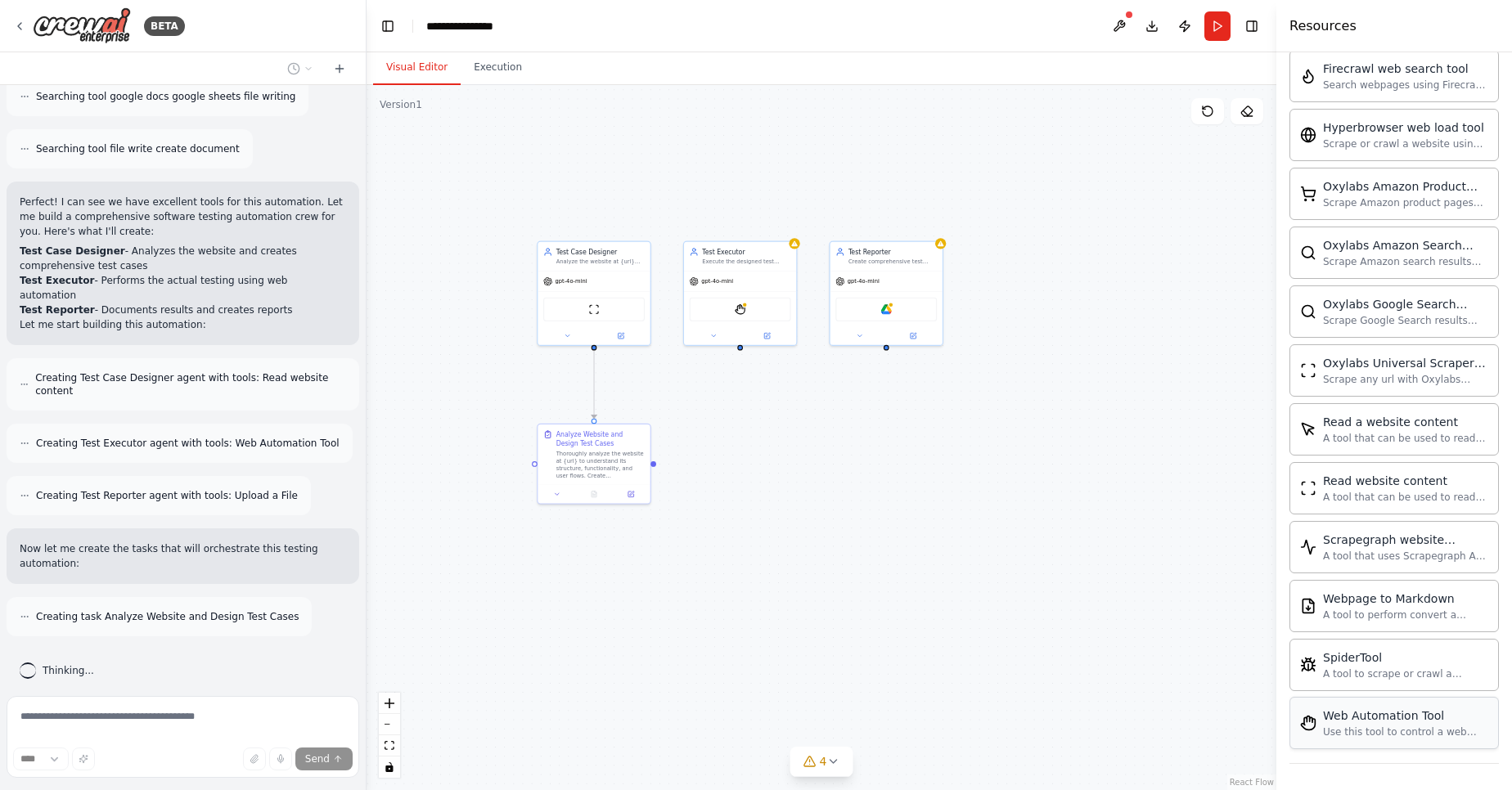
click at [1327, 707] on div "Web Automation Tool Use this tool to control a web browser and interact with we…" at bounding box center [1394, 723] width 209 height 53
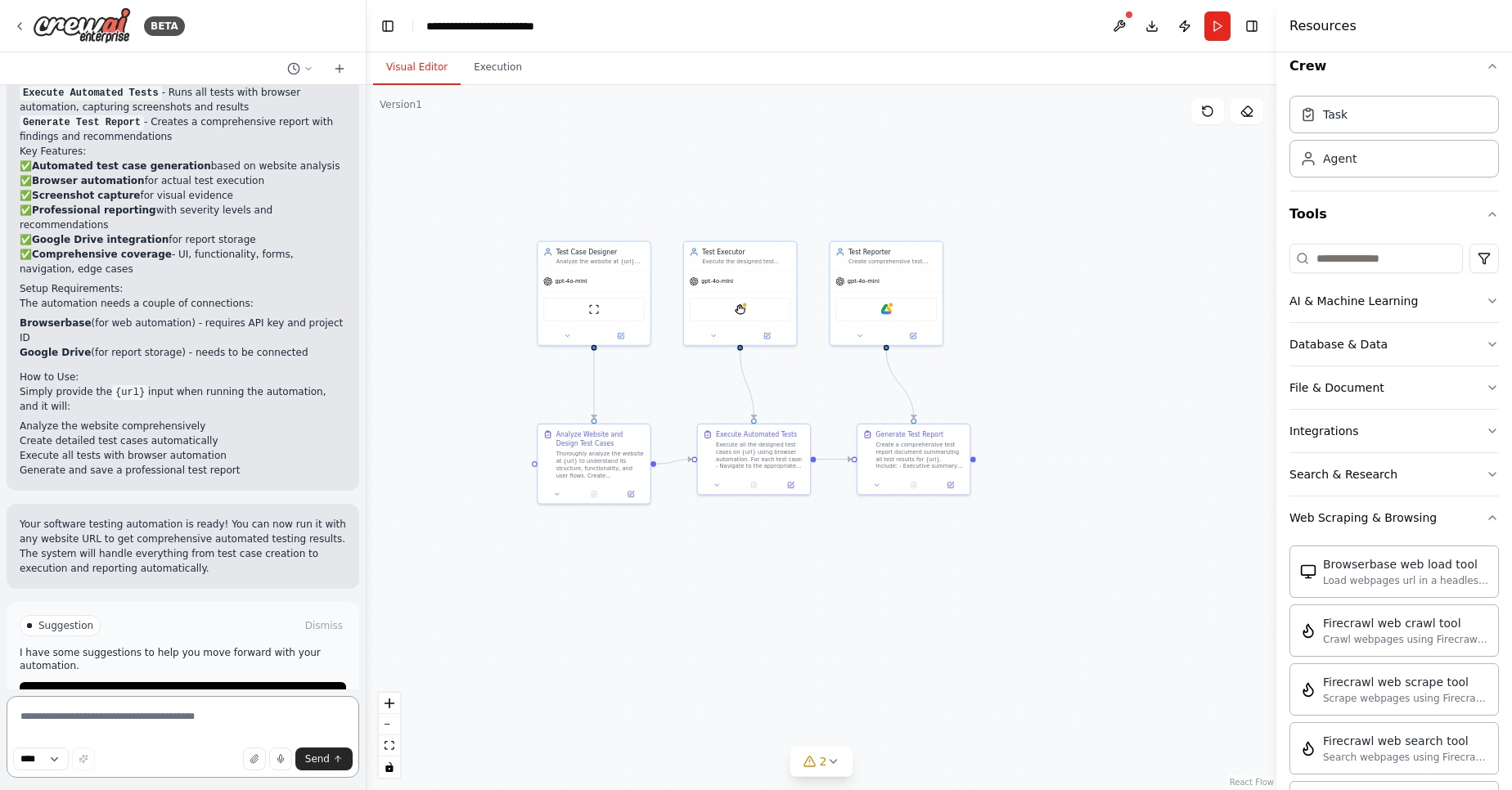
scroll to position [0, 0]
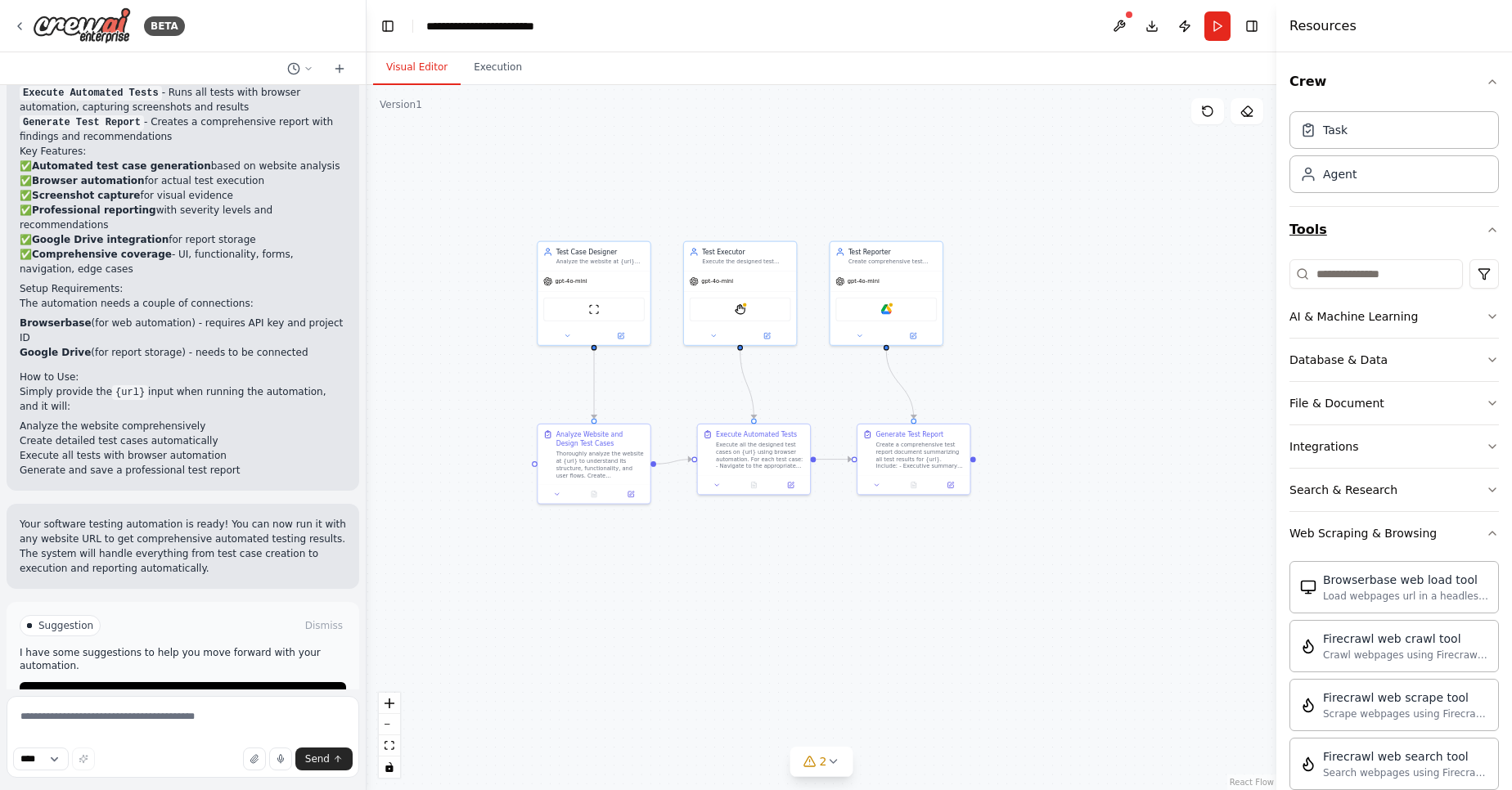
click at [1486, 227] on icon "button" at bounding box center [1492, 230] width 13 height 13
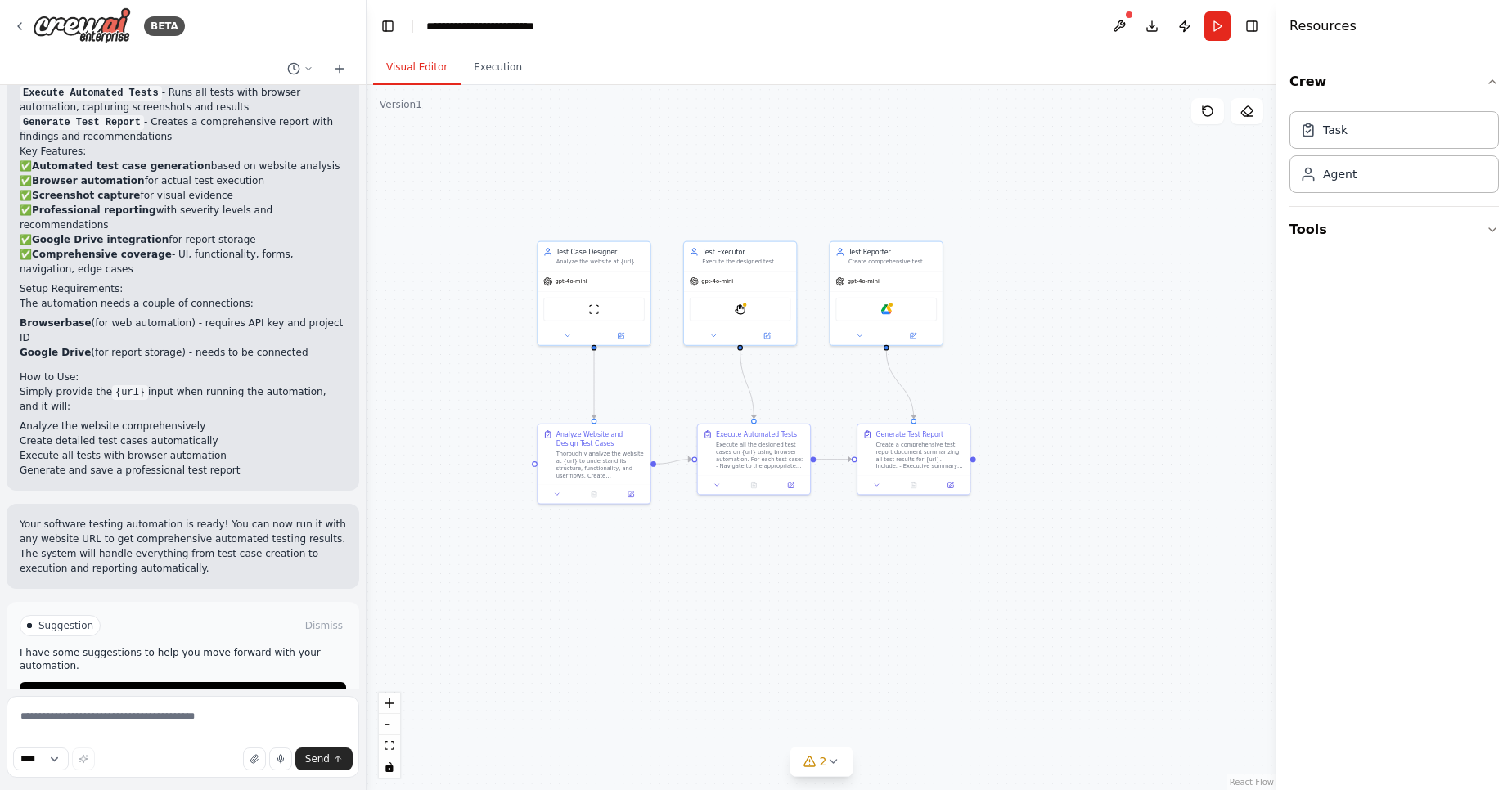
drag, startPoint x: 1477, startPoint y: 227, endPoint x: 1149, endPoint y: 138, distance: 339.9
click at [1149, 138] on div "BETA I WANT TO BUILD A SOFTWARE TESTING AGENT AUTOMATION I WILL PROVIDE THE URL…" at bounding box center [756, 395] width 1512 height 790
drag, startPoint x: 1499, startPoint y: 232, endPoint x: 1119, endPoint y: 231, distance: 380.0
click at [1119, 231] on div "BETA I WANT TO BUILD A SOFTWARE TESTING AGENT AUTOMATION I WILL PROVIDE THE URL…" at bounding box center [756, 395] width 1512 height 790
click at [1489, 235] on icon "button" at bounding box center [1492, 230] width 13 height 13
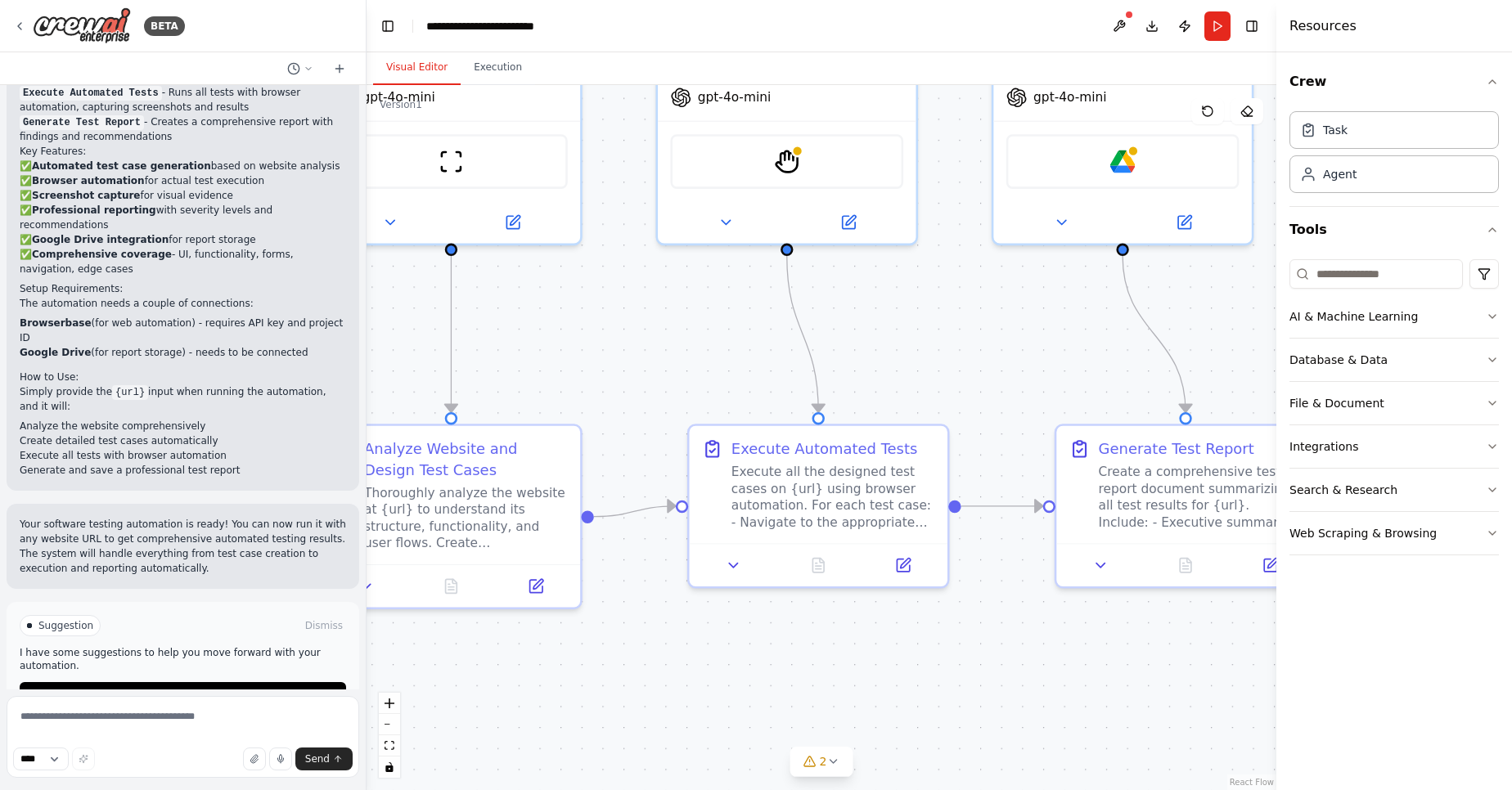
drag, startPoint x: 864, startPoint y: 581, endPoint x: 1012, endPoint y: 690, distance: 183.8
click at [1093, 716] on div ".deletable-edge-delete-btn { width: 20px; height: 20px; border: 0px solid #ffff…" at bounding box center [821, 437] width 910 height 705
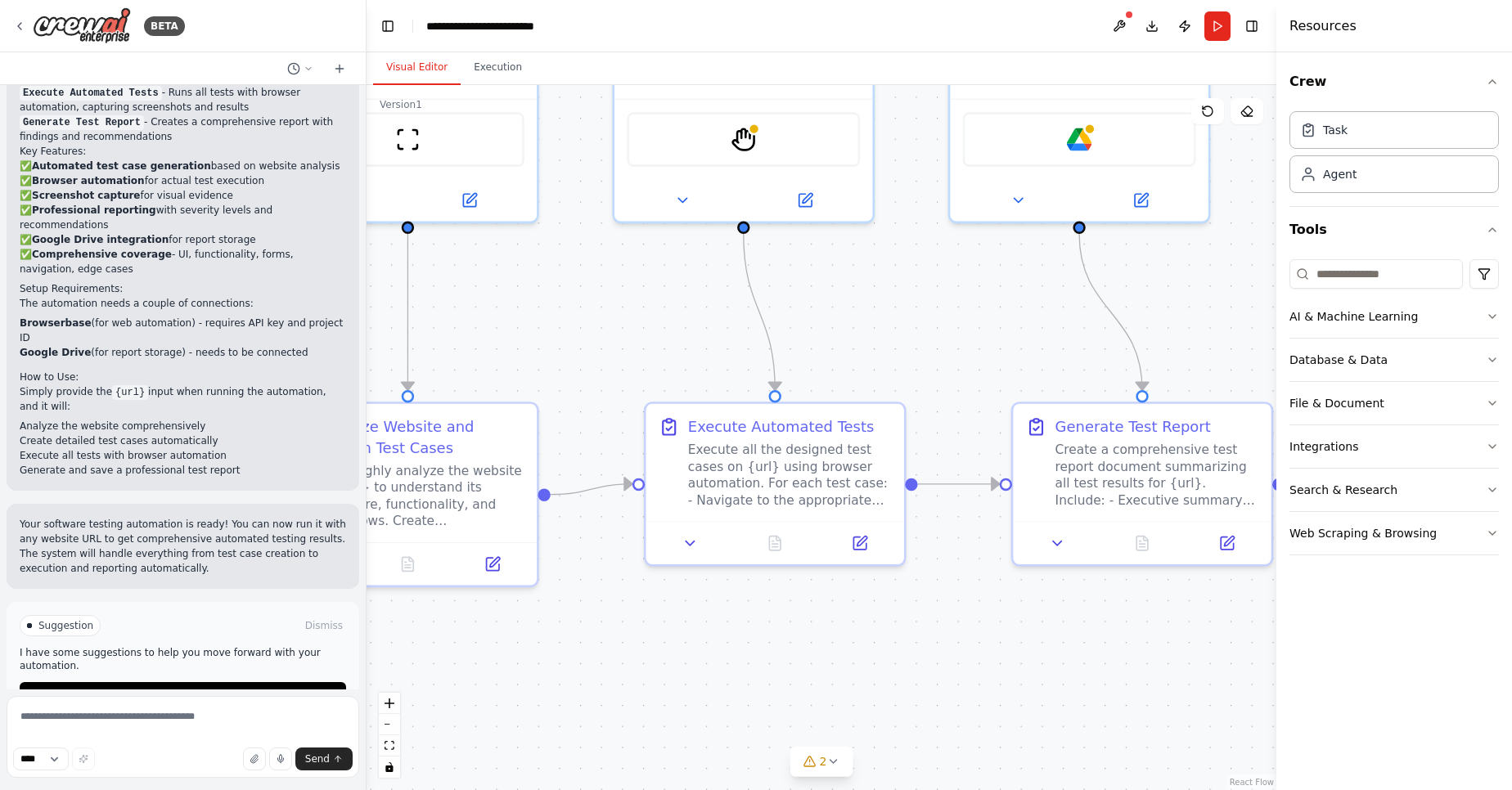
click at [999, 685] on div ".deletable-edge-delete-btn { width: 20px; height: 20px; border: 0px solid #ffff…" at bounding box center [821, 437] width 910 height 705
click at [799, 653] on div ".deletable-edge-delete-btn { width: 20px; height: 20px; border: 0px solid #ffff…" at bounding box center [821, 437] width 910 height 705
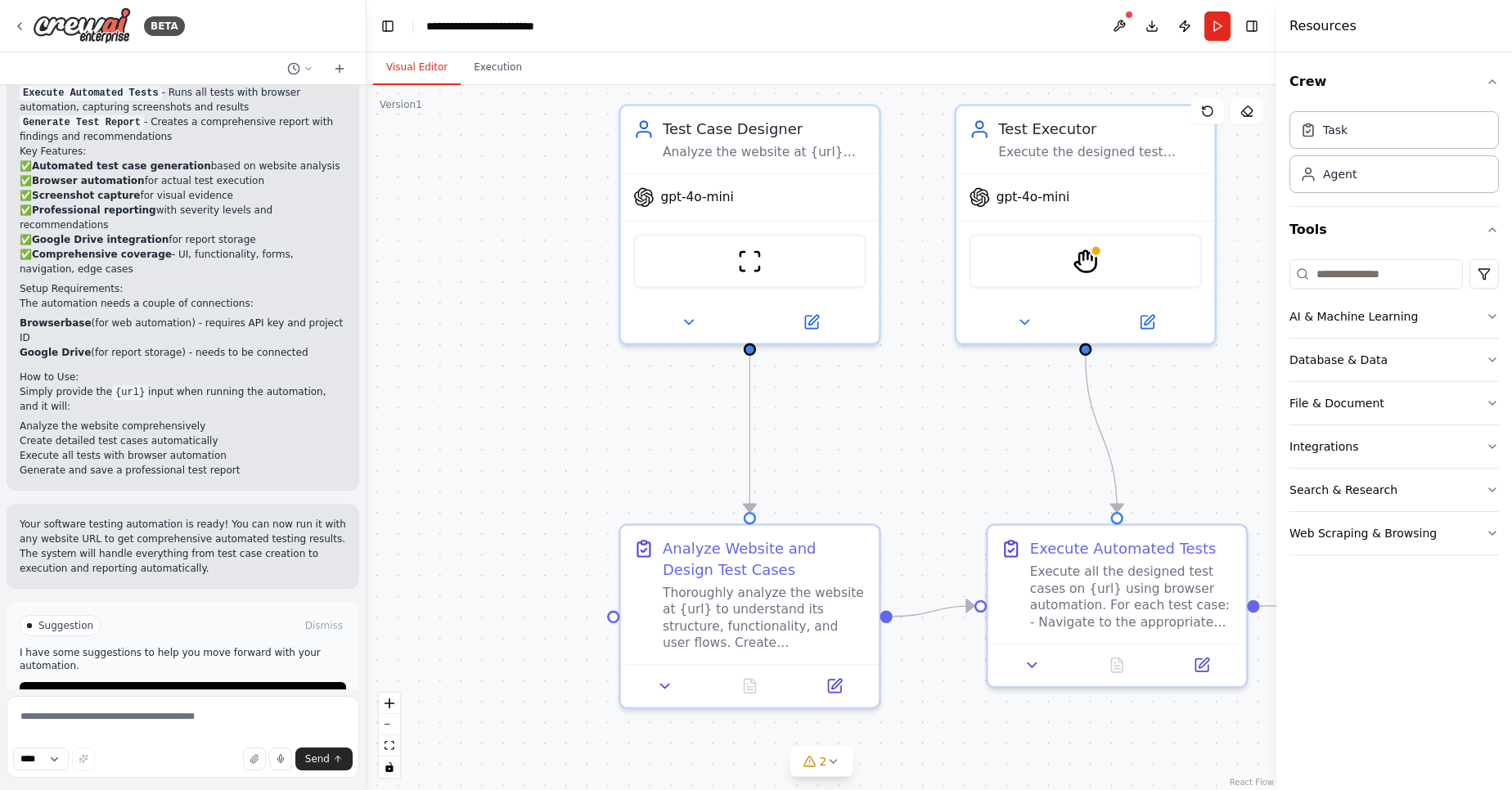
drag, startPoint x: 899, startPoint y: 715, endPoint x: 1141, endPoint y: 775, distance: 249.3
click at [1141, 775] on div ".deletable-edge-delete-btn { width: 20px; height: 20px; border: 0px solid #ffff…" at bounding box center [821, 437] width 910 height 705
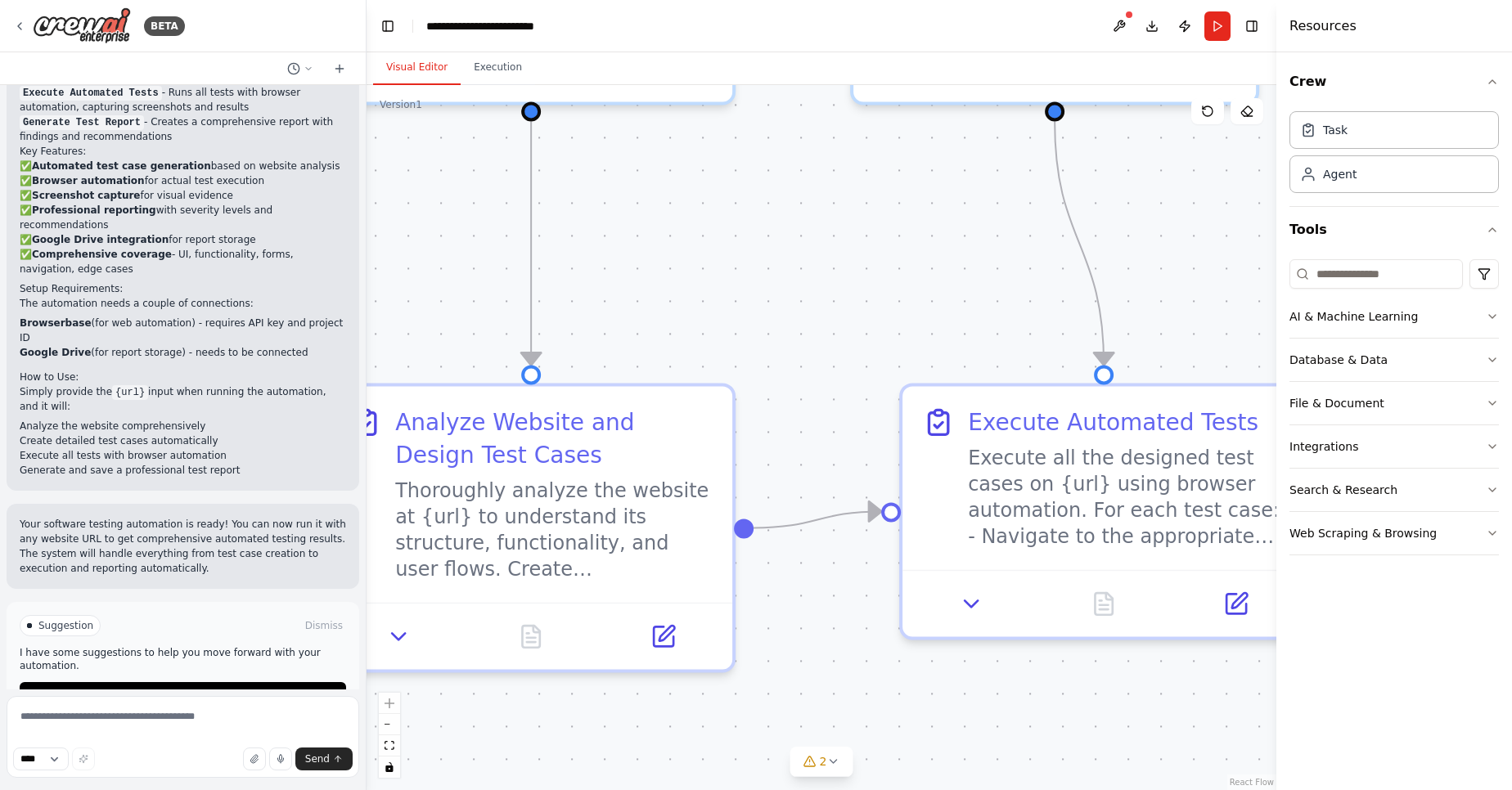
click at [873, 265] on div ".deletable-edge-delete-btn { width: 20px; height: 20px; border: 0px solid #ffff…" at bounding box center [821, 437] width 910 height 705
click at [391, 716] on button "zoom out" at bounding box center [389, 725] width 22 height 22
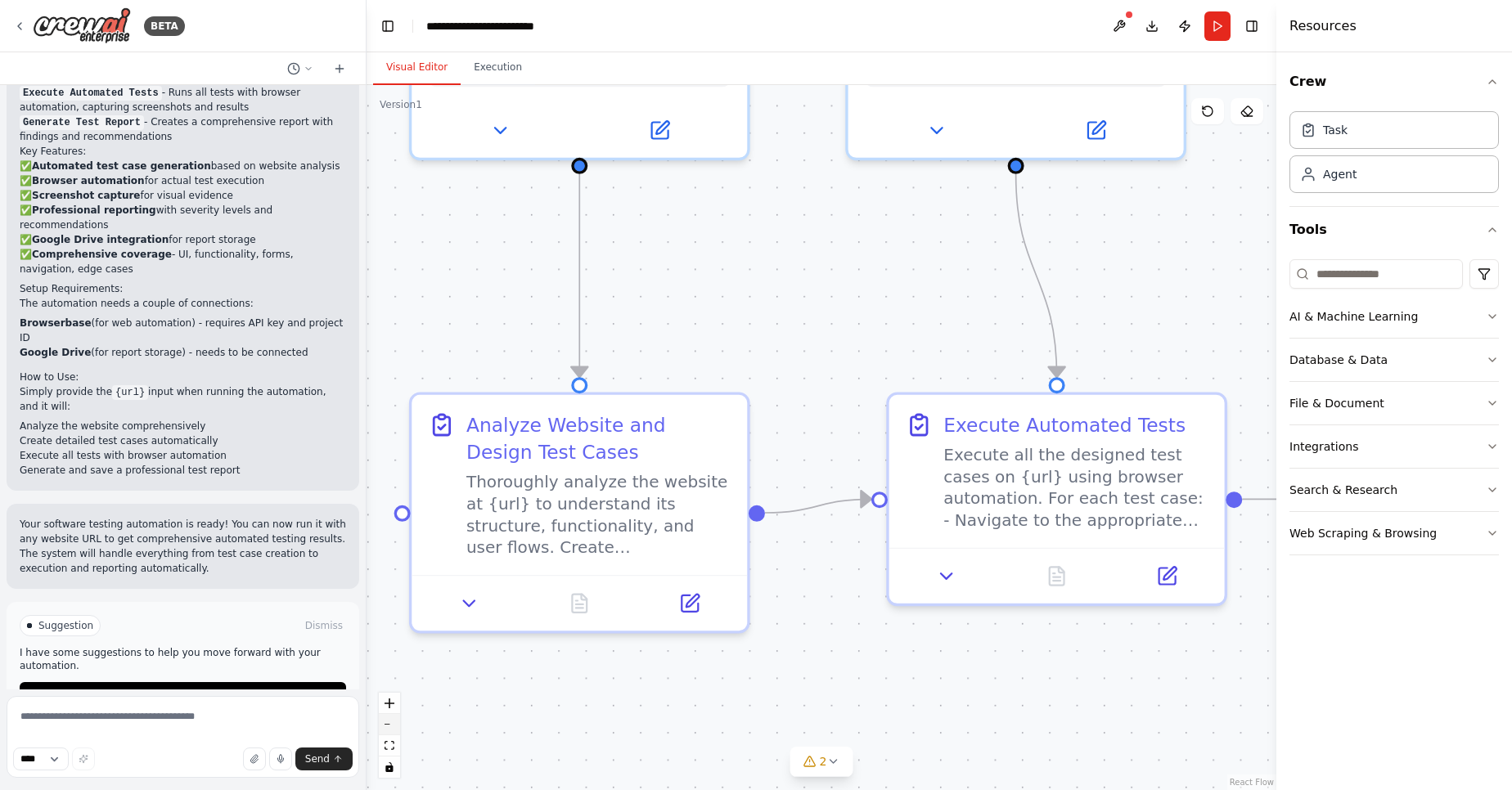
click at [391, 716] on button "zoom out" at bounding box center [389, 725] width 22 height 22
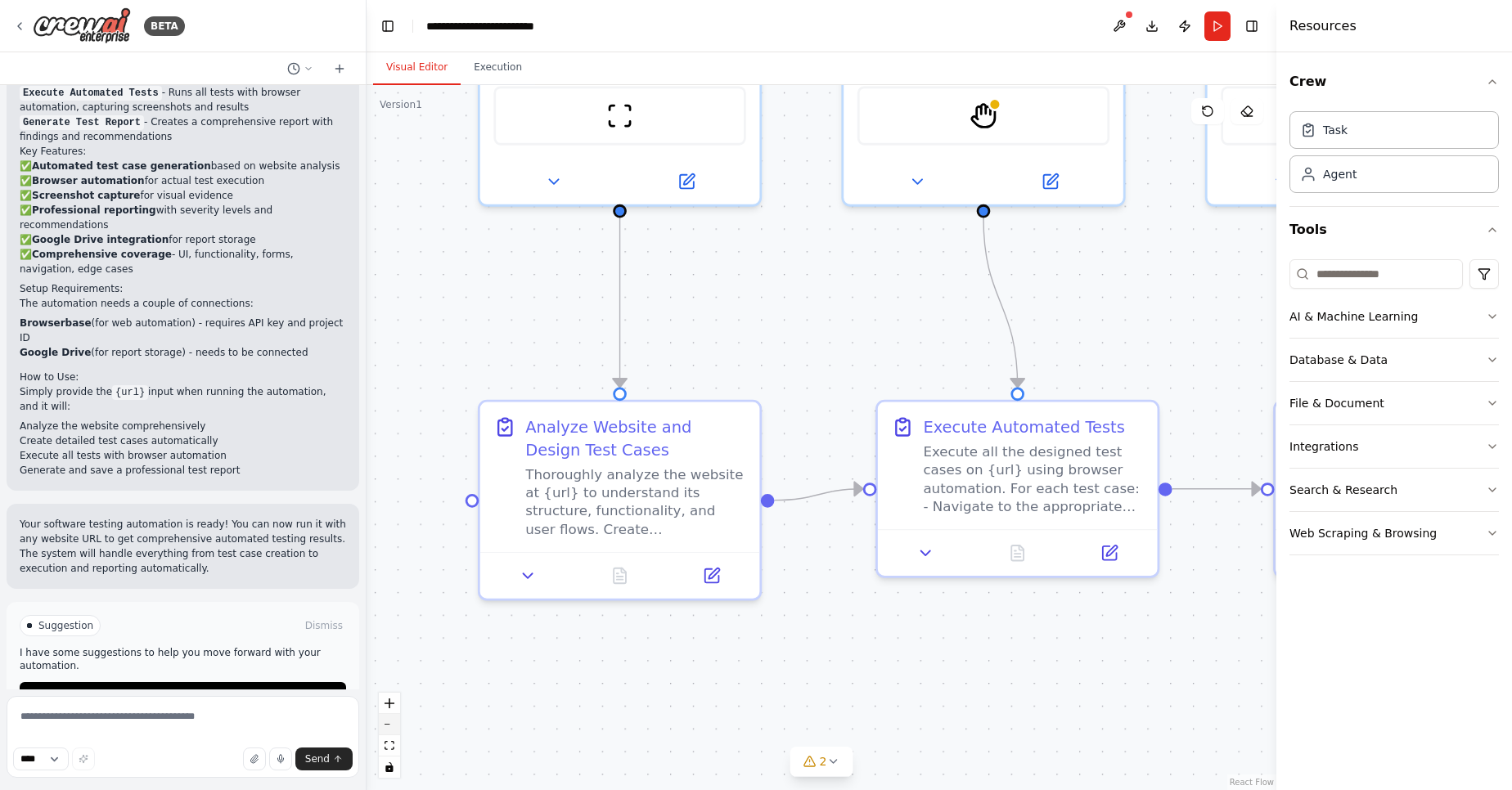
click at [391, 716] on button "zoom out" at bounding box center [389, 725] width 22 height 22
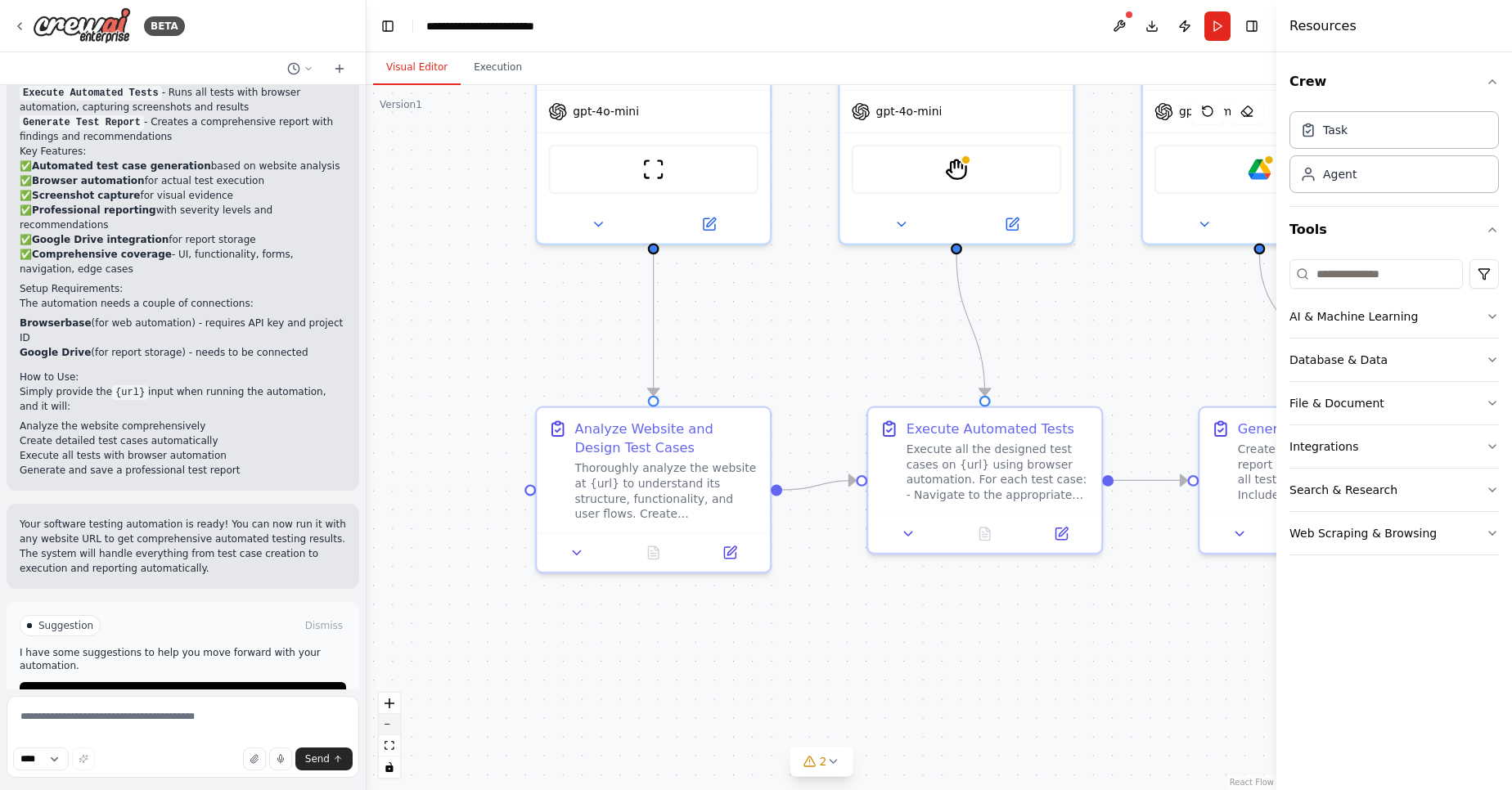
click at [391, 716] on button "zoom out" at bounding box center [389, 725] width 22 height 22
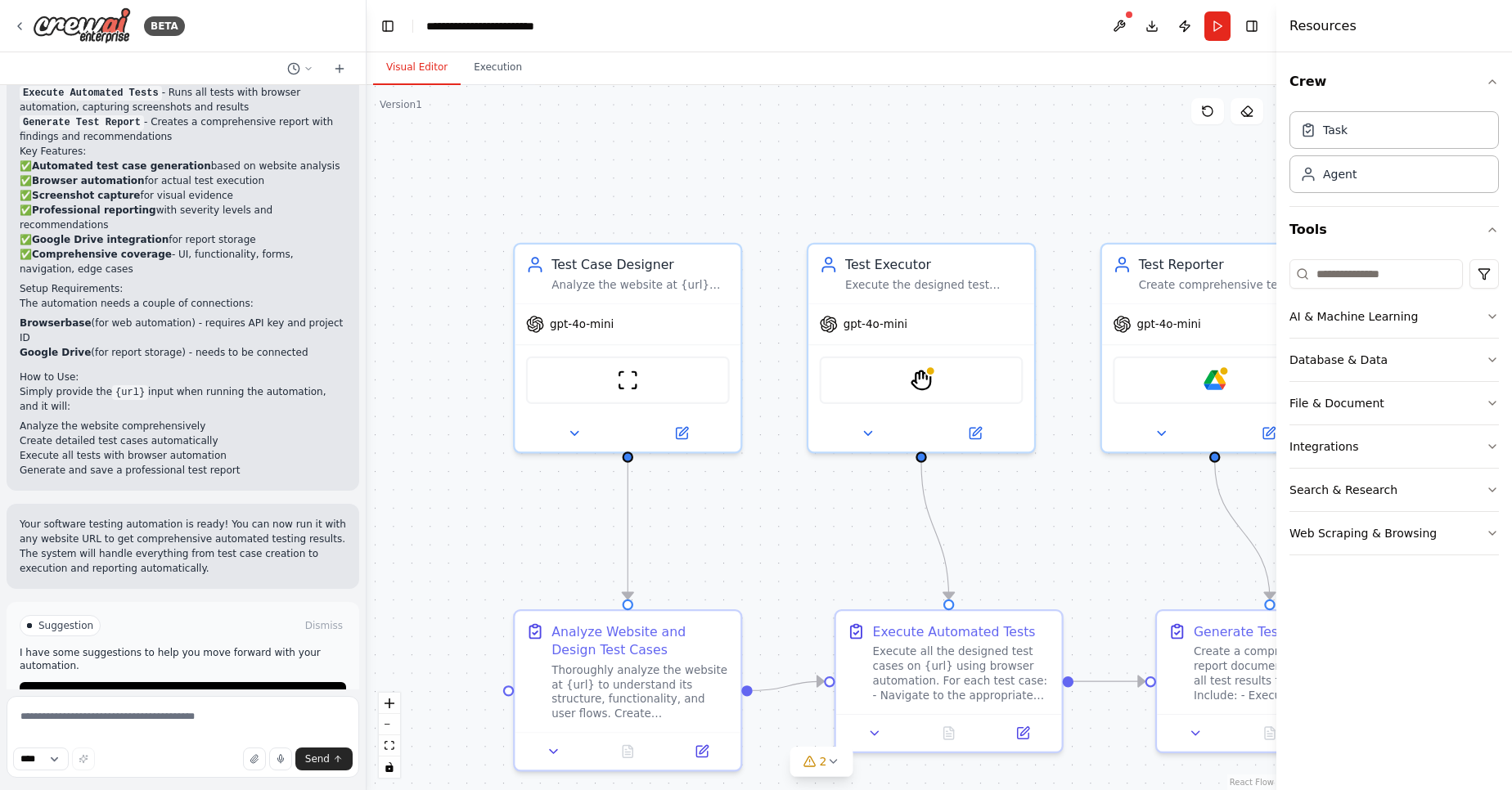
drag, startPoint x: 579, startPoint y: 211, endPoint x: 473, endPoint y: 466, distance: 276.2
click at [473, 466] on div ".deletable-edge-delete-btn { width: 20px; height: 20px; border: 0px solid #ffff…" at bounding box center [821, 437] width 910 height 705
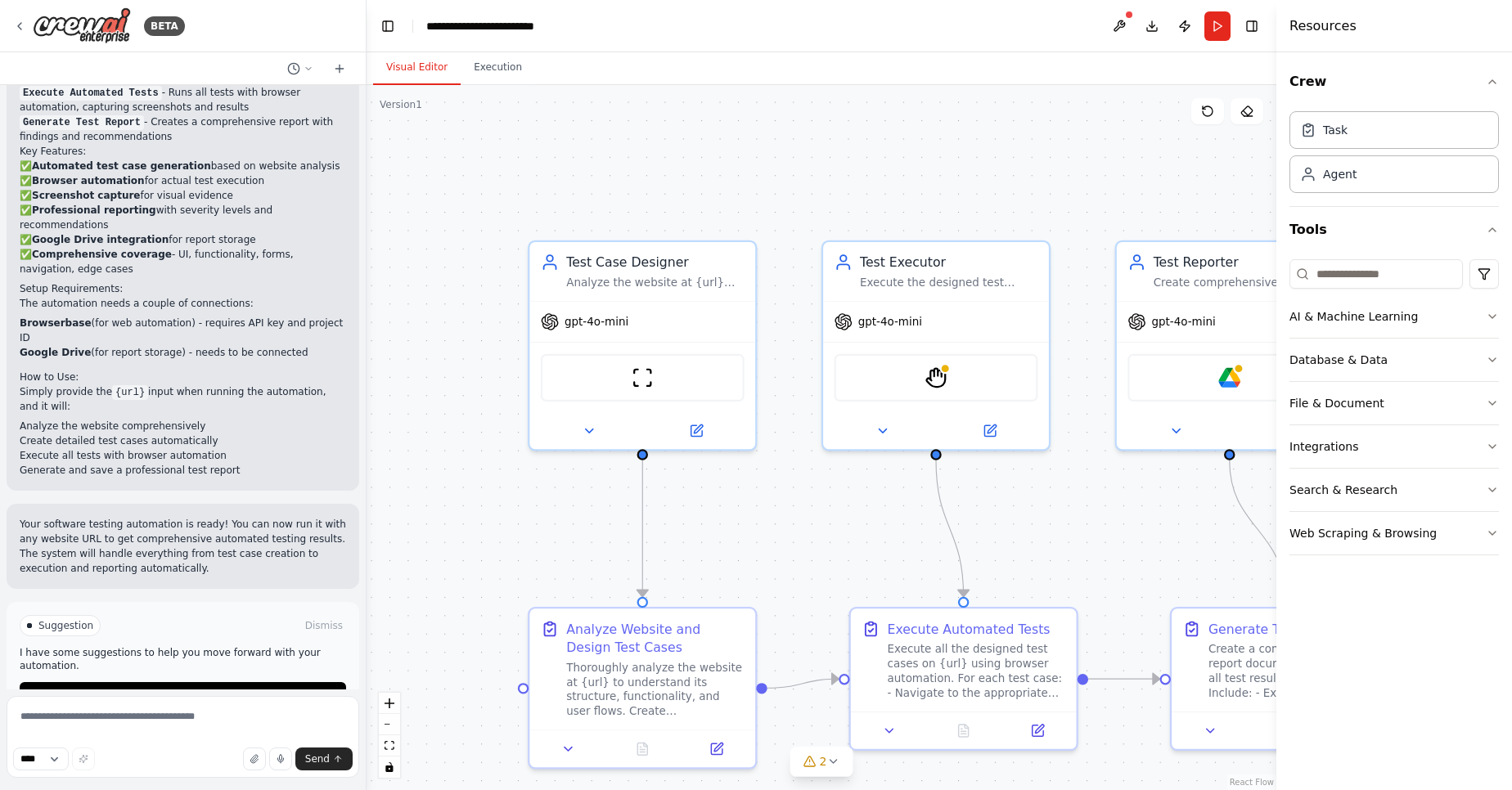
drag, startPoint x: 473, startPoint y: 466, endPoint x: 488, endPoint y: 461, distance: 15.8
click at [488, 461] on div ".deletable-edge-delete-btn { width: 20px; height: 20px; border: 0px solid #ffff…" at bounding box center [821, 437] width 910 height 705
click at [617, 333] on div "gpt-4o-mini" at bounding box center [642, 318] width 226 height 41
click at [616, 317] on span "gpt-4o-mini" at bounding box center [597, 319] width 64 height 15
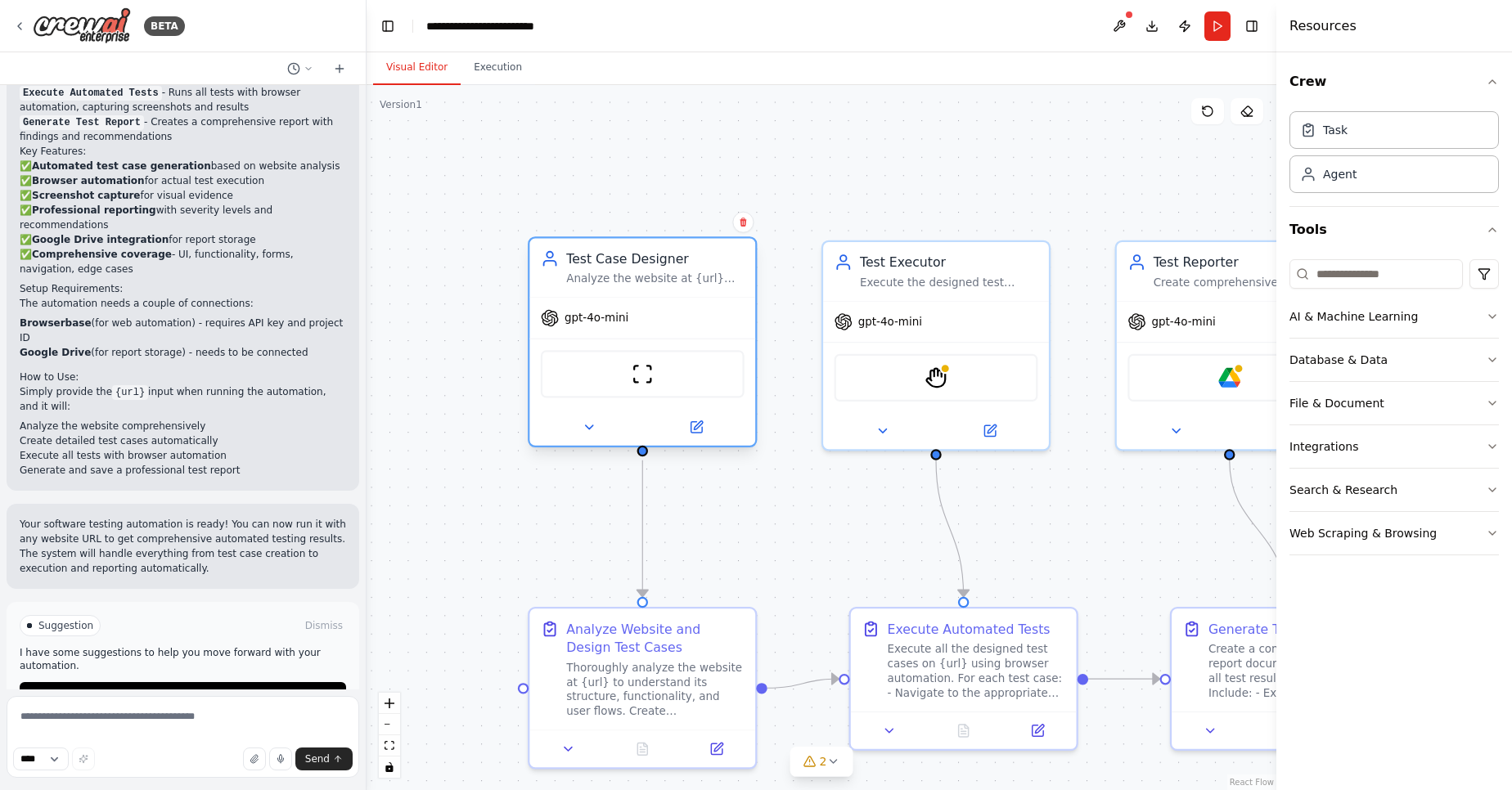
click at [616, 317] on span "gpt-4o-mini" at bounding box center [597, 319] width 64 height 15
click at [593, 424] on icon at bounding box center [589, 427] width 15 height 15
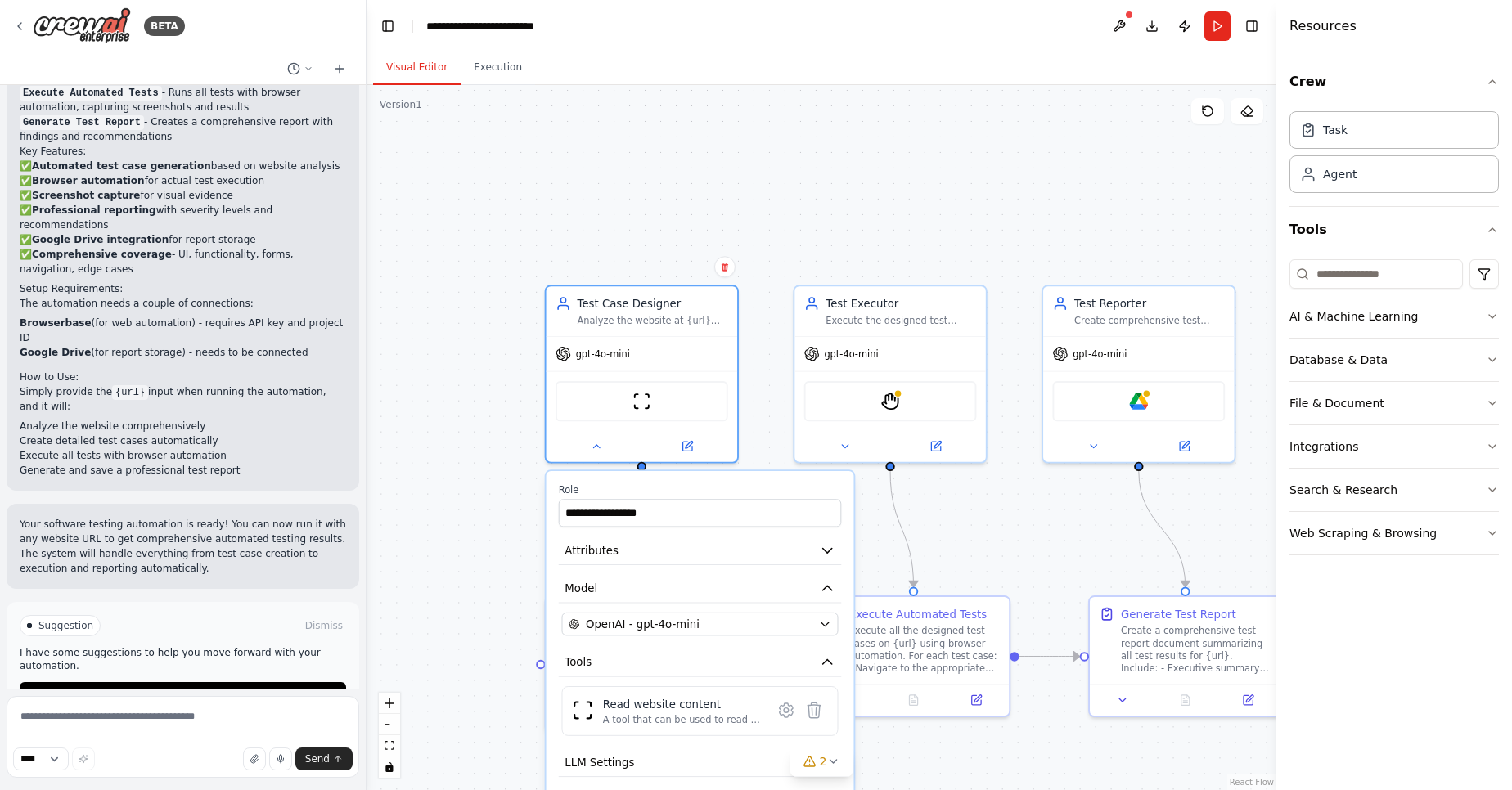
drag, startPoint x: 490, startPoint y: 466, endPoint x: 480, endPoint y: 416, distance: 51.0
click at [483, 433] on div ".deletable-edge-delete-btn { width: 20px; height: 20px; border: 0px solid #ffff…" at bounding box center [821, 437] width 910 height 705
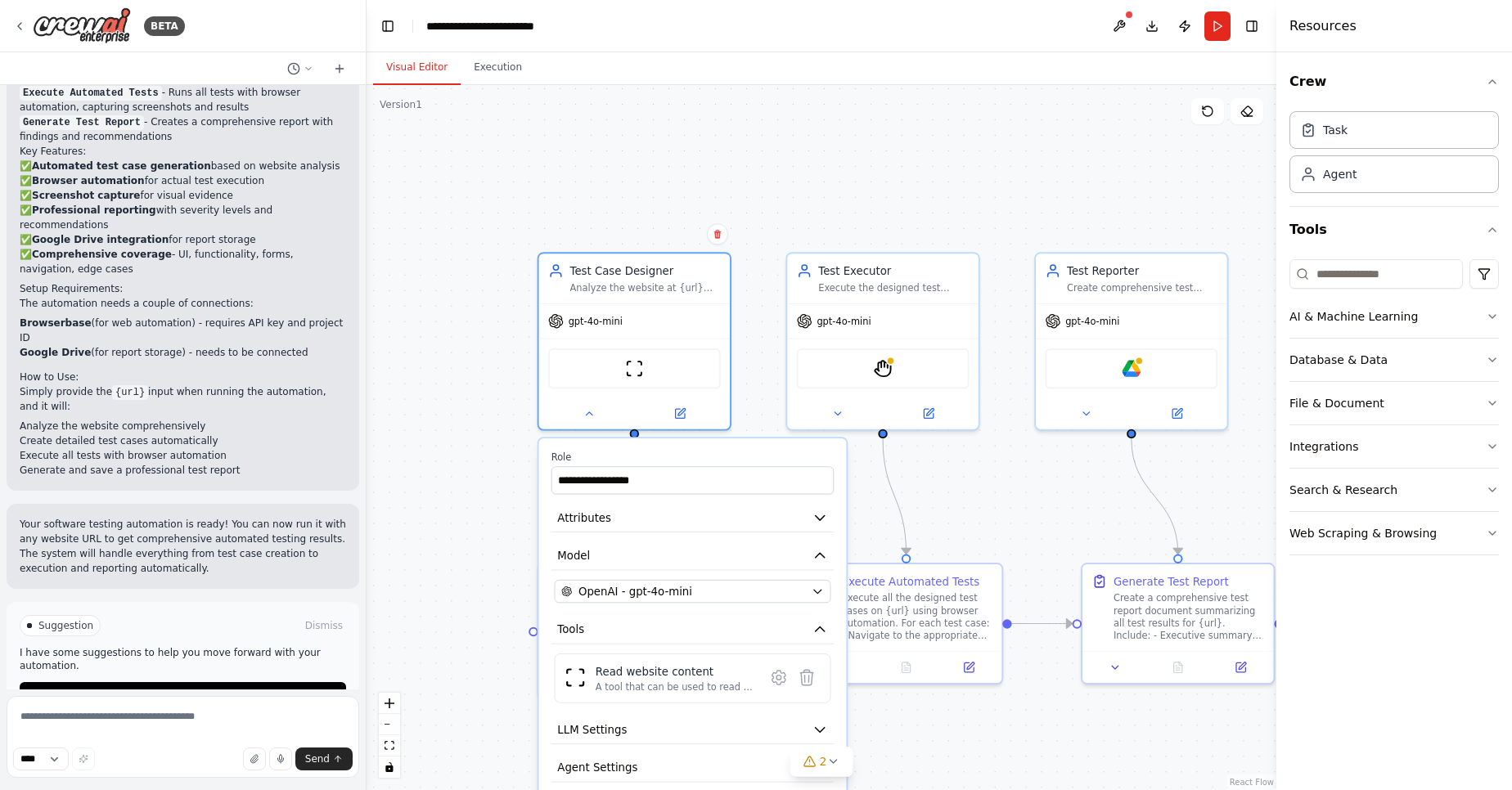
click at [469, 366] on div ".deletable-edge-delete-btn { width: 20px; height: 20px; border: 0px solid #ffff…" at bounding box center [821, 437] width 910 height 705
drag, startPoint x: 468, startPoint y: 350, endPoint x: 465, endPoint y: 341, distance: 9.5
click at [465, 341] on div ".deletable-edge-delete-btn { width: 20px; height: 20px; border: 0px solid #ffff…" at bounding box center [821, 437] width 910 height 705
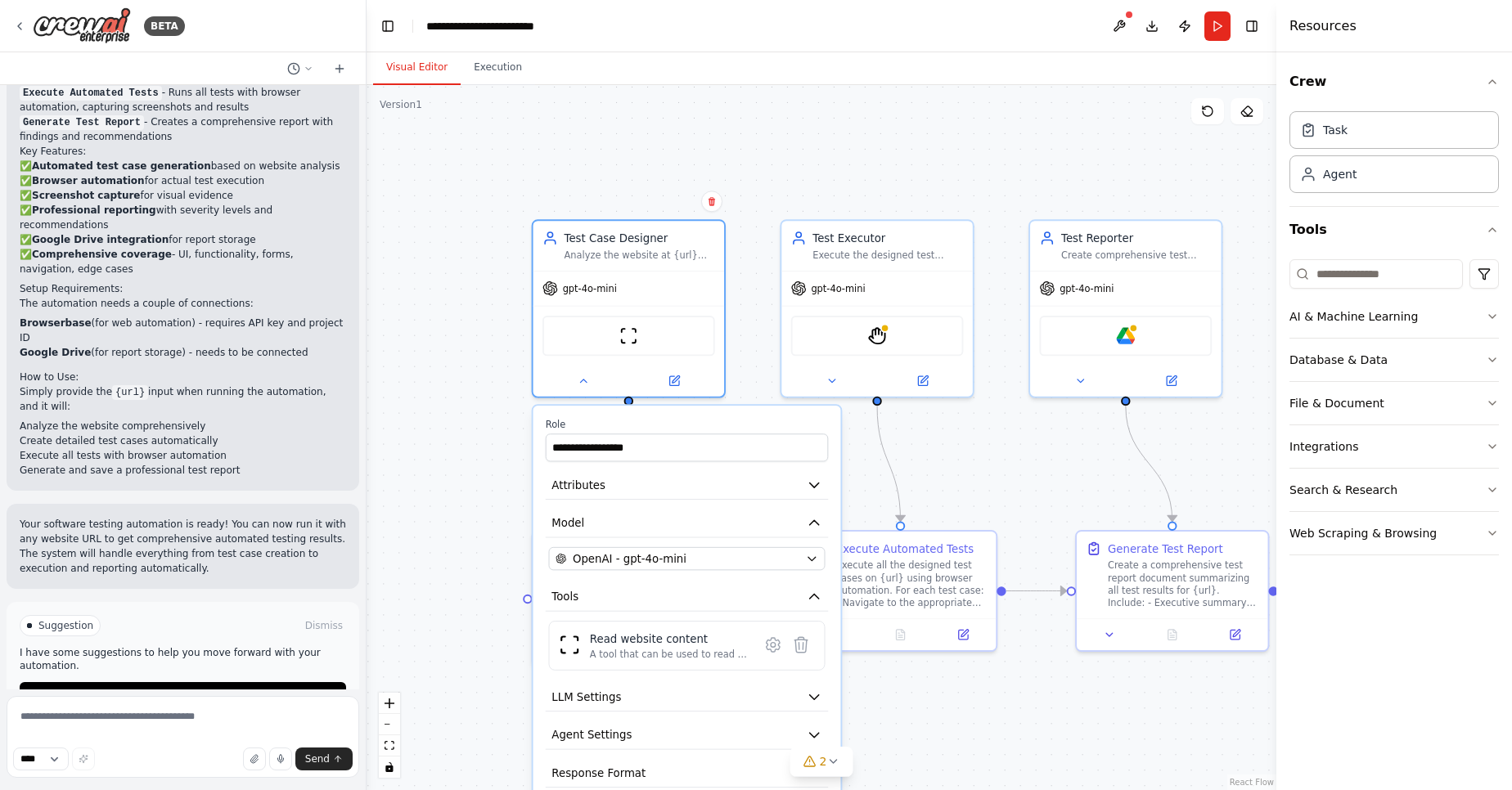
click at [465, 340] on div ".deletable-edge-delete-btn { width: 20px; height: 20px; border: 0px solid #ffff…" at bounding box center [821, 437] width 910 height 705
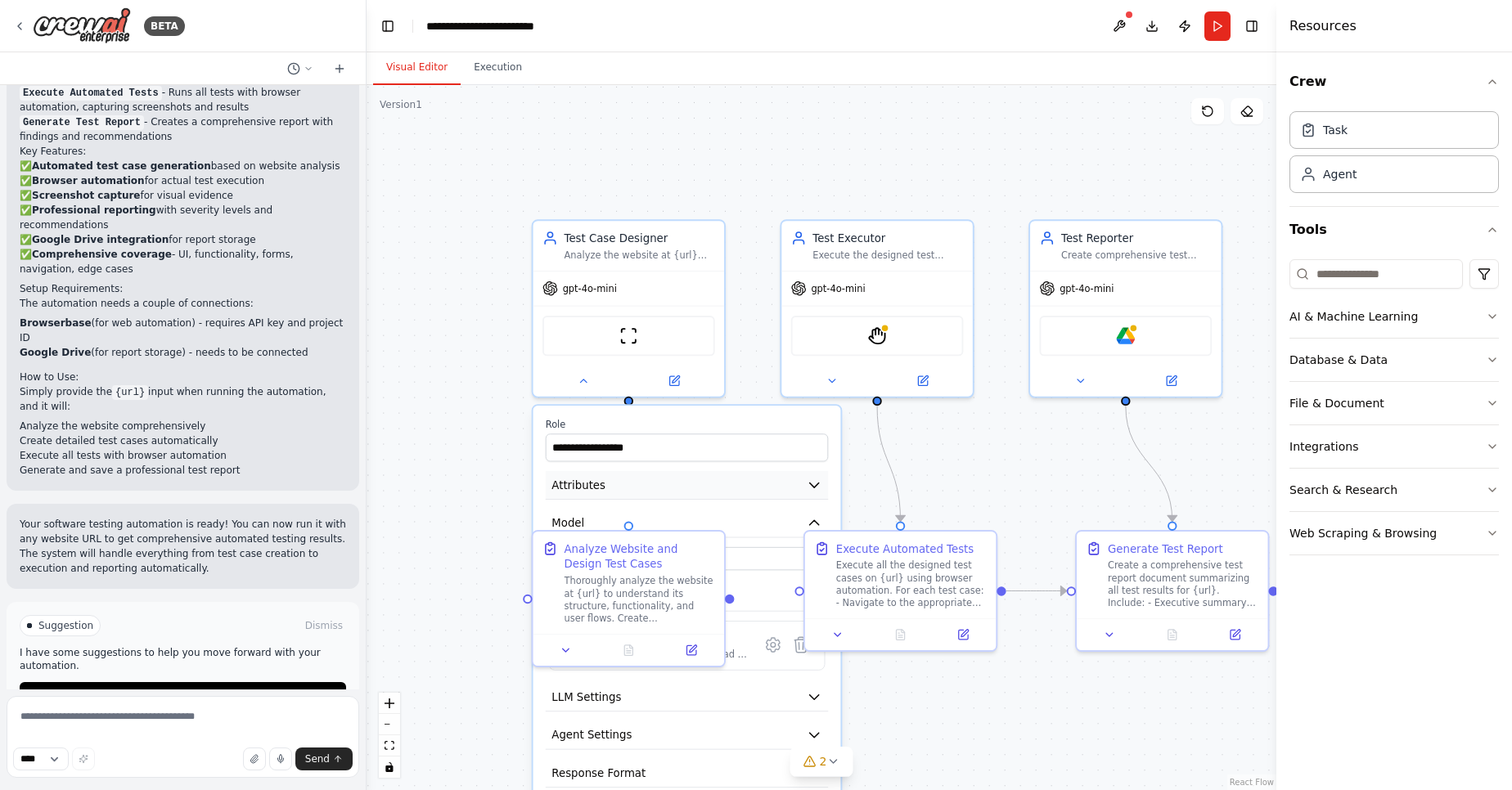
click at [566, 472] on button "Attributes" at bounding box center [687, 486] width 283 height 28
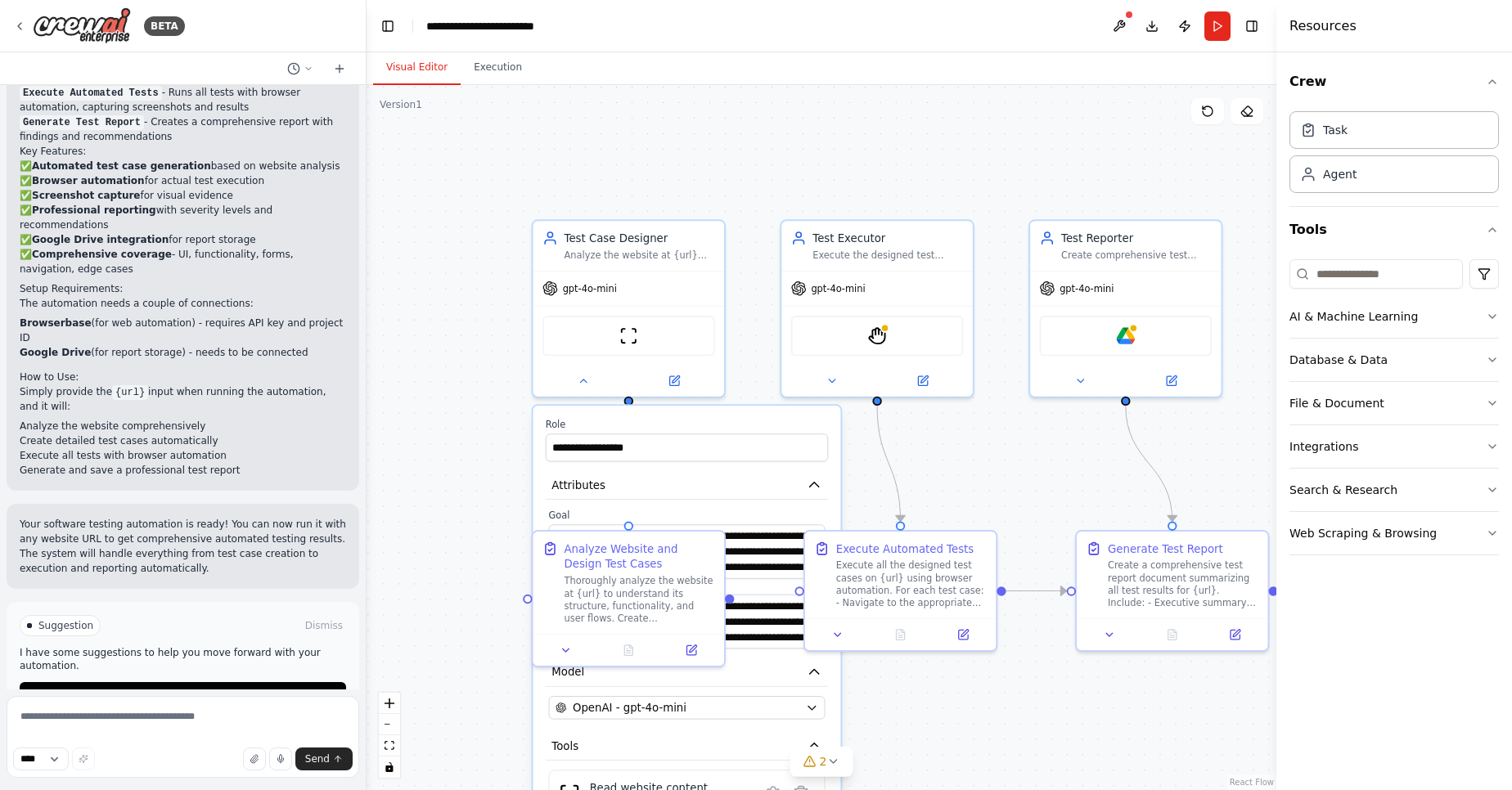
click at [525, 436] on div ".deletable-edge-delete-btn { width: 20px; height: 20px; border: 0px solid #ffff…" at bounding box center [821, 437] width 910 height 705
click at [553, 417] on div "**********" at bounding box center [687, 696] width 307 height 581
click at [573, 378] on button at bounding box center [583, 378] width 88 height 19
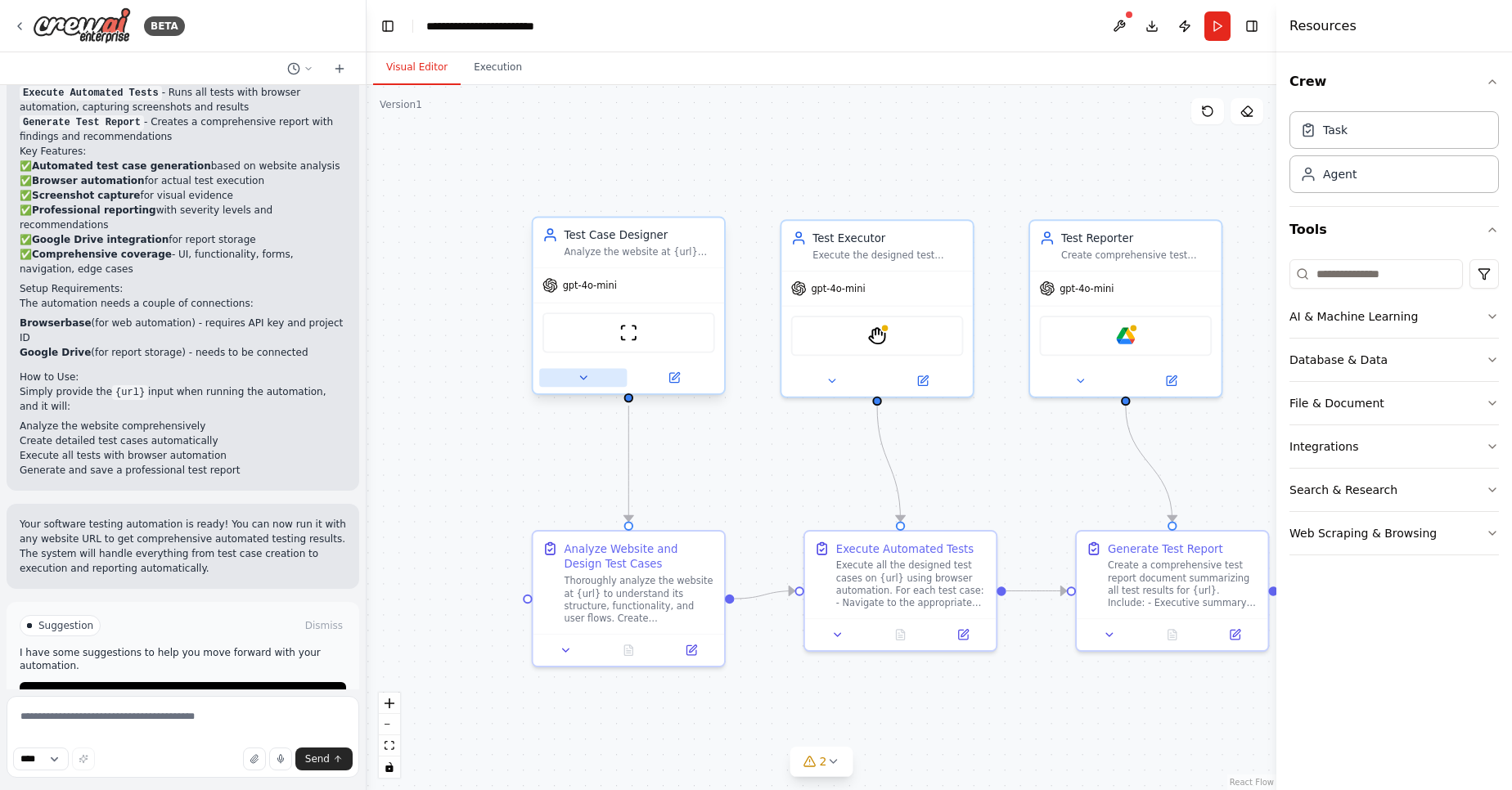
click at [573, 378] on button at bounding box center [583, 378] width 88 height 19
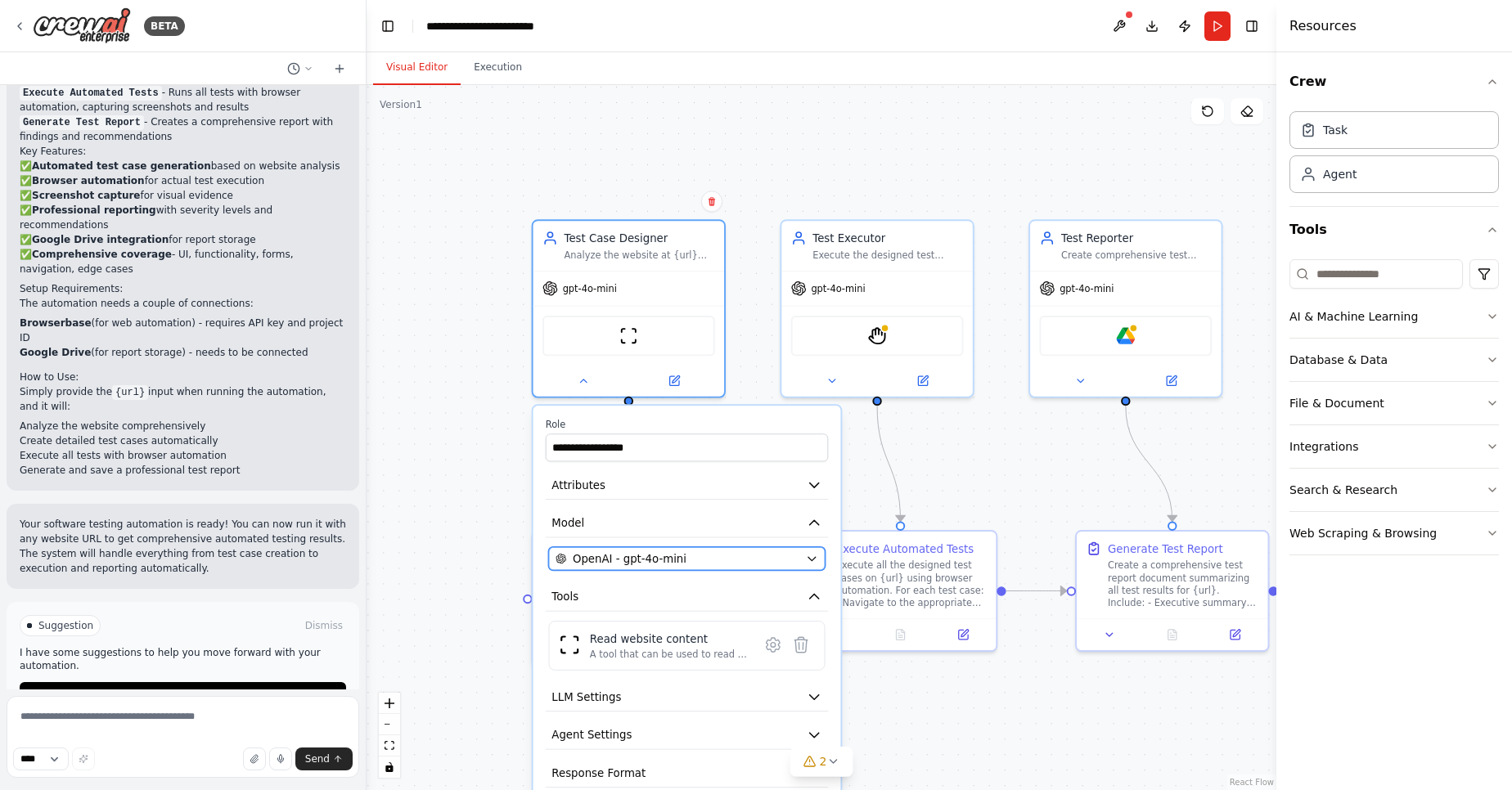
click at [729, 564] on div "OpenAI - gpt-4o-mini" at bounding box center [677, 559] width 244 height 15
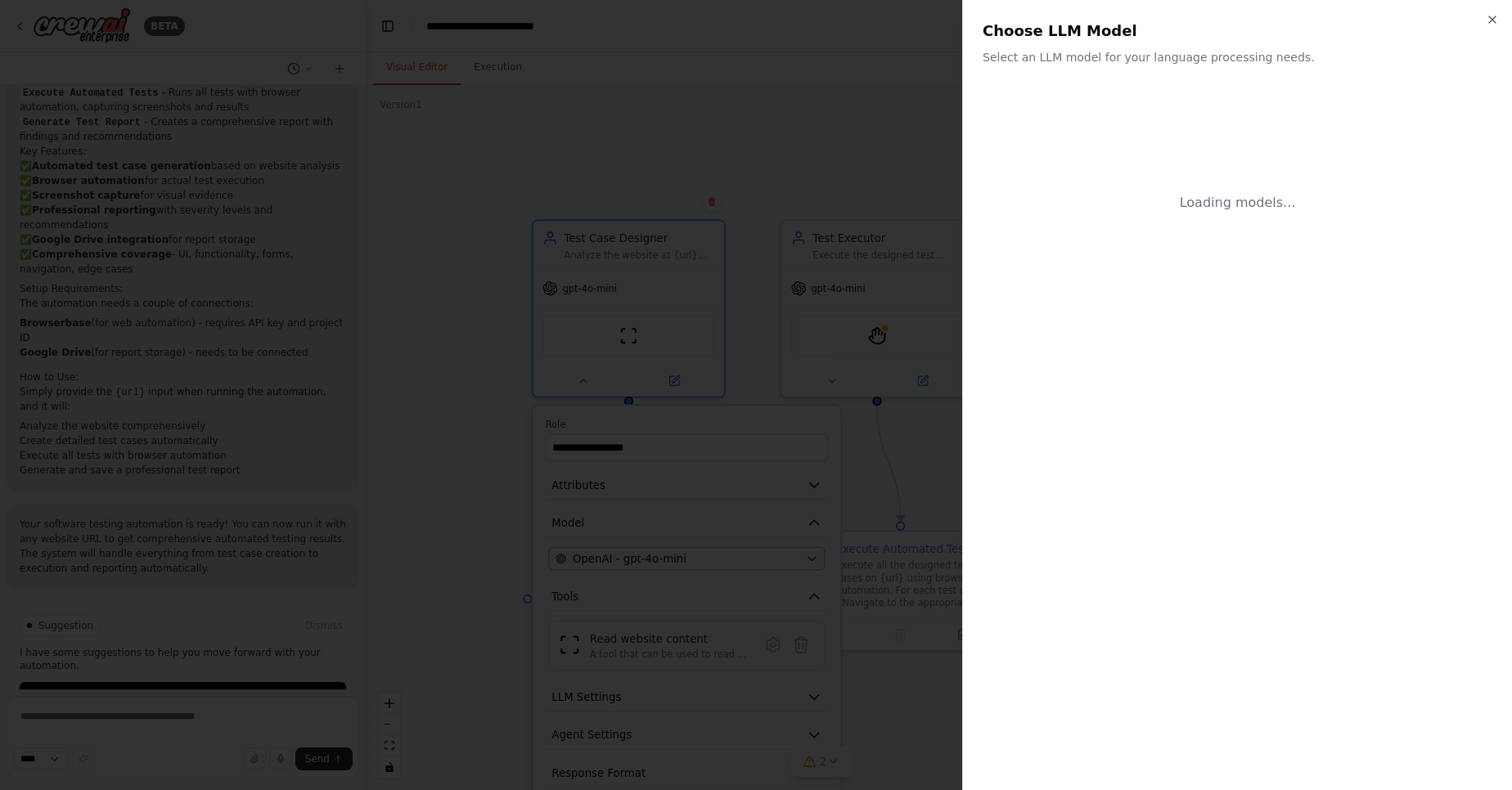
click at [729, 564] on div at bounding box center [756, 395] width 1512 height 790
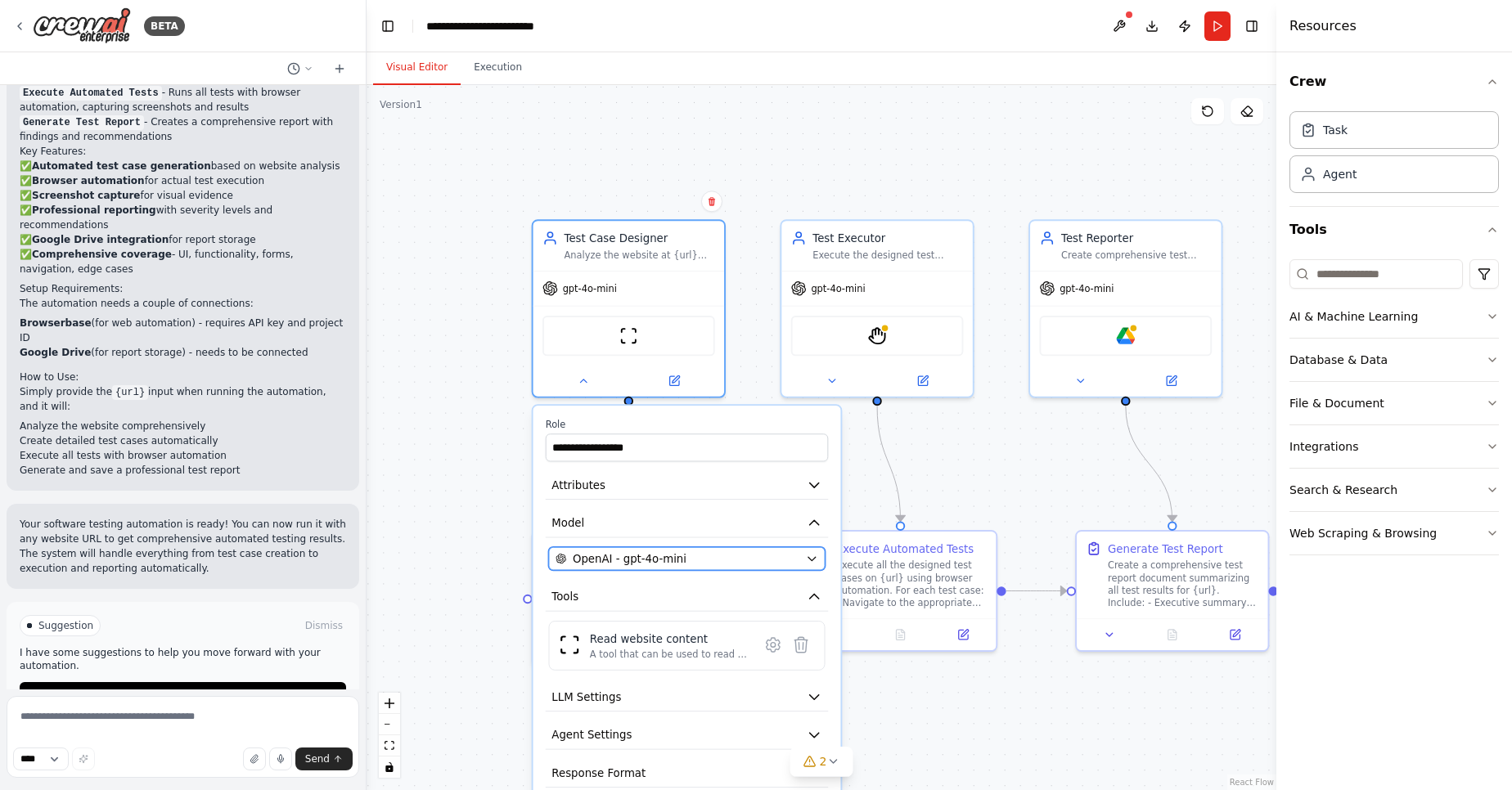
click at [729, 564] on div "OpenAI - gpt-4o-mini" at bounding box center [677, 559] width 244 height 15
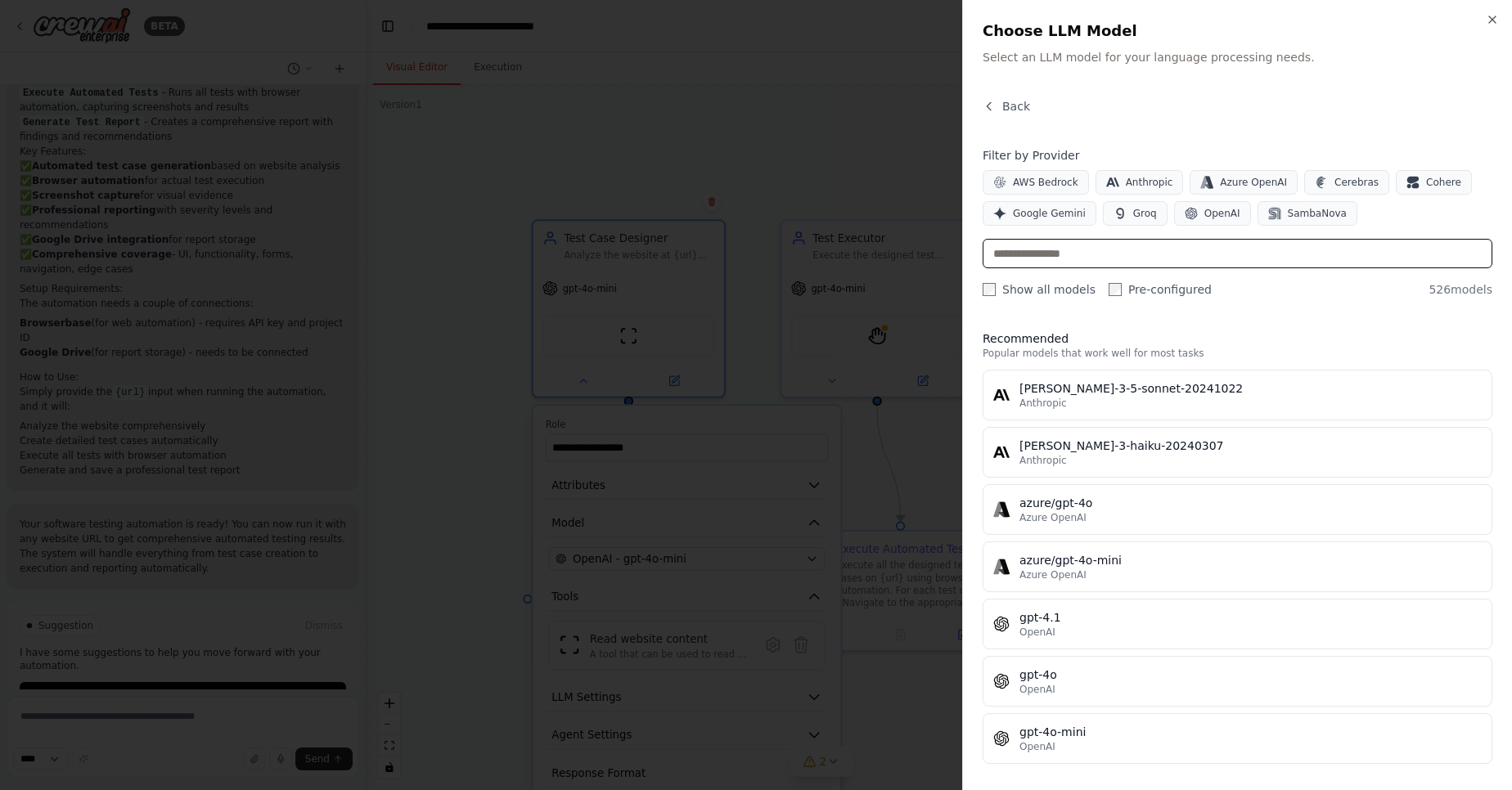
click at [1142, 255] on input "text" at bounding box center [1237, 253] width 510 height 29
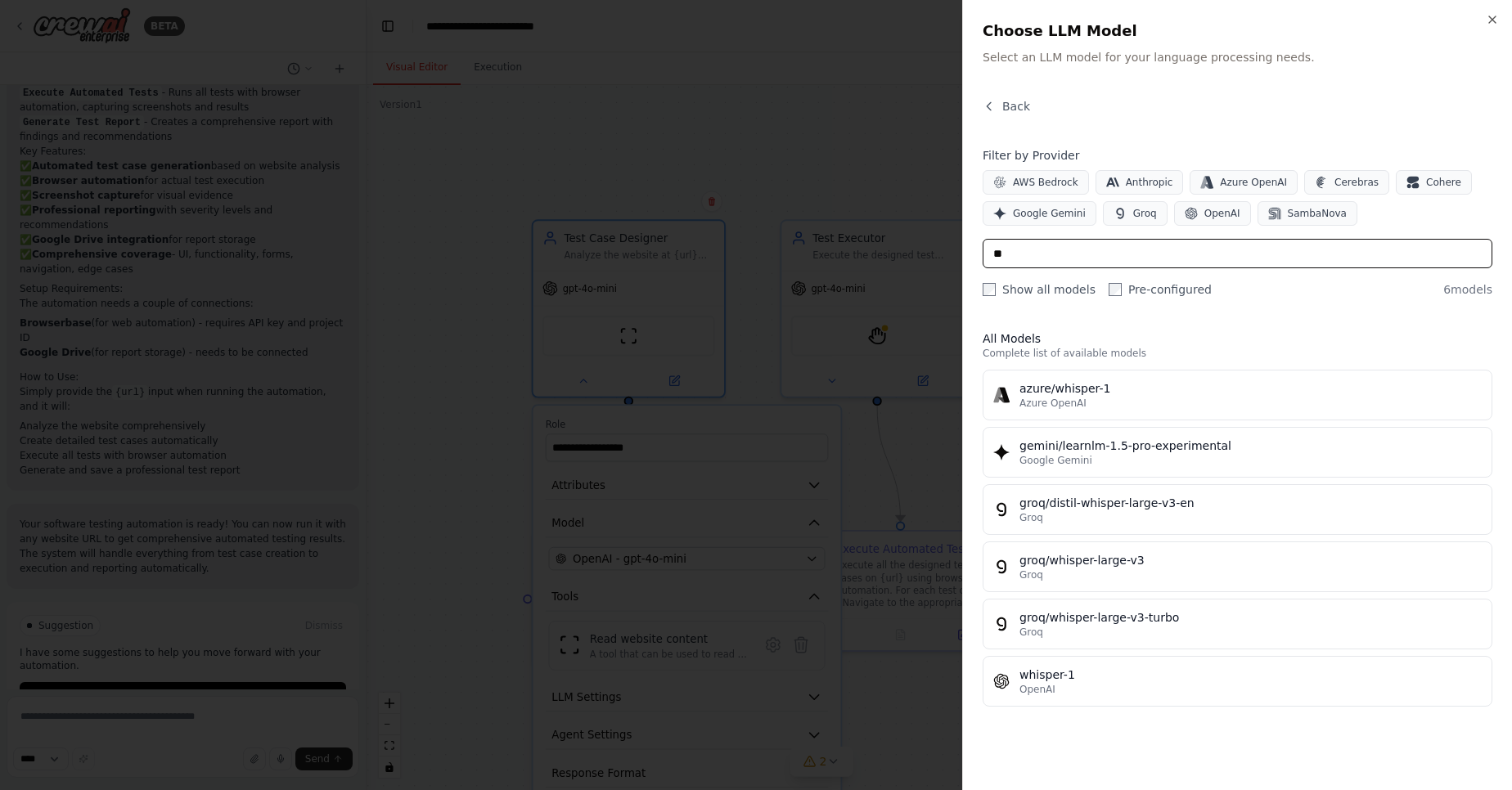
type input "*"
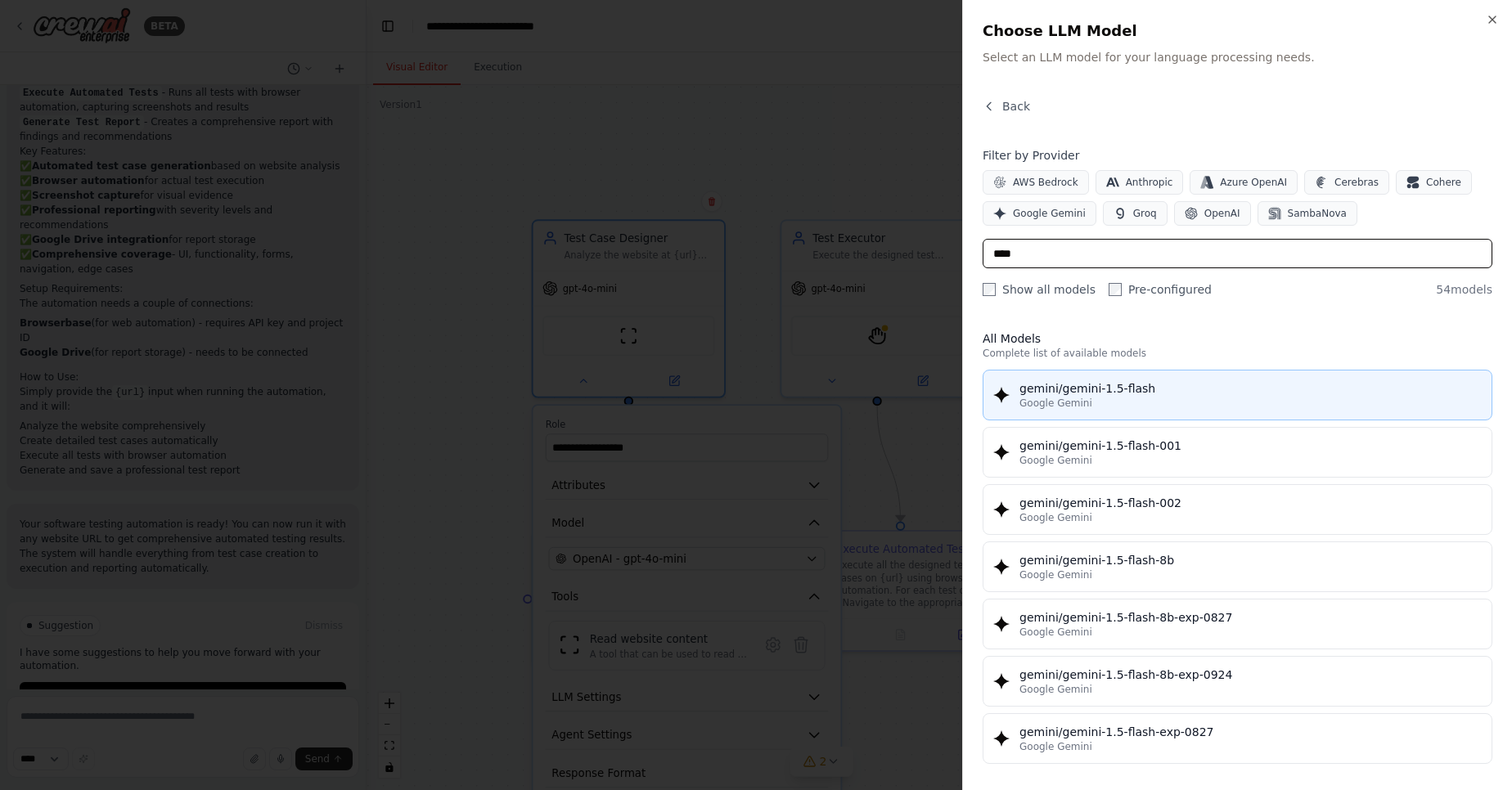
type input "****"
click at [1176, 395] on div "gemini/gemini-1.5-flash" at bounding box center [1250, 388] width 462 height 16
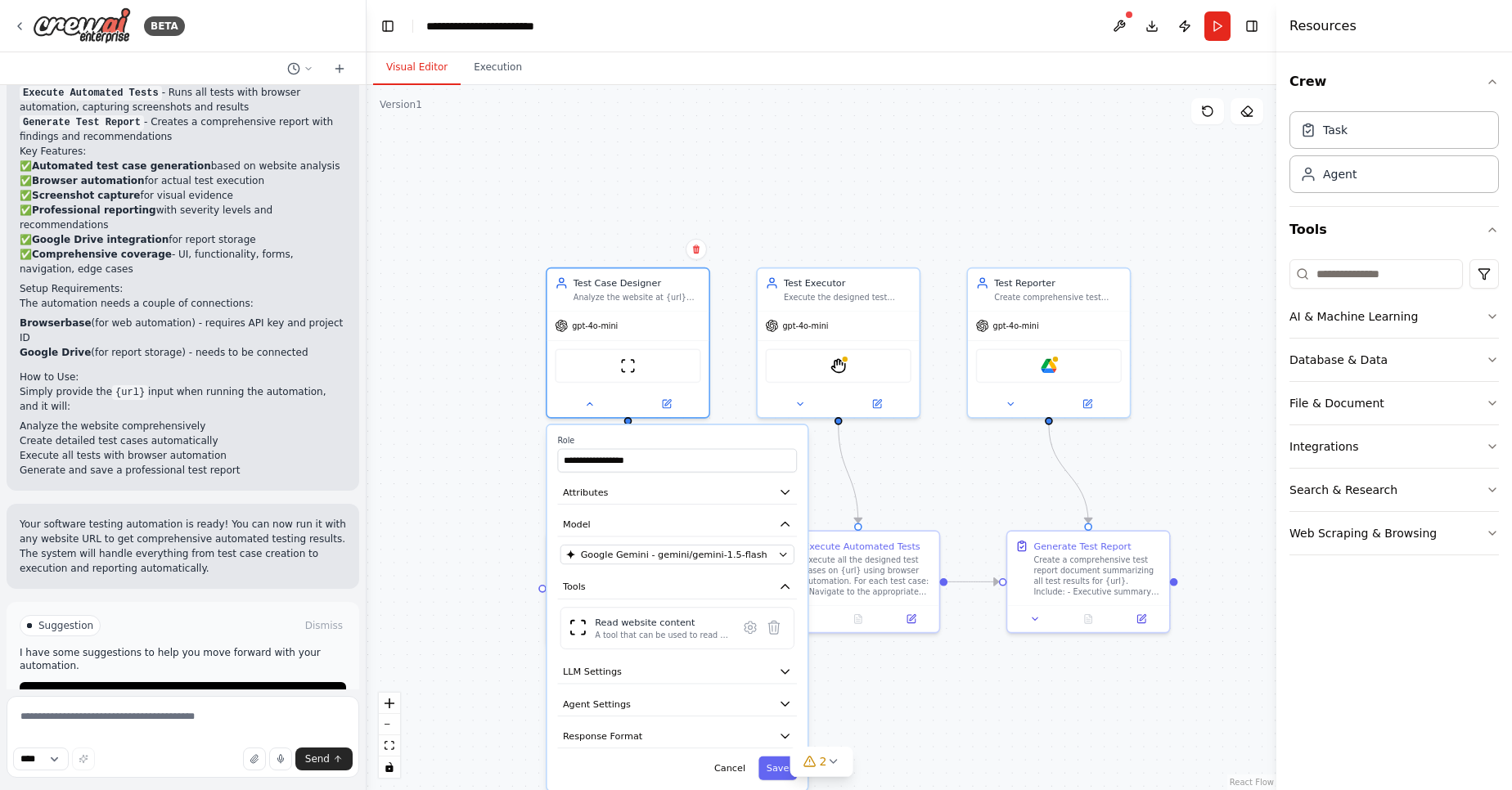
click at [778, 782] on div "**********" at bounding box center [678, 608] width 260 height 366
click at [780, 765] on button "Save" at bounding box center [777, 768] width 39 height 24
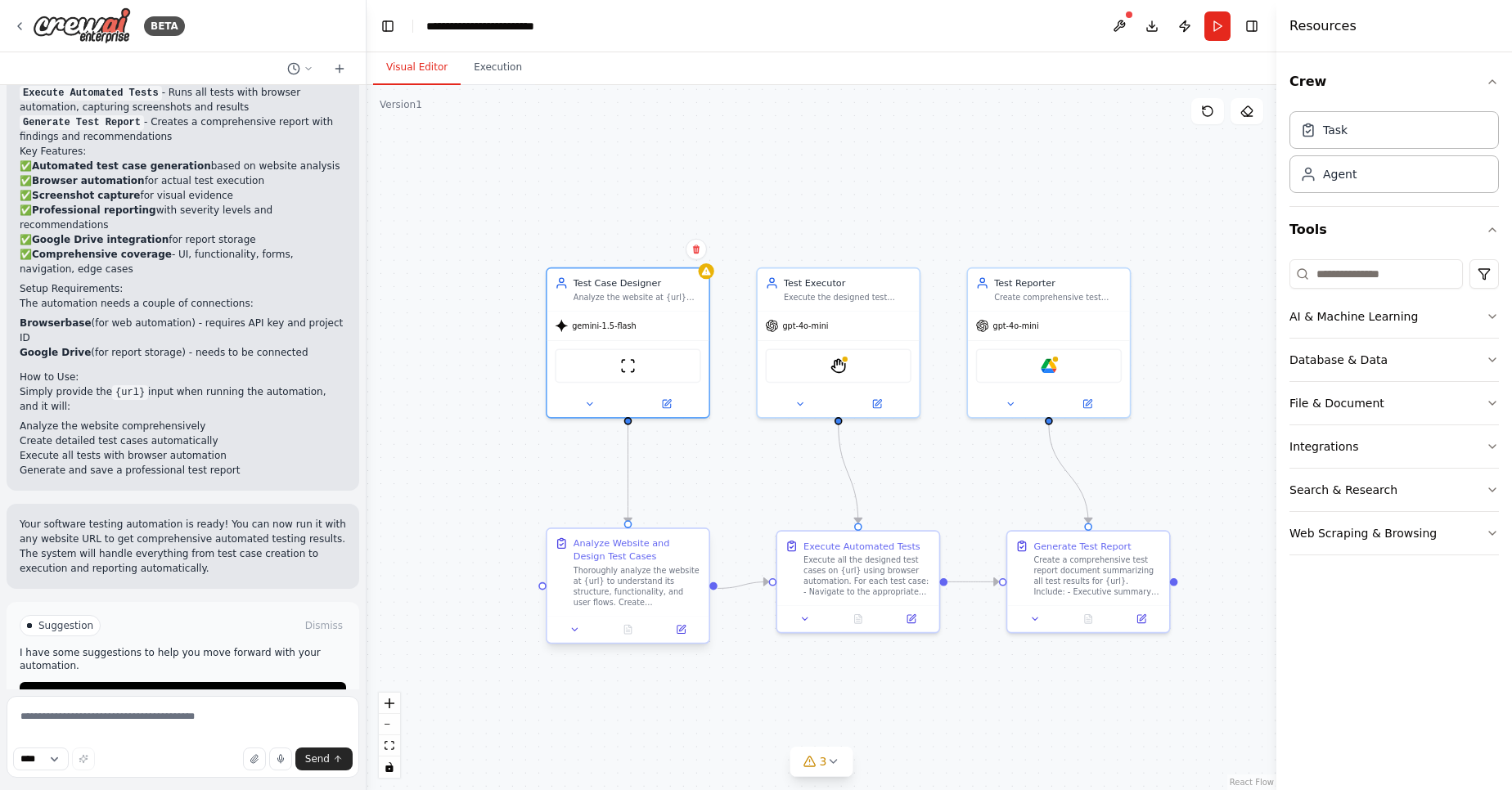
click at [612, 565] on div "Analyze Website and Design Test Cases Thoroughly analyze the website at {url} t…" at bounding box center [636, 571] width 127 height 71
click at [580, 645] on div "Analyze Website and Design Test Cases Thoroughly analyze the website at {url} t…" at bounding box center [628, 587] width 164 height 116
click at [580, 644] on div "Analyze Website and Design Test Cases Thoroughly analyze the website at {url} t…" at bounding box center [628, 585] width 164 height 116
click at [570, 624] on icon at bounding box center [574, 629] width 10 height 10
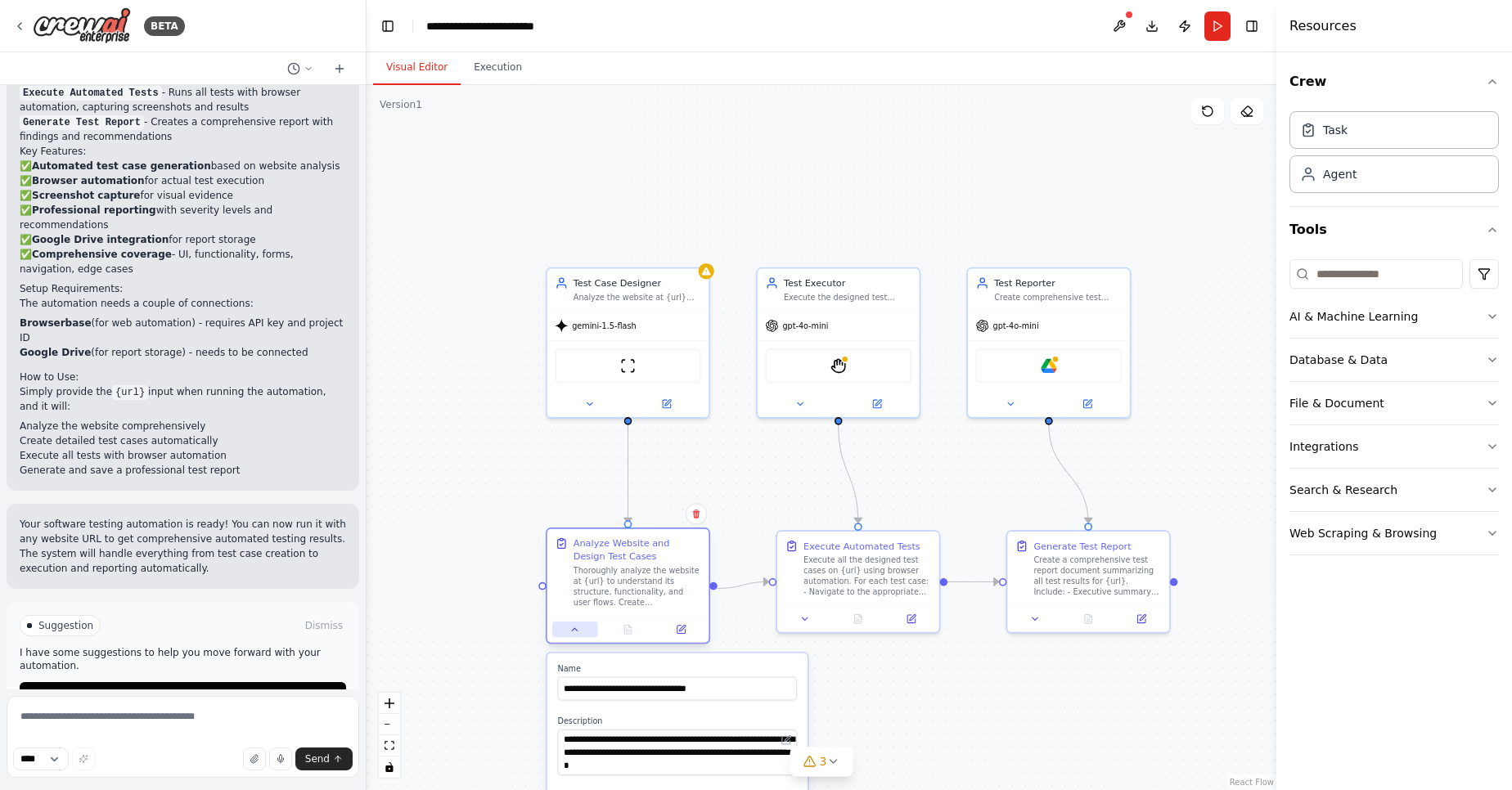
click at [570, 624] on button at bounding box center [575, 630] width 45 height 15
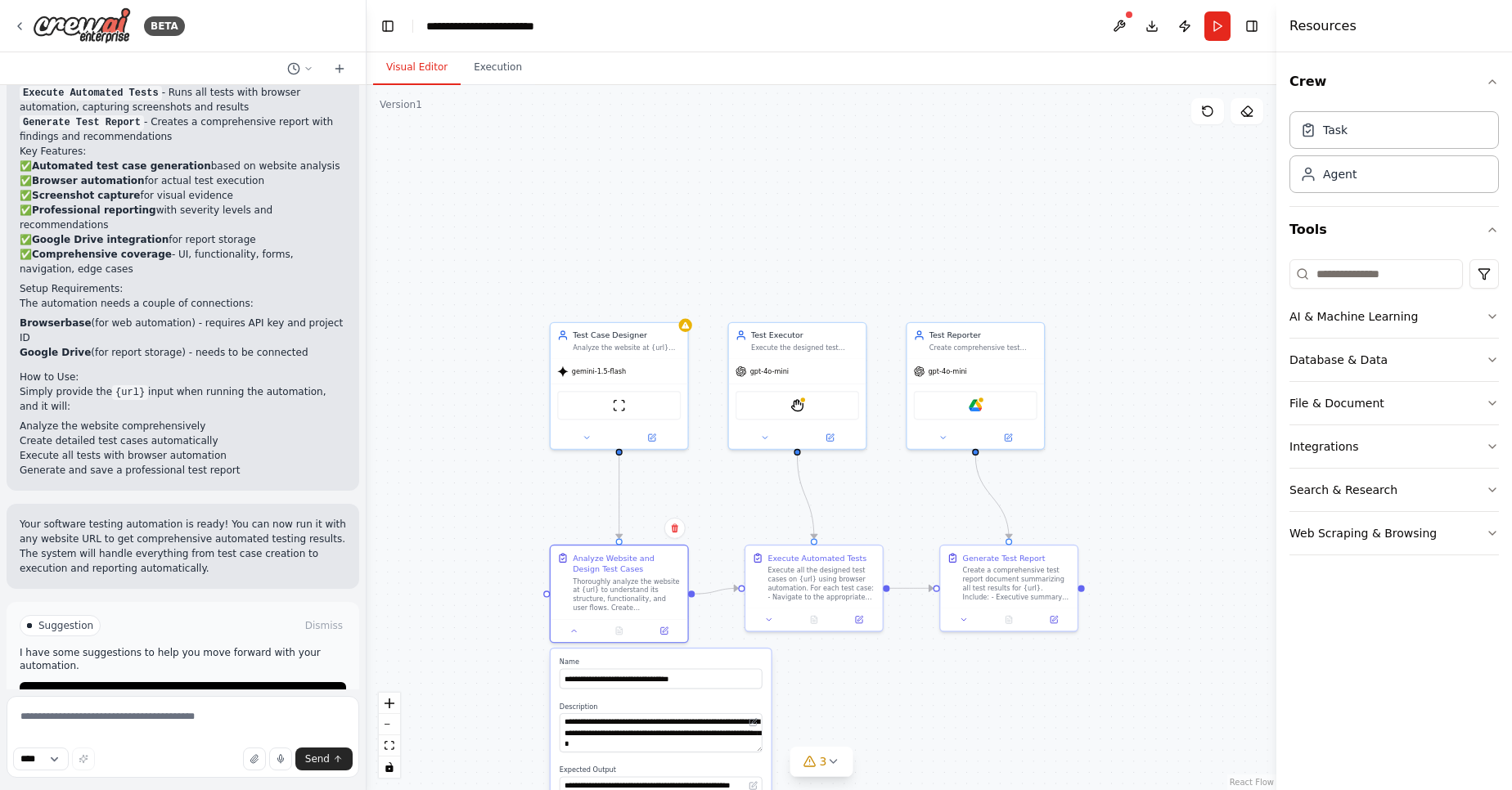
click at [511, 583] on div ".deletable-edge-delete-btn { width: 20px; height: 20px; border: 0px solid #ffff…" at bounding box center [821, 437] width 910 height 705
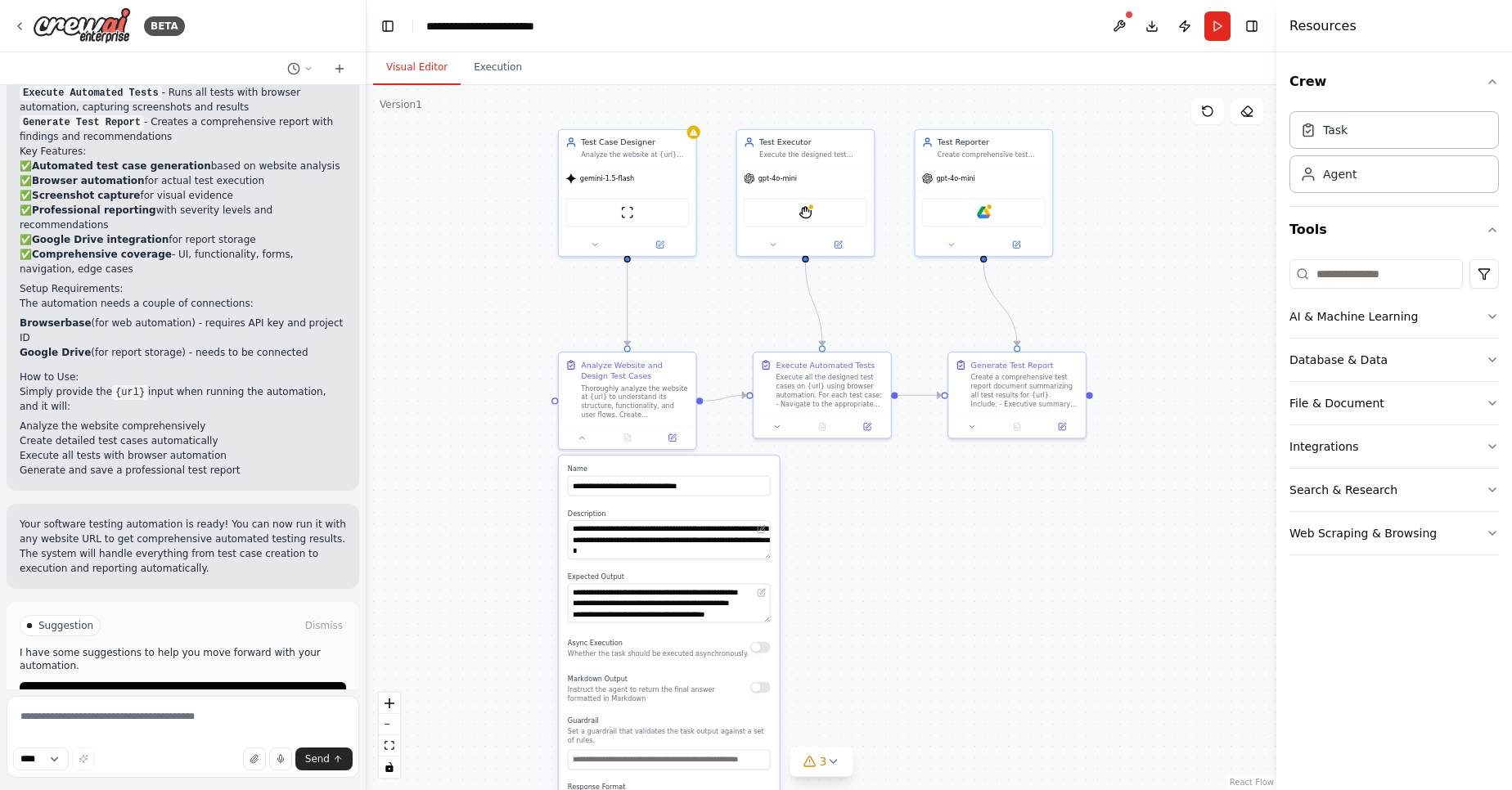
drag, startPoint x: 511, startPoint y: 583, endPoint x: 514, endPoint y: 256, distance: 327.0
click at [515, 285] on div ".deletable-edge-delete-btn { width: 20px; height: 20px; border: 0px solid #ffff…" at bounding box center [821, 437] width 910 height 705
click at [515, 263] on div ".deletable-edge-delete-btn { width: 20px; height: 20px; border: 0px solid #ffff…" at bounding box center [821, 437] width 910 height 705
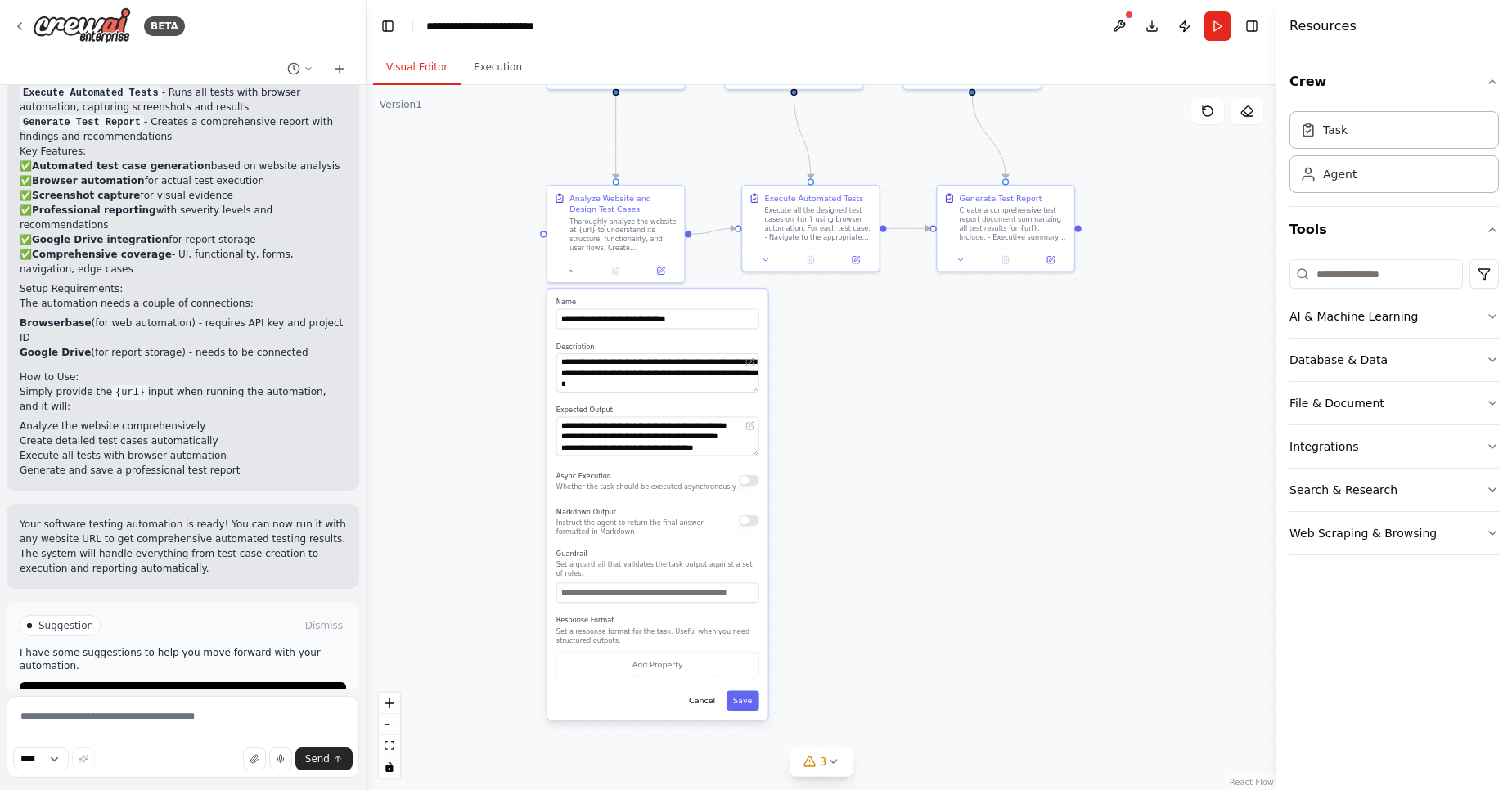
drag, startPoint x: 514, startPoint y: 256, endPoint x: 507, endPoint y: 211, distance: 45.5
click at [507, 211] on div ".deletable-edge-delete-btn { width: 20px; height: 20px; border: 0px solid #ffff…" at bounding box center [821, 437] width 910 height 705
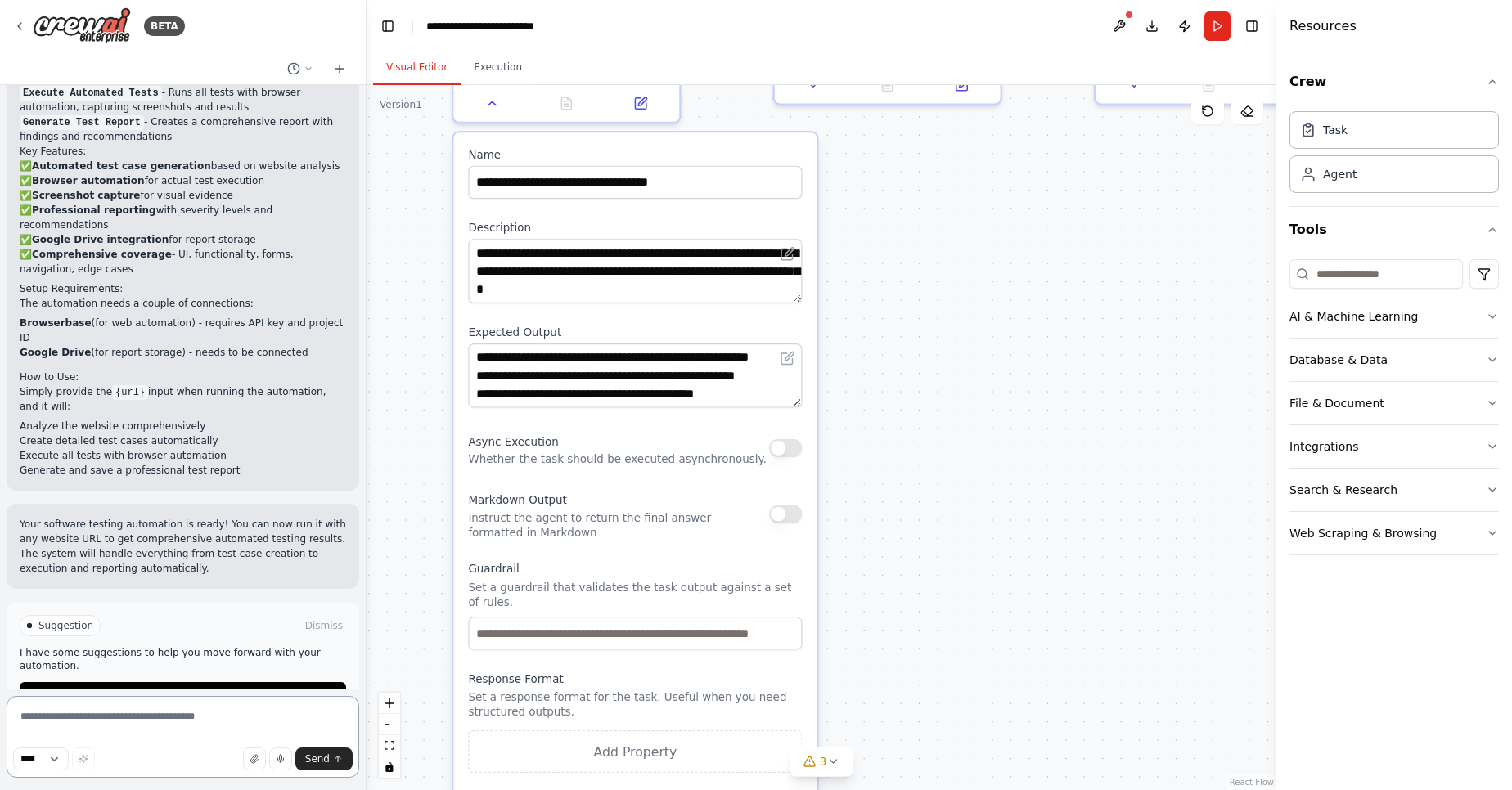
click at [74, 724] on textarea at bounding box center [183, 736] width 353 height 82
paste textarea "**********"
type textarea "**********"
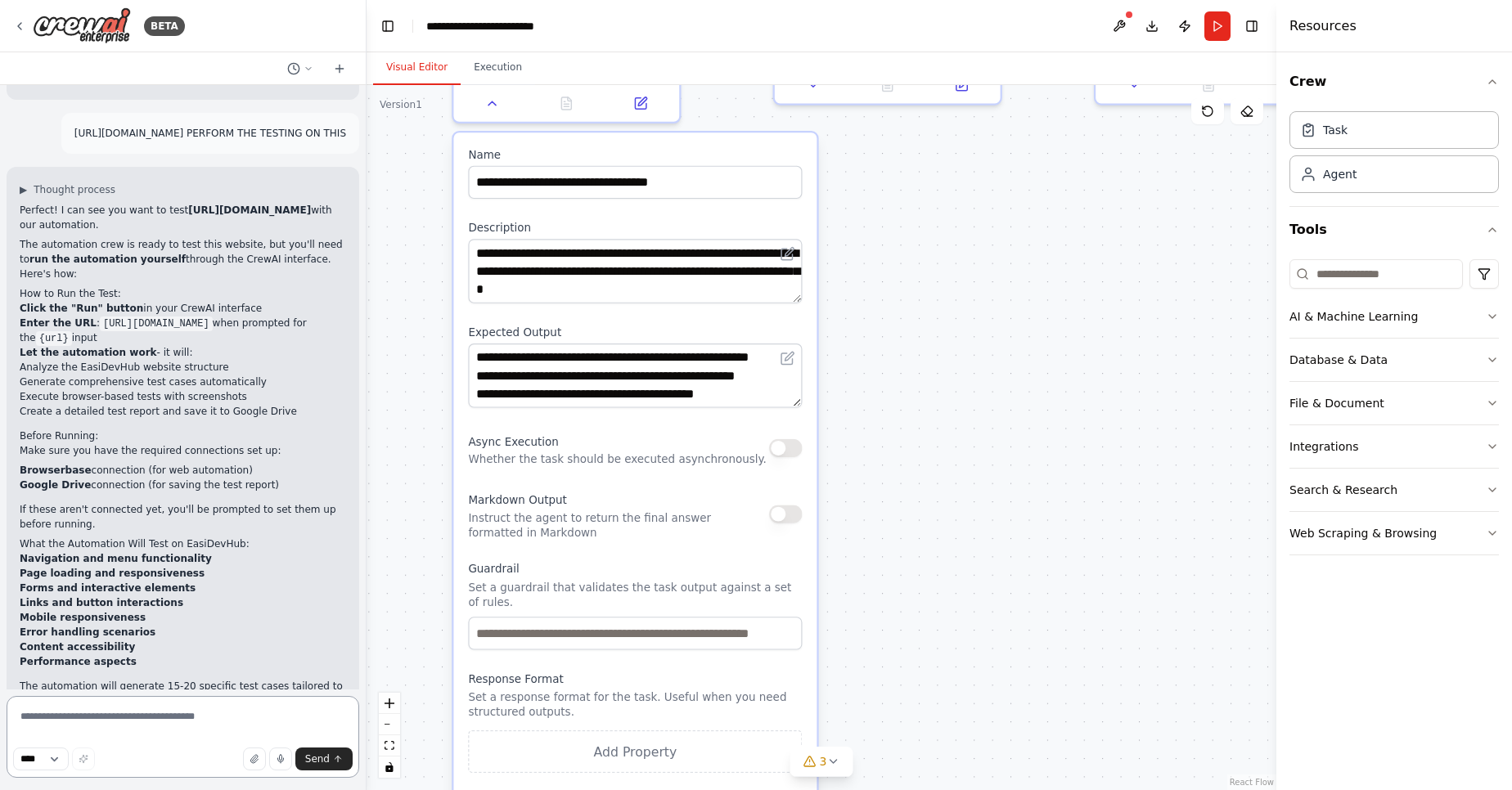
scroll to position [2019, 0]
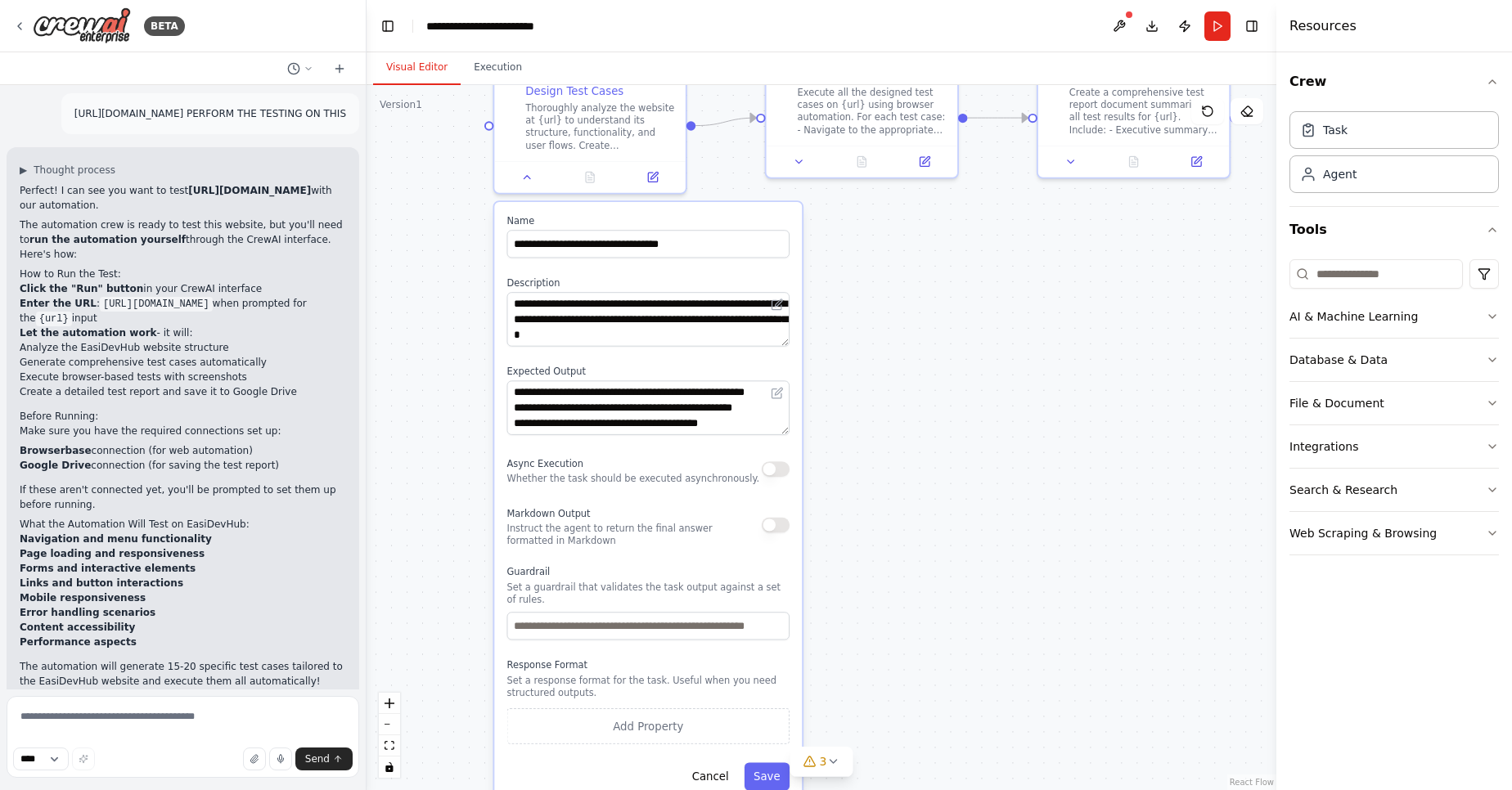
click at [896, 514] on div ".deletable-edge-delete-btn { width: 20px; height: 20px; border: 0px solid #ffff…" at bounding box center [821, 437] width 910 height 705
click at [1228, 25] on button "Run" at bounding box center [1217, 25] width 26 height 29
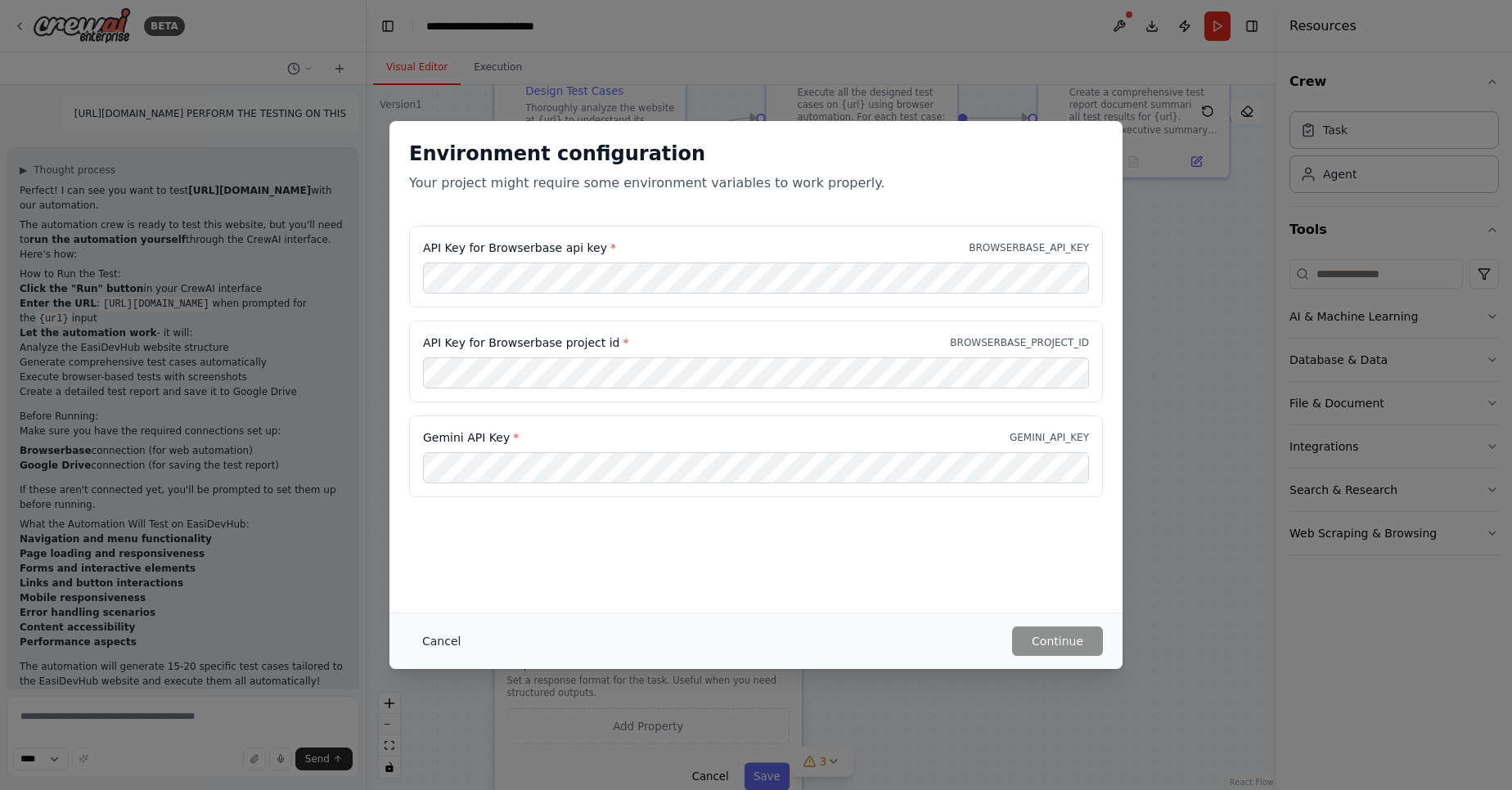
click at [423, 643] on button "Cancel" at bounding box center [441, 641] width 65 height 29
